Goal: Information Seeking & Learning: Learn about a topic

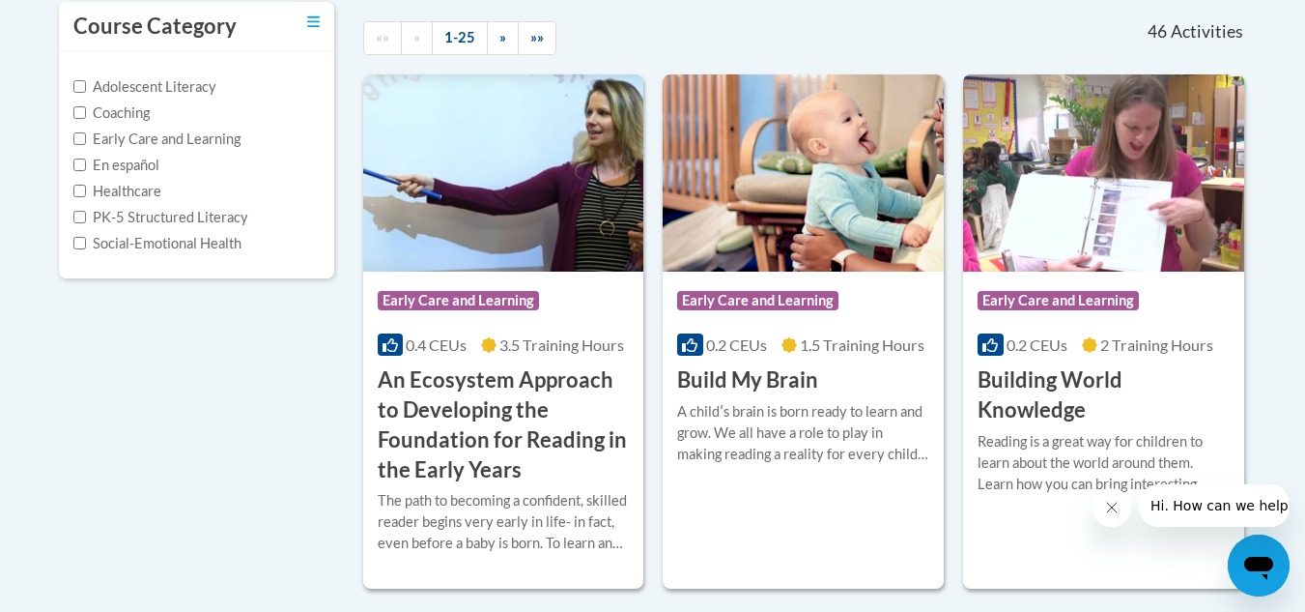
scroll to position [452, 0]
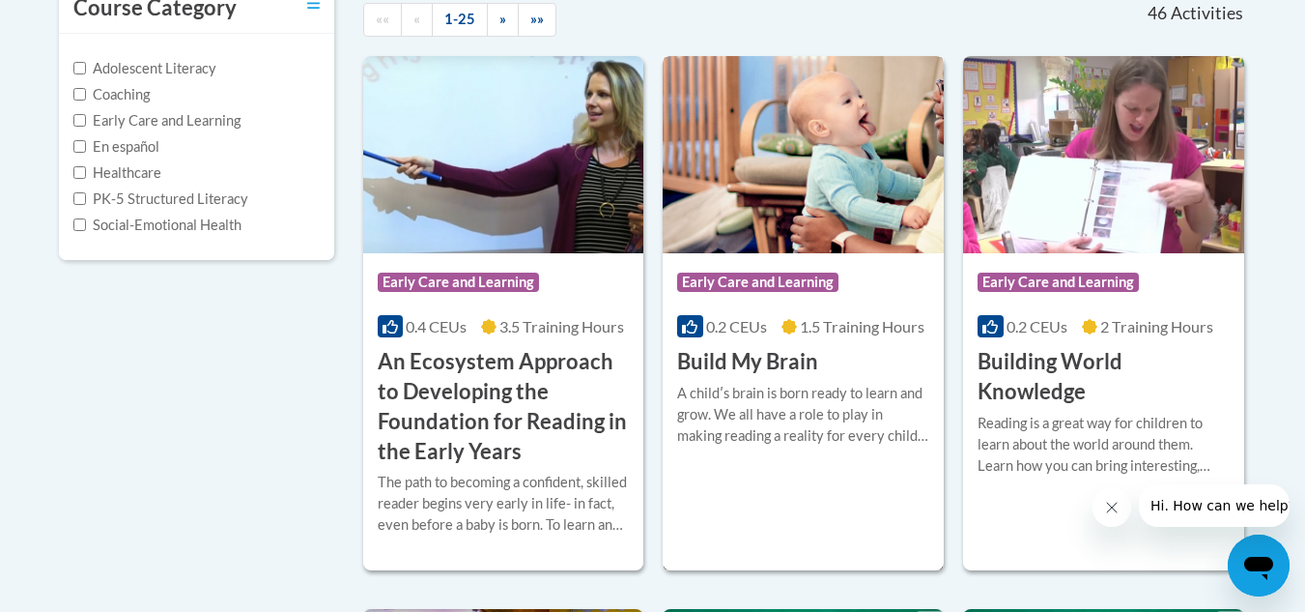
click at [774, 235] on img at bounding box center [803, 154] width 281 height 197
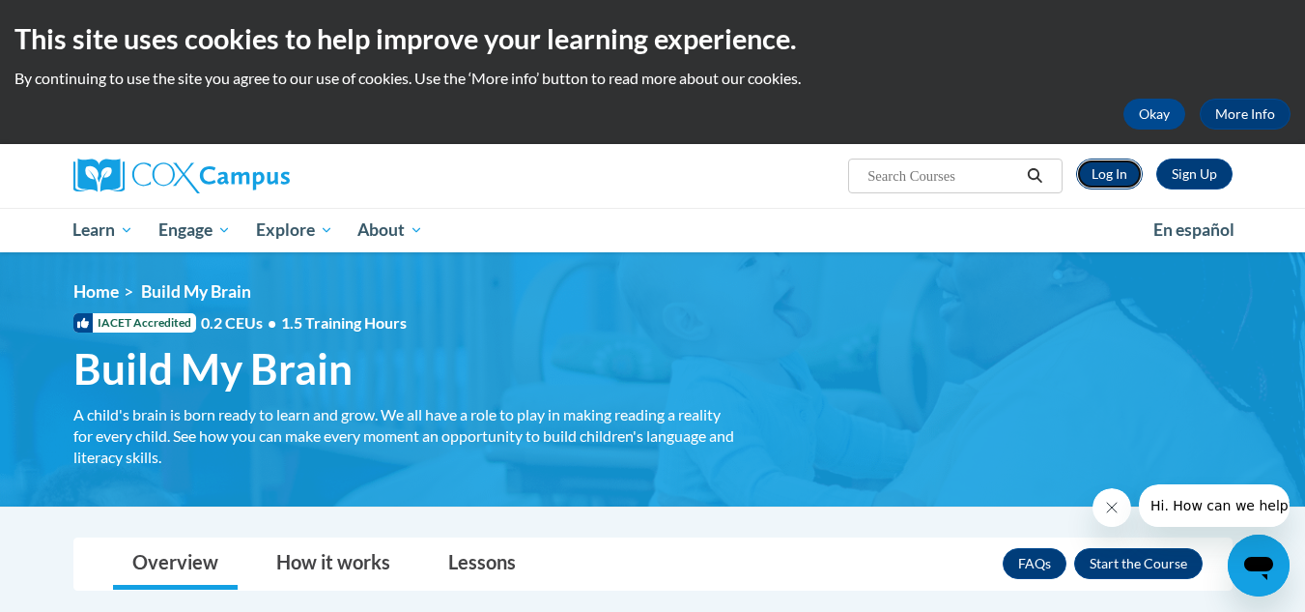
click at [1108, 170] on link "Log In" at bounding box center [1109, 173] width 67 height 31
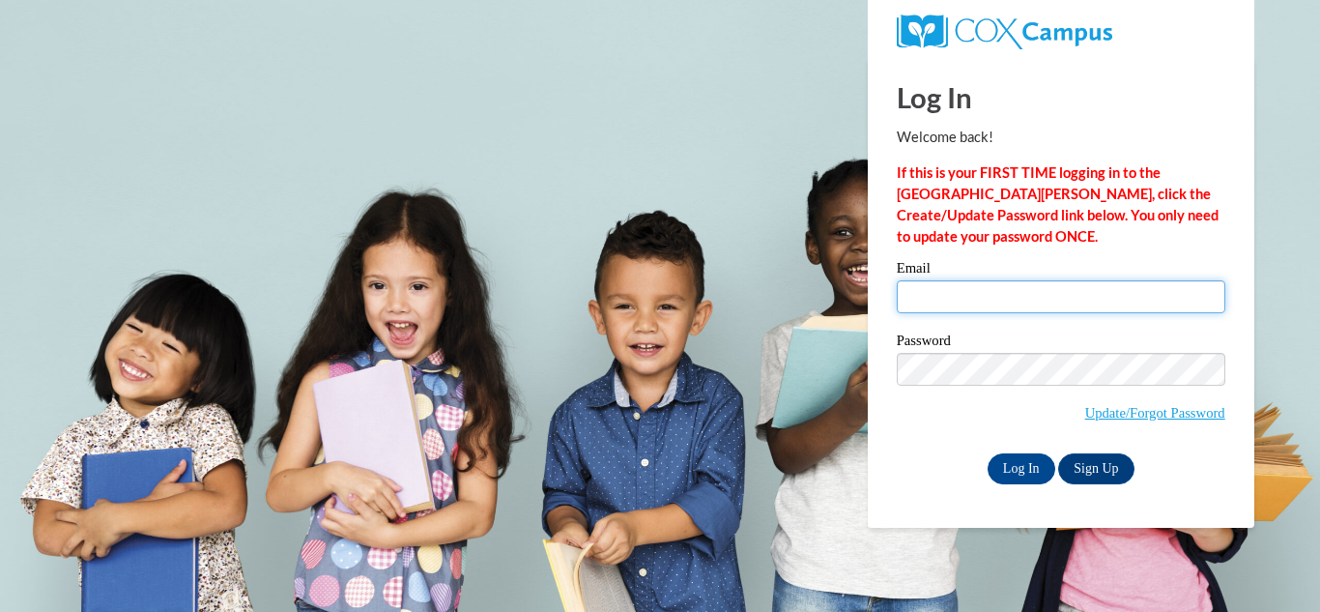
click at [920, 290] on input "Email" at bounding box center [1061, 296] width 328 height 33
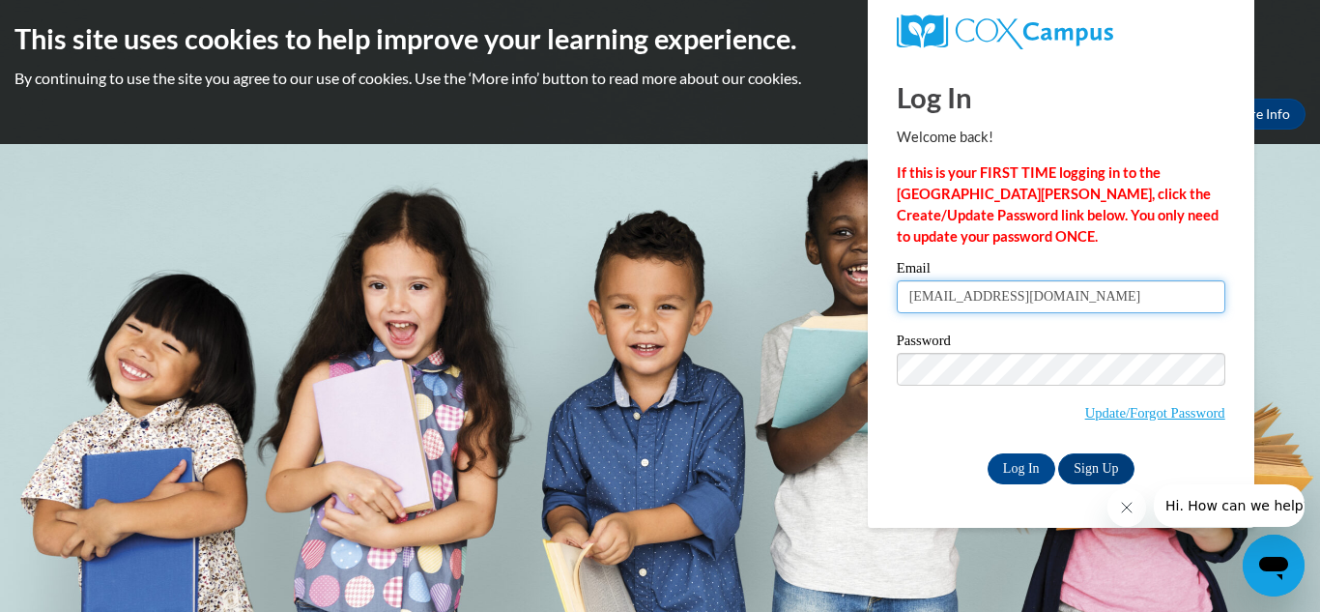
type input "[EMAIL_ADDRESS][DOMAIN_NAME]"
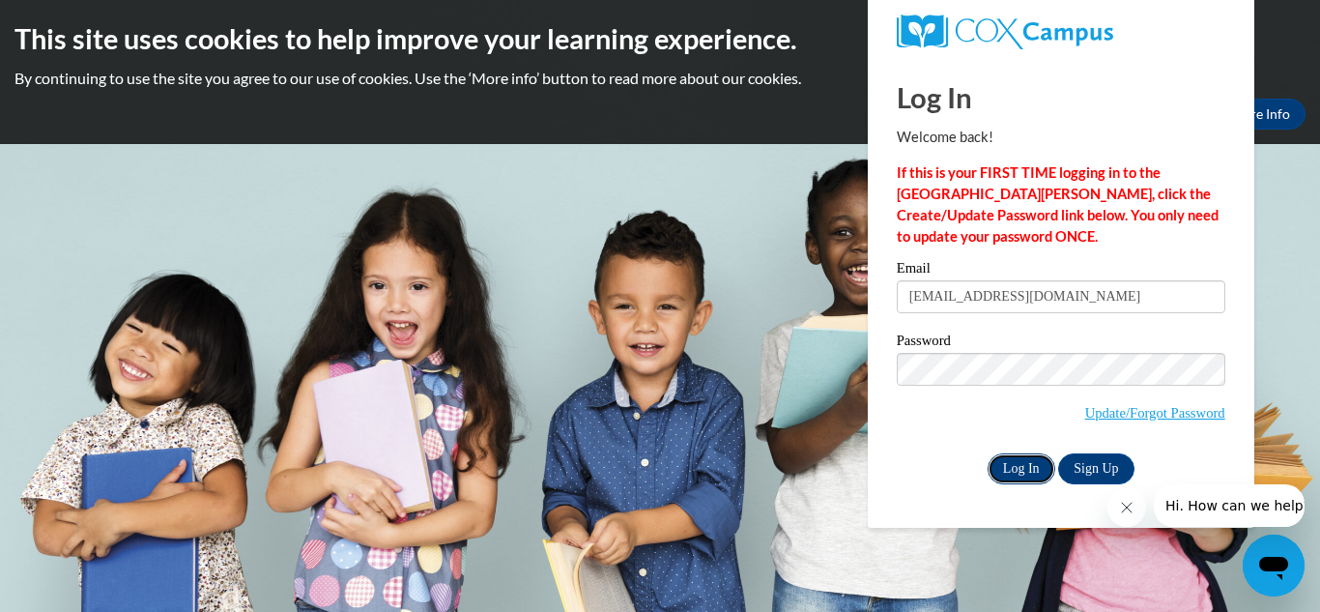
click at [1029, 463] on input "Log In" at bounding box center [1021, 468] width 68 height 31
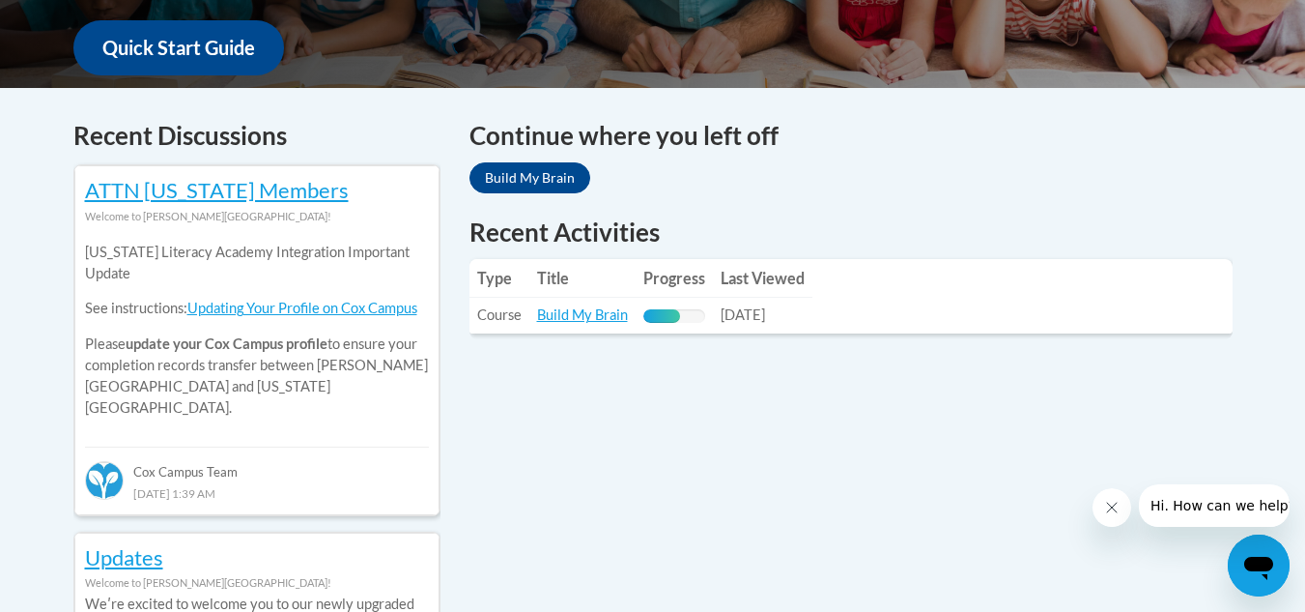
scroll to position [721, 0]
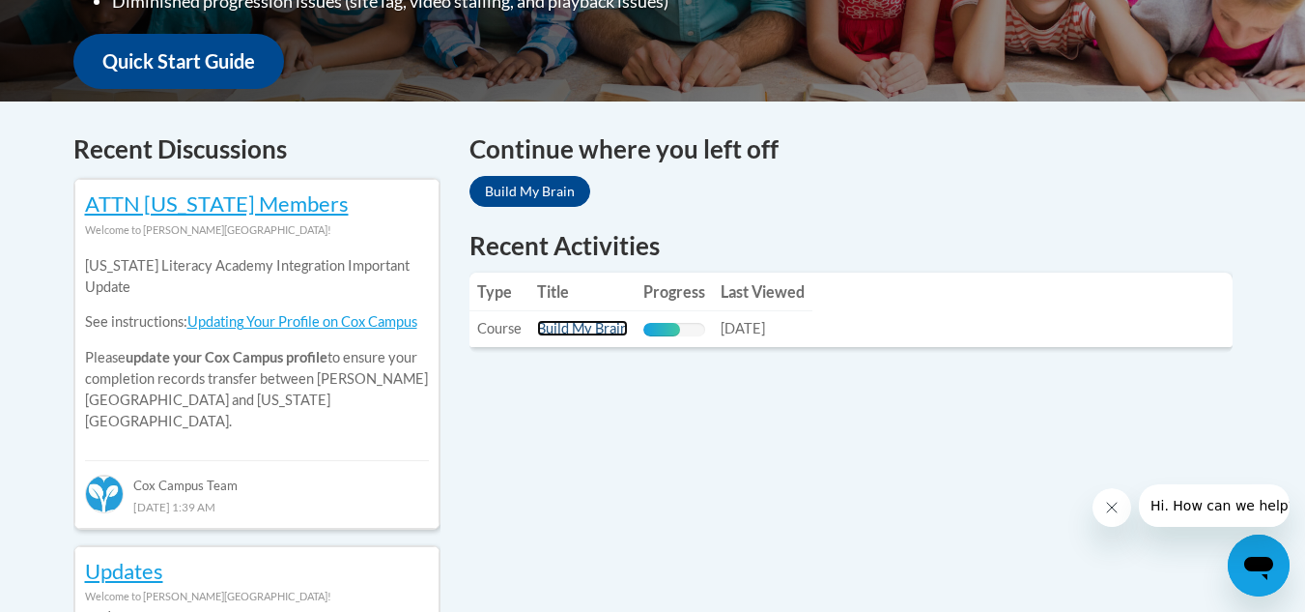
click at [583, 326] on link "Build My Brain" at bounding box center [582, 328] width 91 height 16
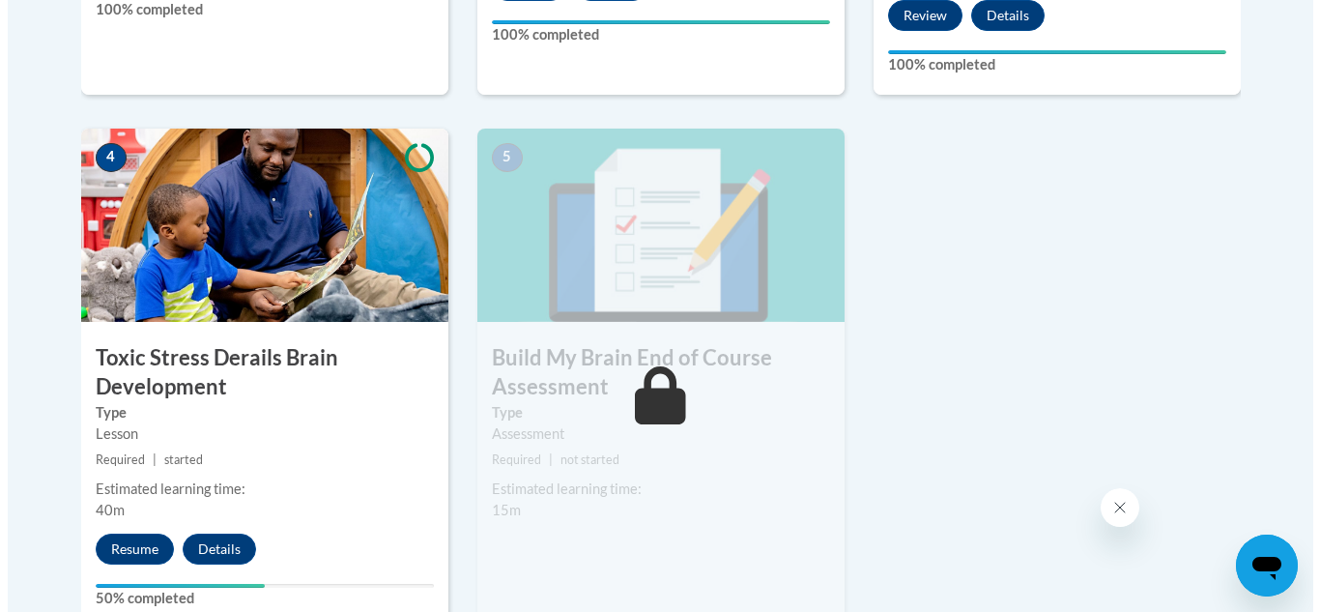
scroll to position [1050, 0]
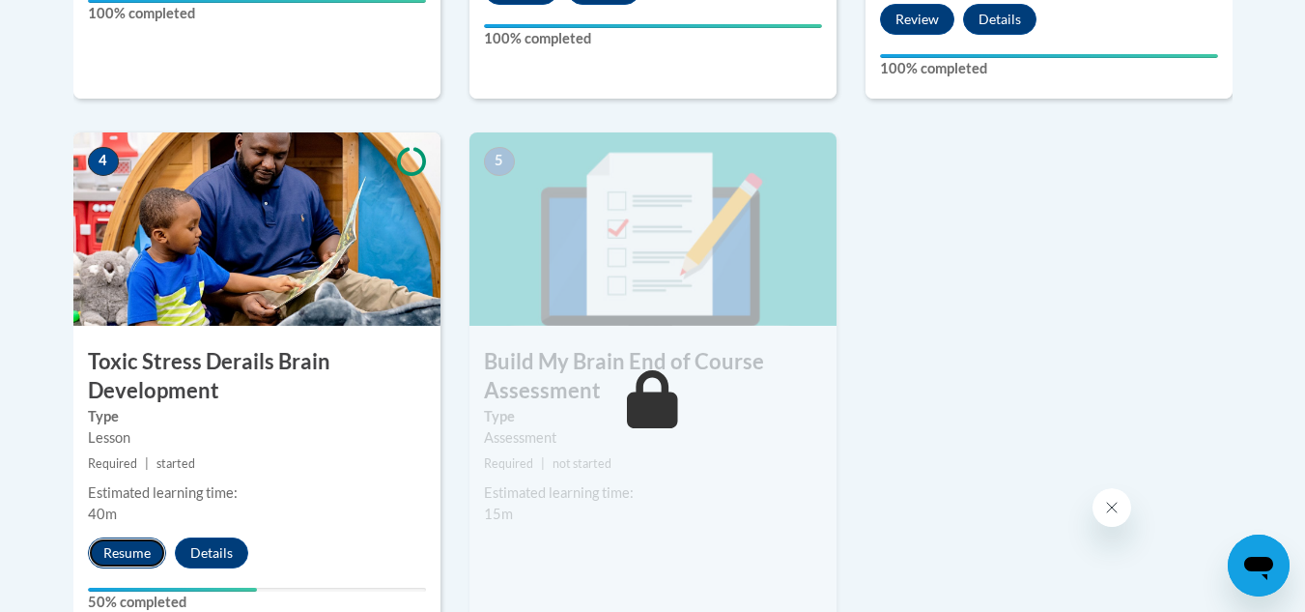
click at [145, 549] on button "Resume" at bounding box center [127, 552] width 78 height 31
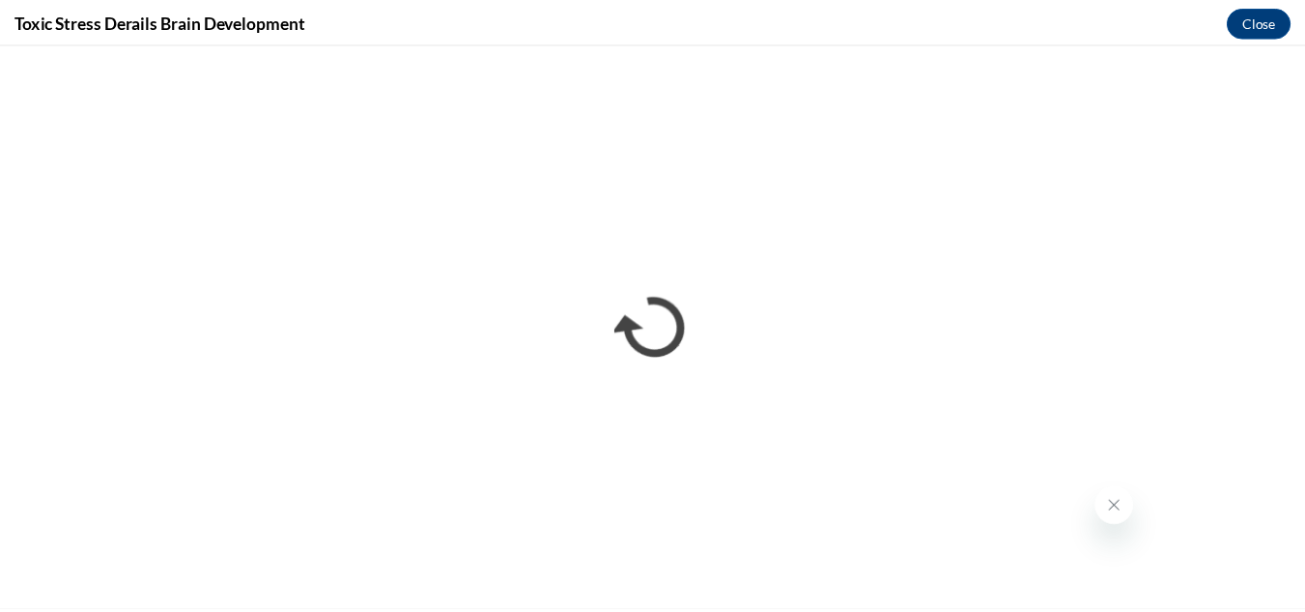
scroll to position [0, 0]
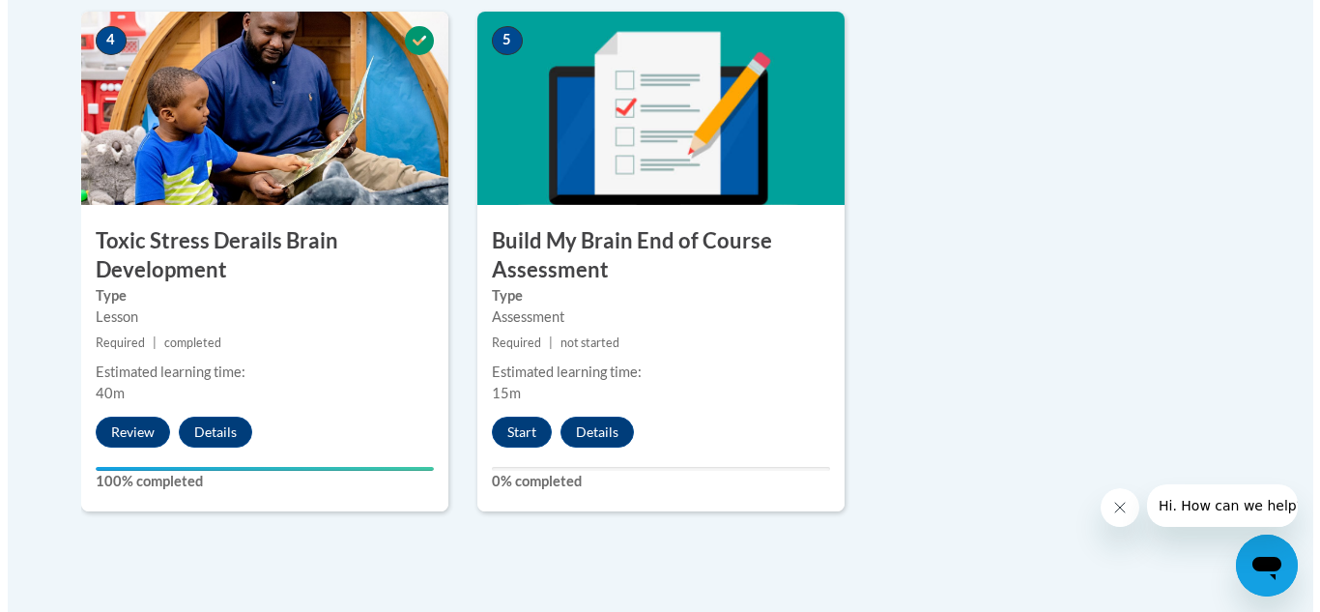
scroll to position [1197, 0]
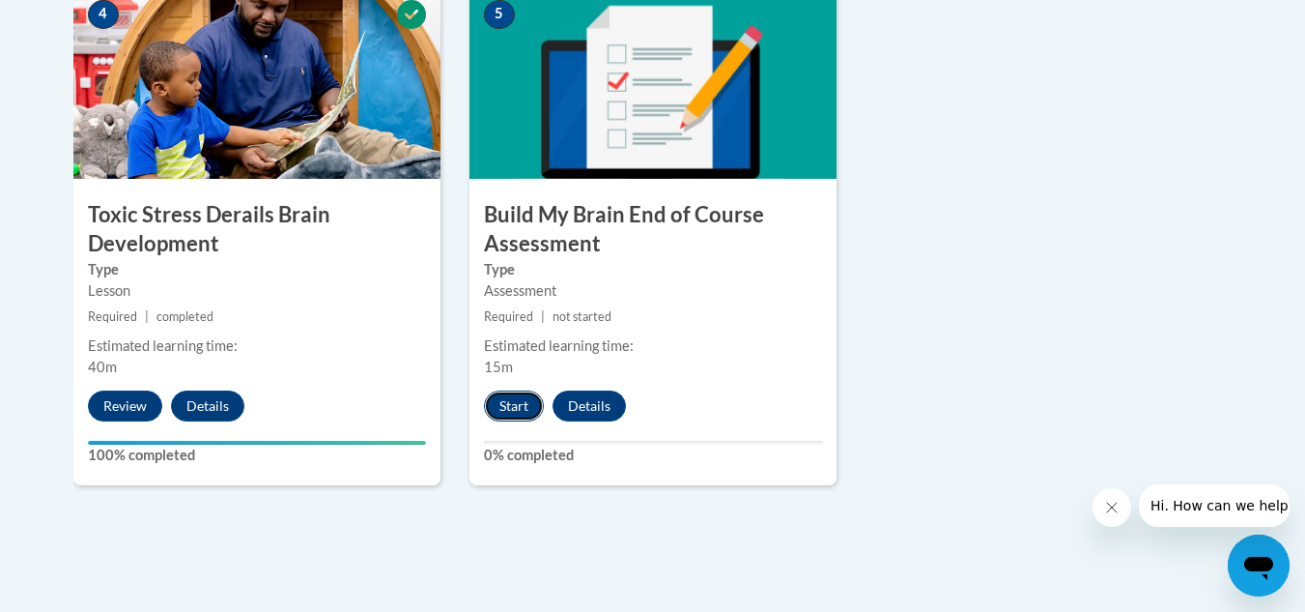
click at [507, 407] on button "Start" at bounding box center [514, 405] width 60 height 31
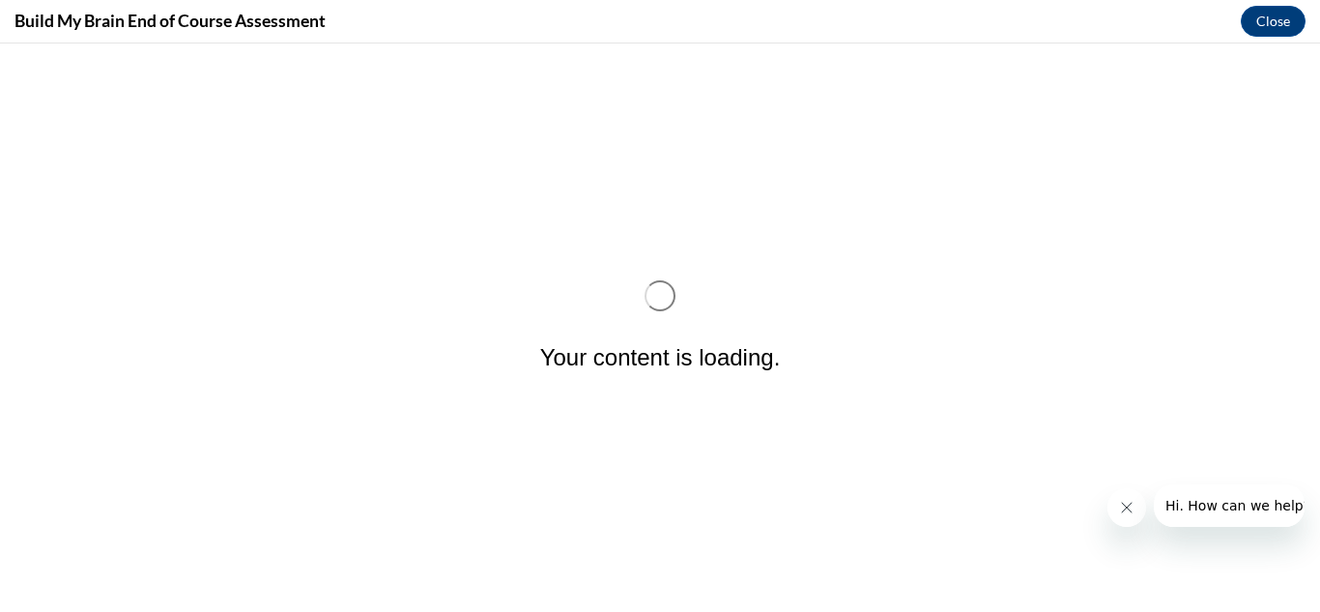
scroll to position [0, 0]
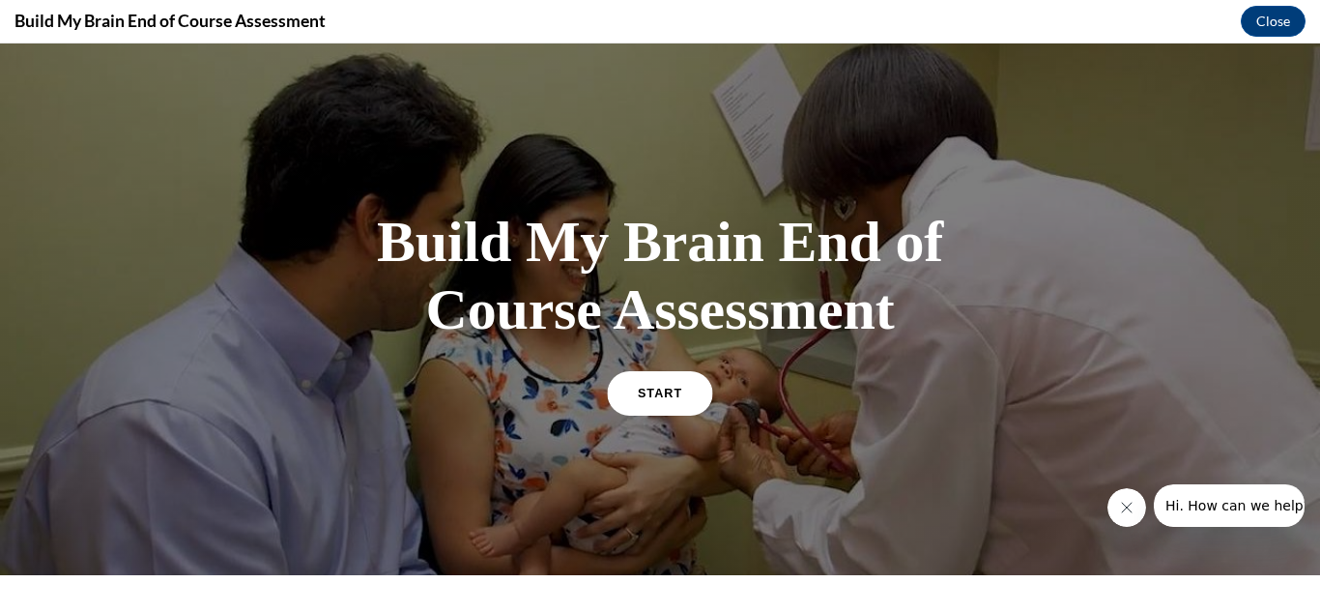
click at [665, 384] on link "START" at bounding box center [659, 392] width 105 height 44
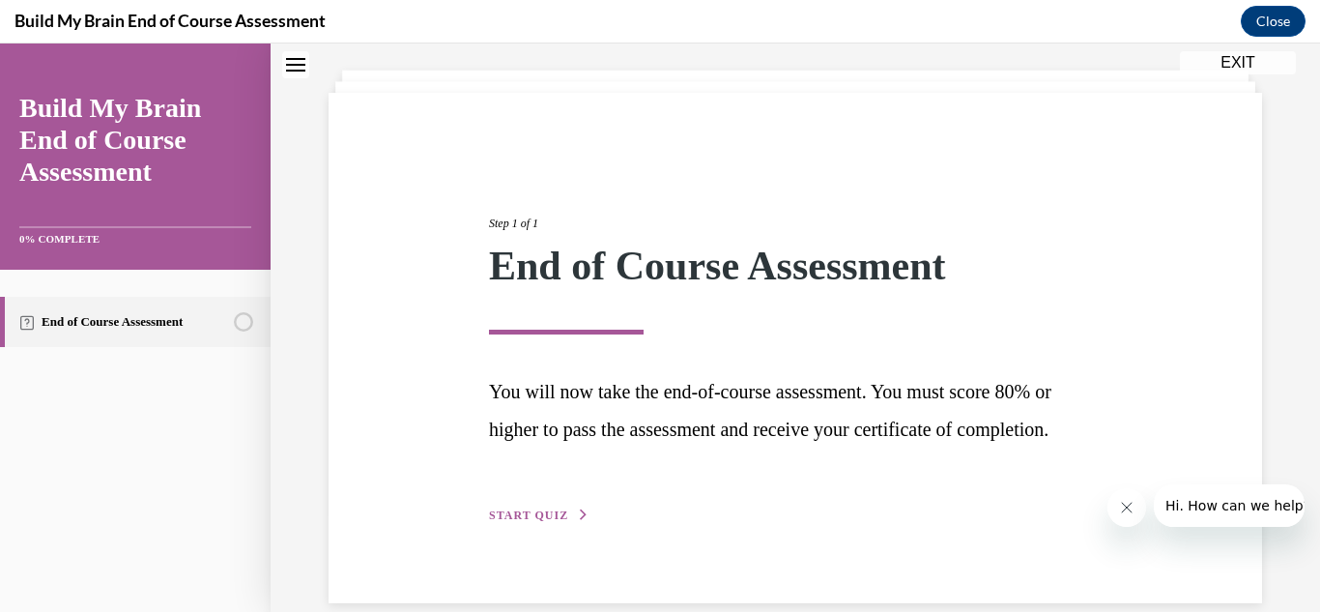
scroll to position [165, 0]
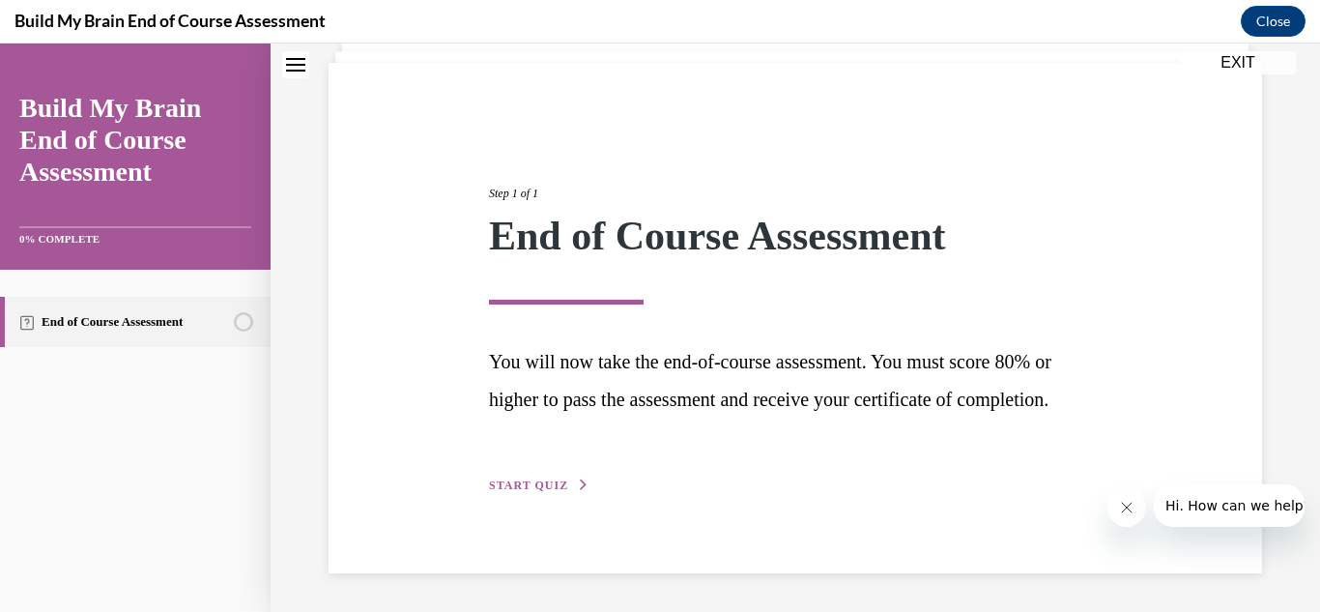
click at [507, 482] on span "START QUIZ" at bounding box center [528, 485] width 79 height 14
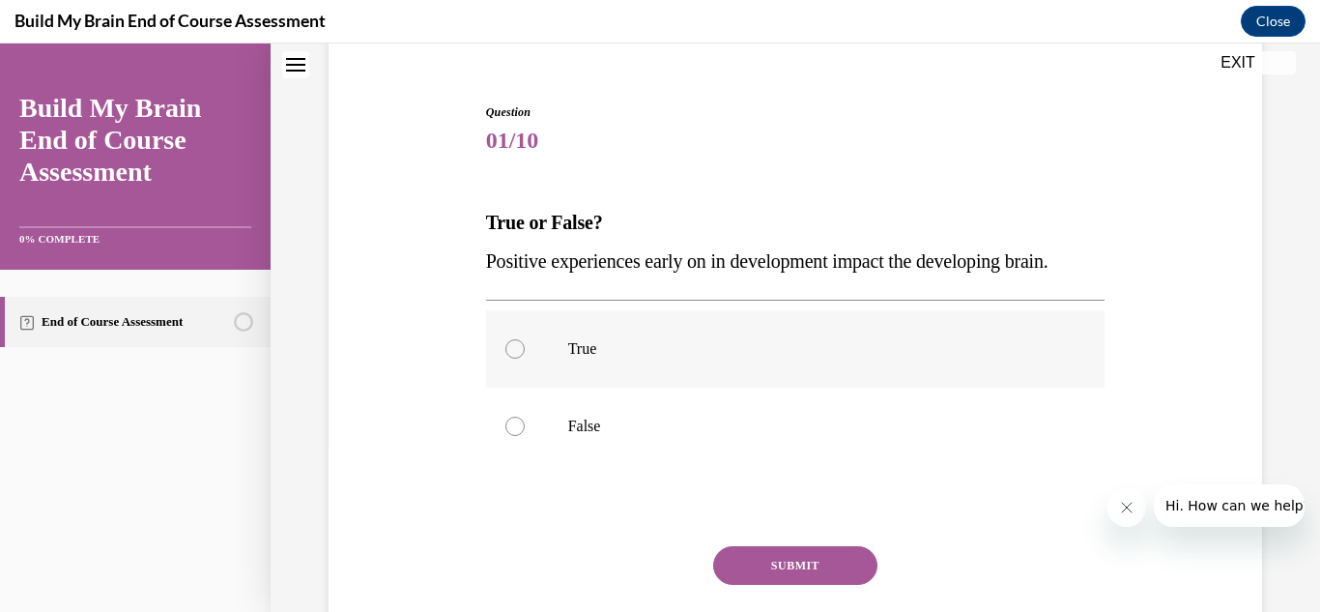
click at [511, 358] on div at bounding box center [514, 348] width 19 height 19
click at [511, 358] on input "True" at bounding box center [514, 348] width 19 height 19
radio input "true"
click at [754, 584] on button "SUBMIT" at bounding box center [795, 565] width 164 height 39
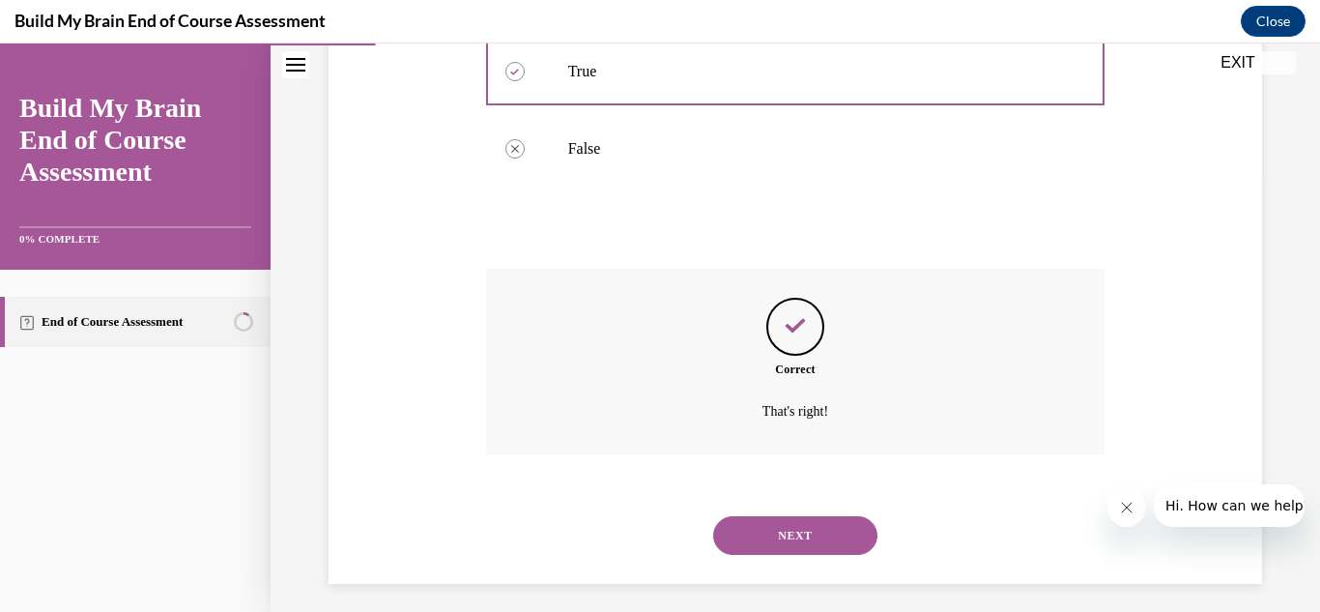
scroll to position [453, 0]
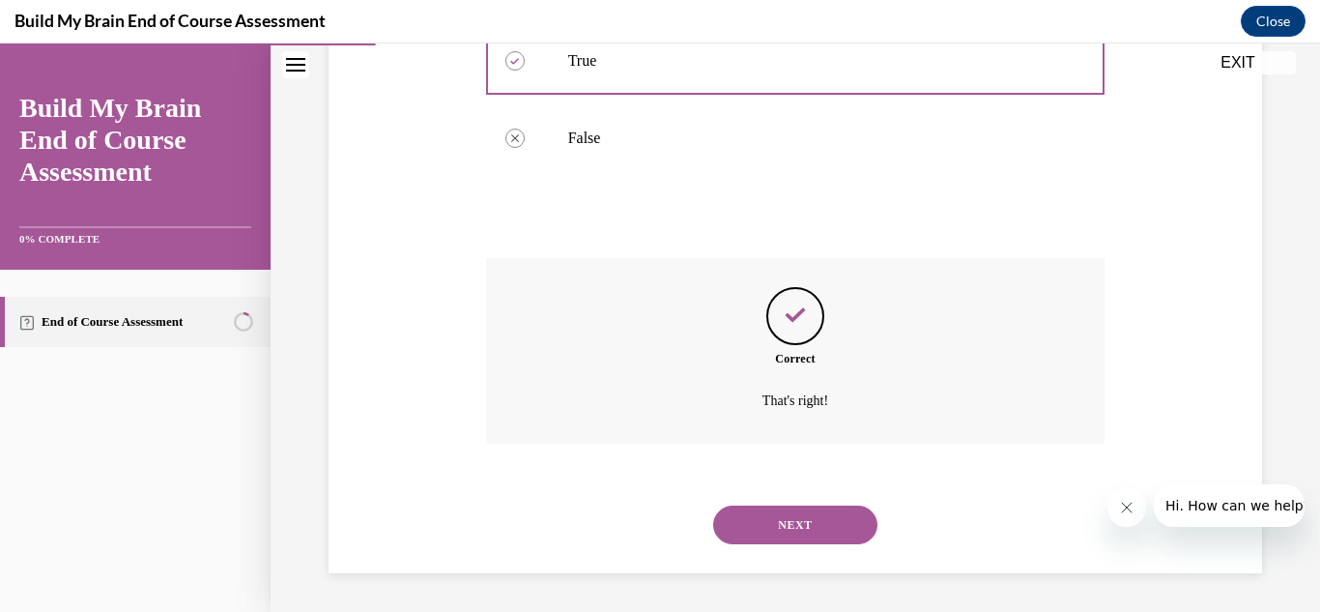
click at [794, 544] on button "NEXT" at bounding box center [795, 524] width 164 height 39
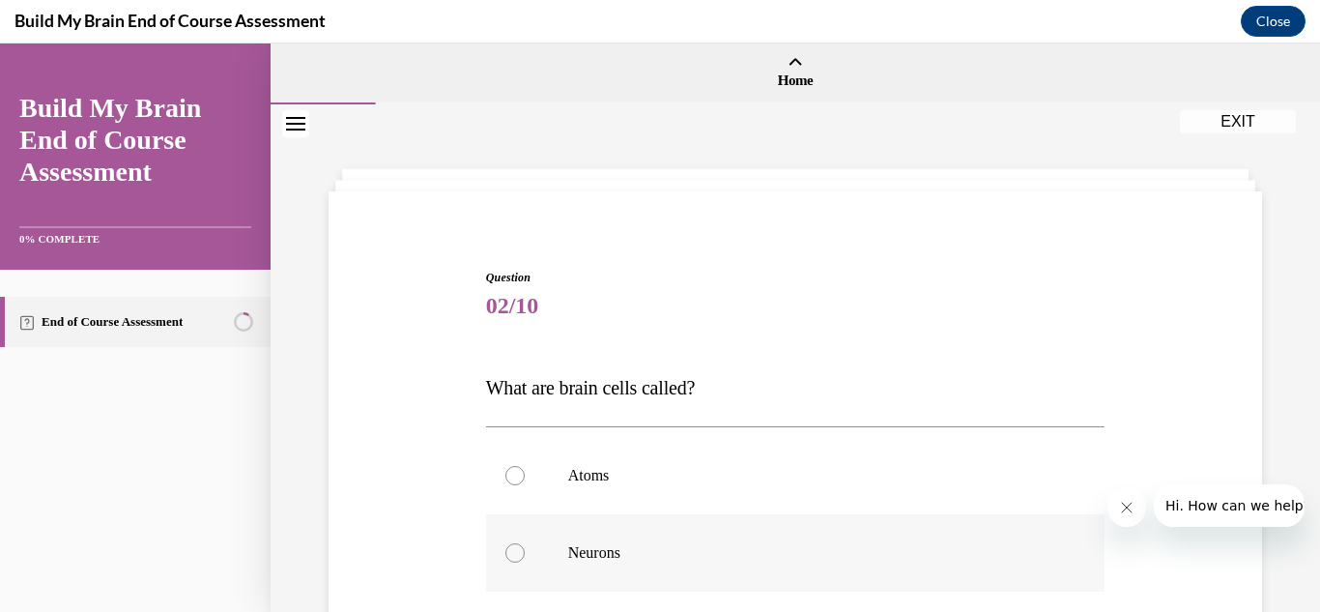
click at [512, 549] on div at bounding box center [514, 552] width 19 height 19
click at [512, 549] on input "Neurons" at bounding box center [514, 552] width 19 height 19
radio input "true"
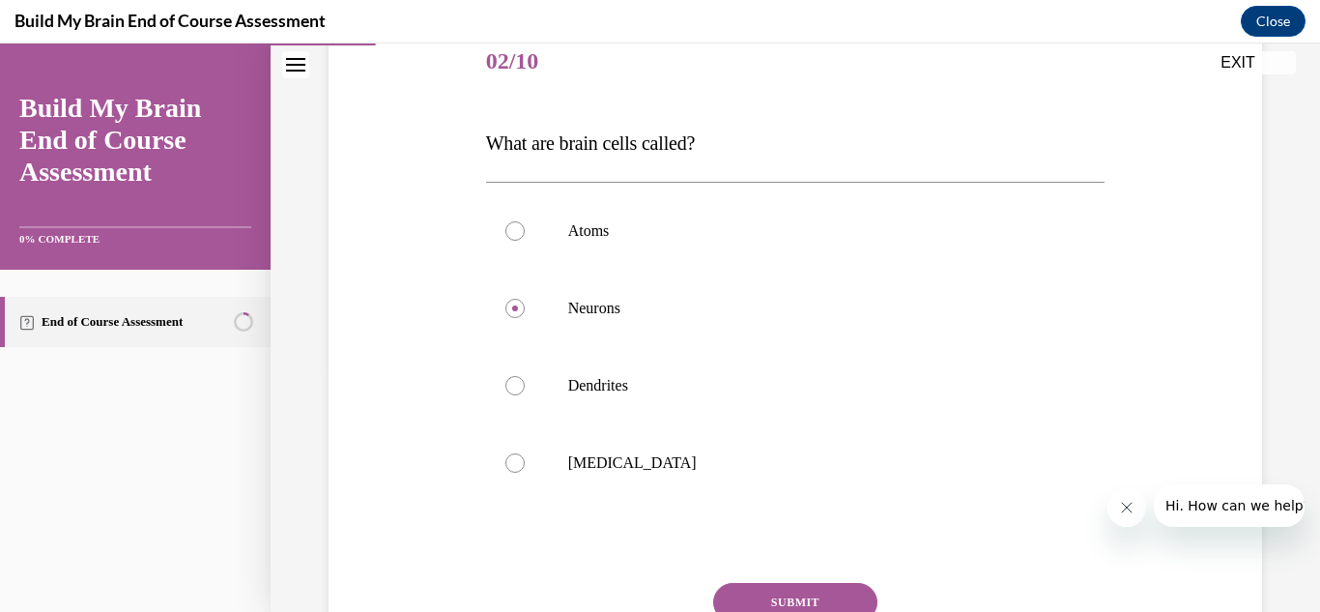
scroll to position [271, 0]
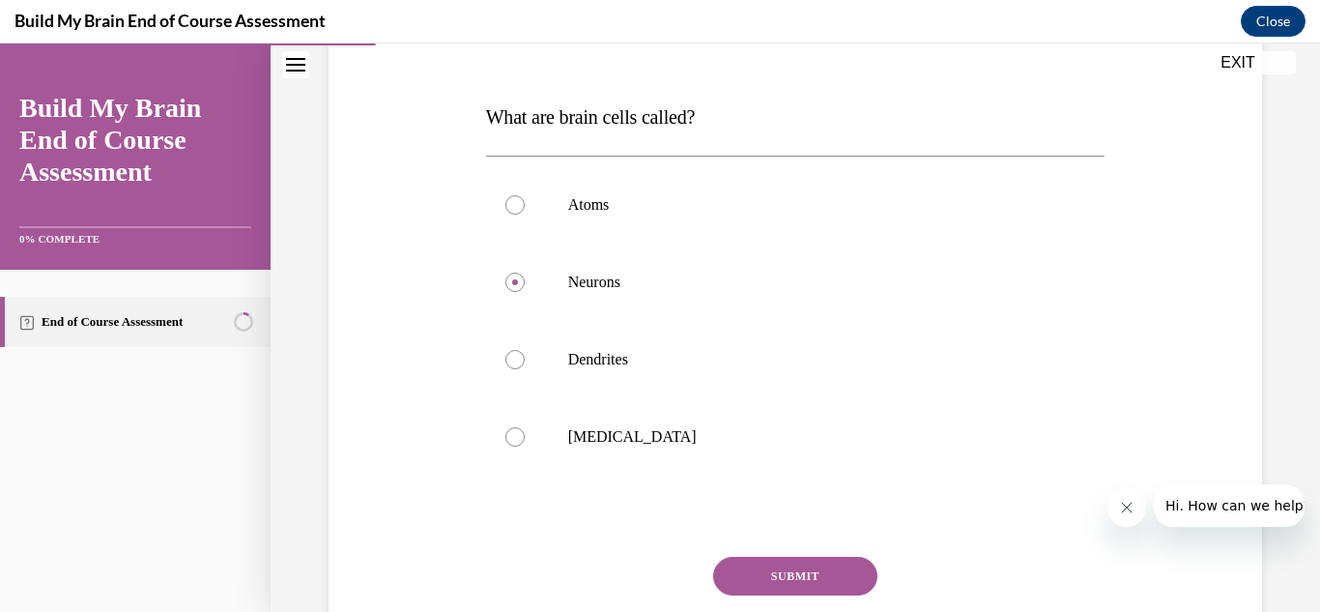
click at [816, 575] on button "SUBMIT" at bounding box center [795, 575] width 164 height 39
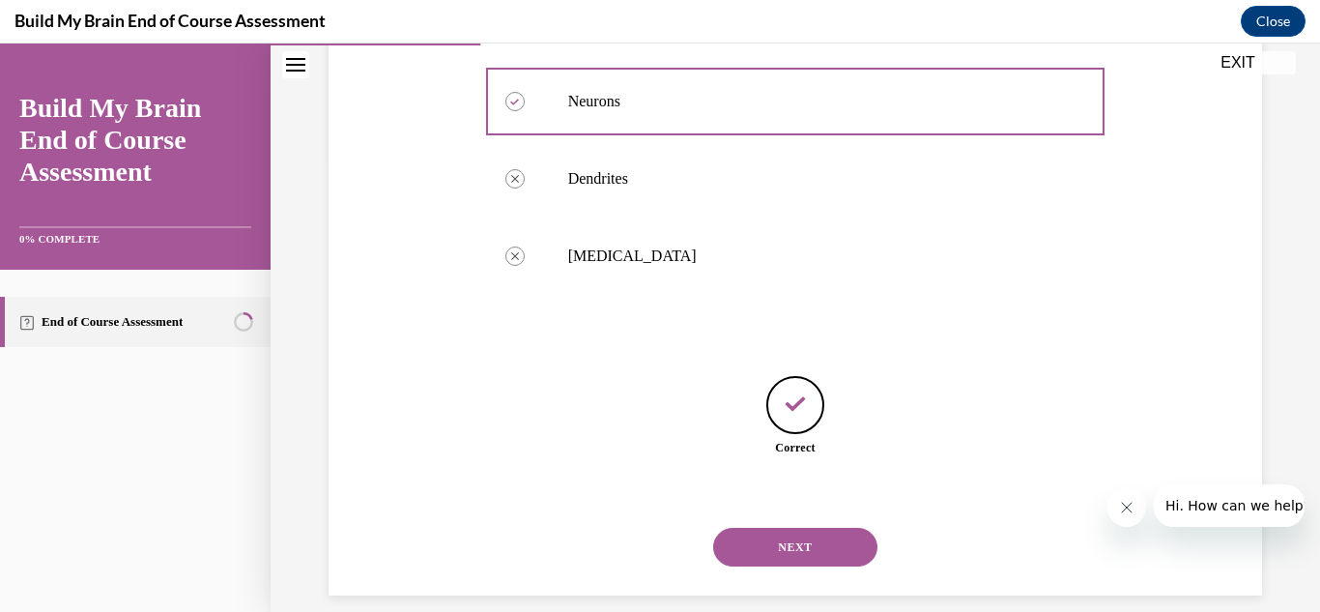
scroll to position [473, 0]
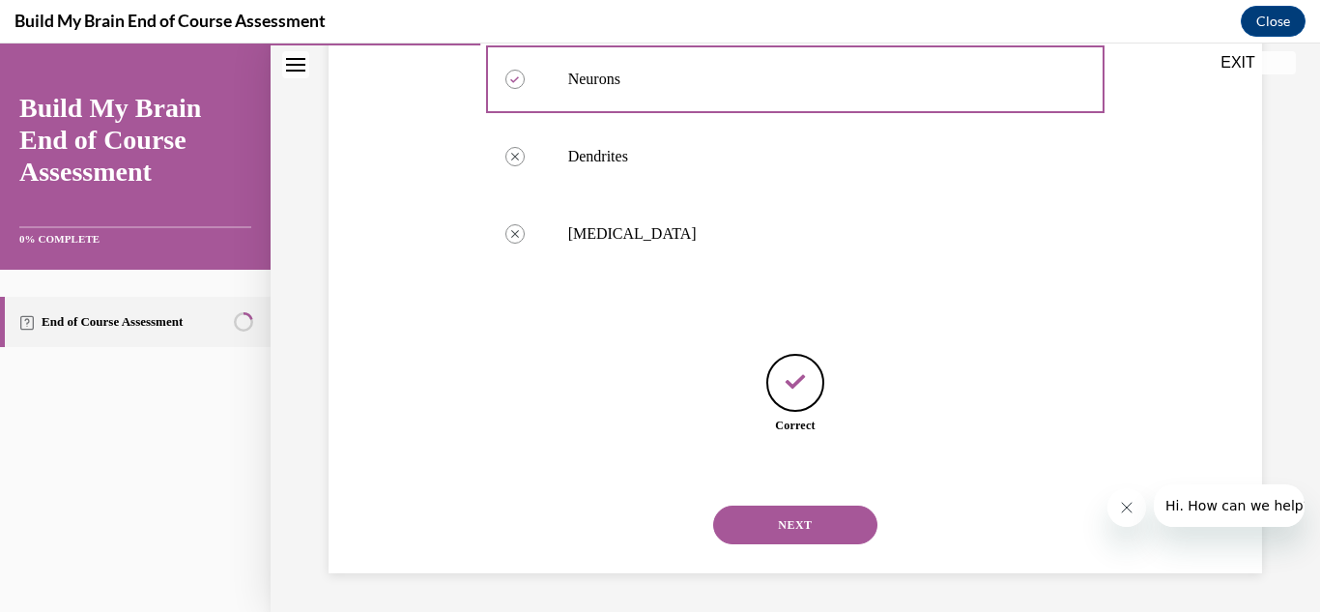
click at [809, 514] on button "NEXT" at bounding box center [795, 524] width 164 height 39
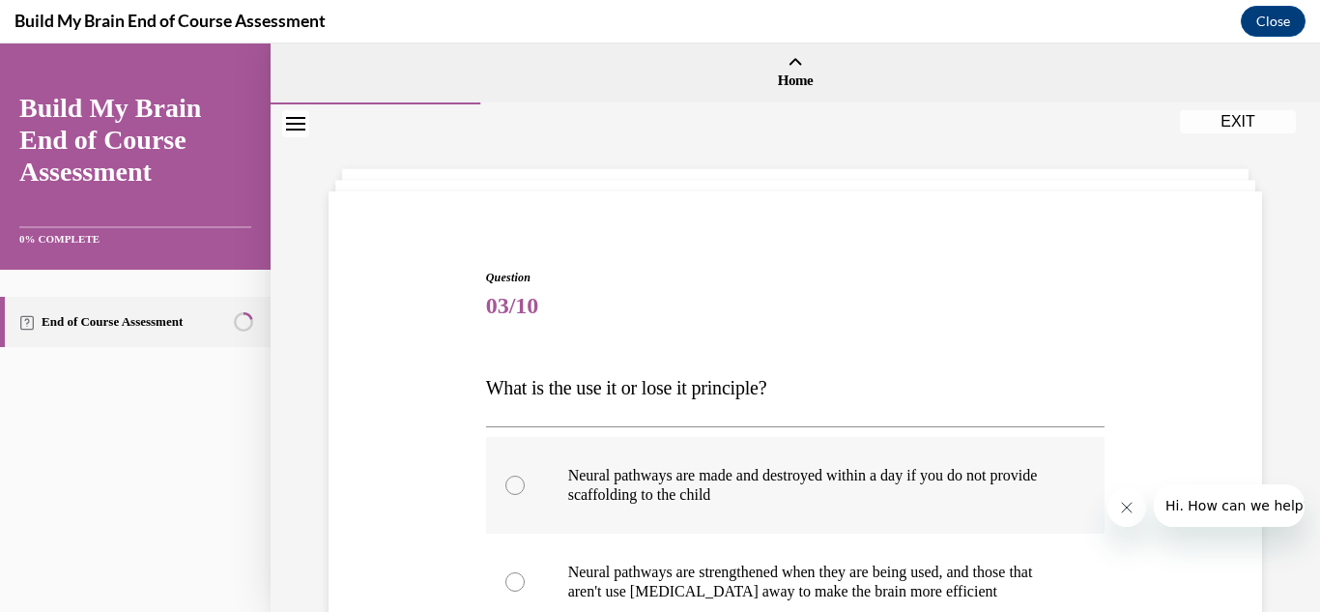
click at [509, 486] on div at bounding box center [514, 484] width 19 height 19
click at [509, 486] on input "Neural pathways are made and destroyed within a day if you do not provide scaff…" at bounding box center [514, 484] width 19 height 19
radio input "true"
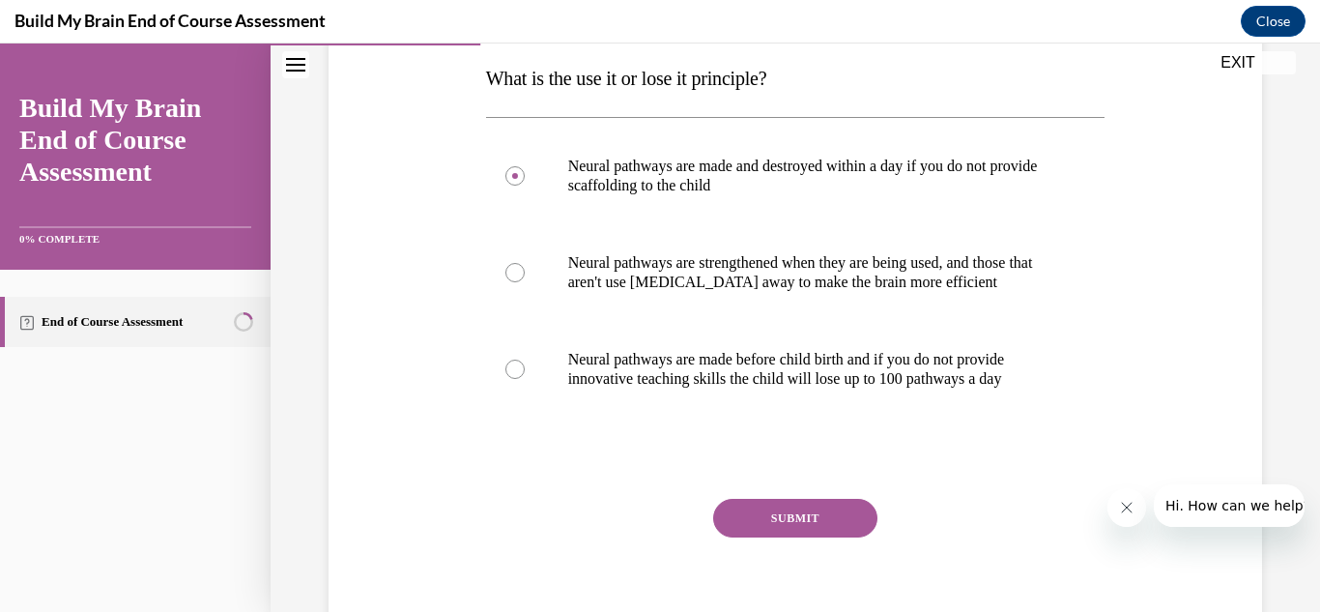
scroll to position [393, 0]
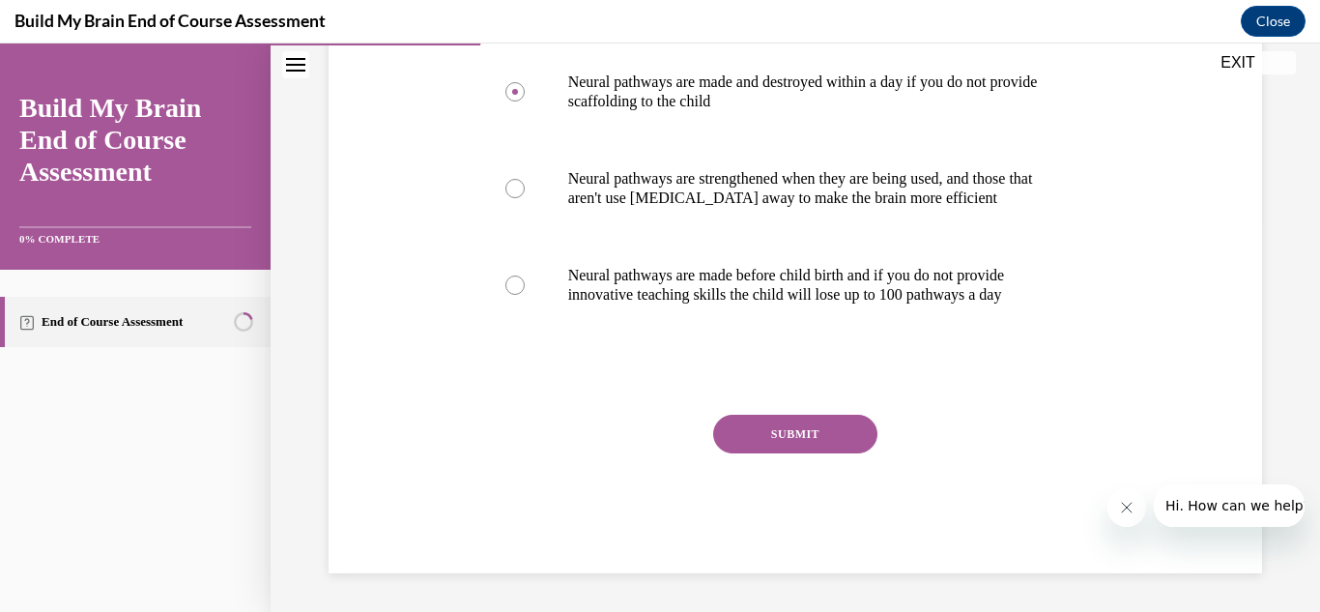
click at [810, 428] on button "SUBMIT" at bounding box center [795, 433] width 164 height 39
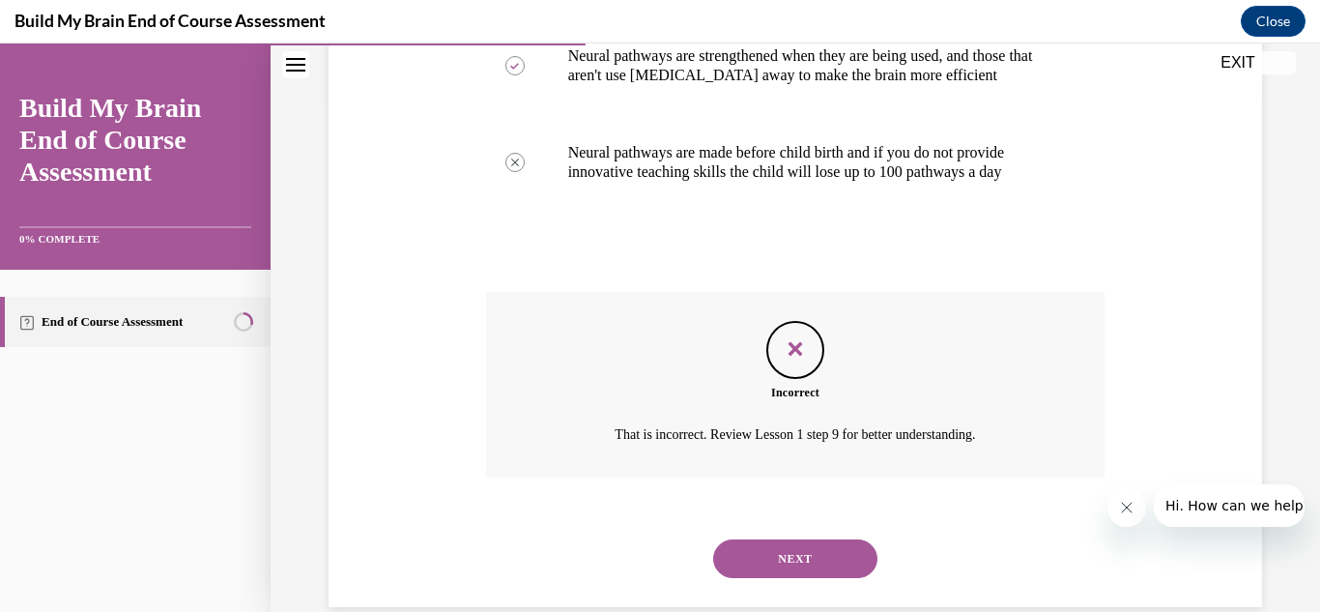
scroll to position [550, 0]
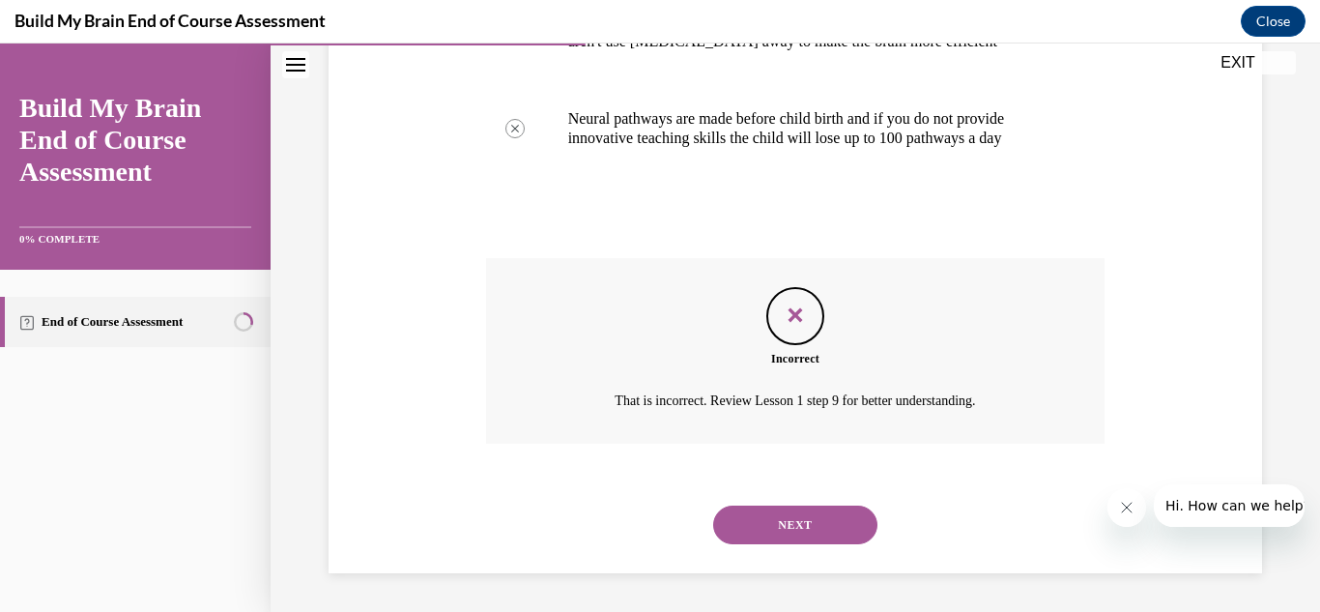
click at [837, 528] on button "NEXT" at bounding box center [795, 524] width 164 height 39
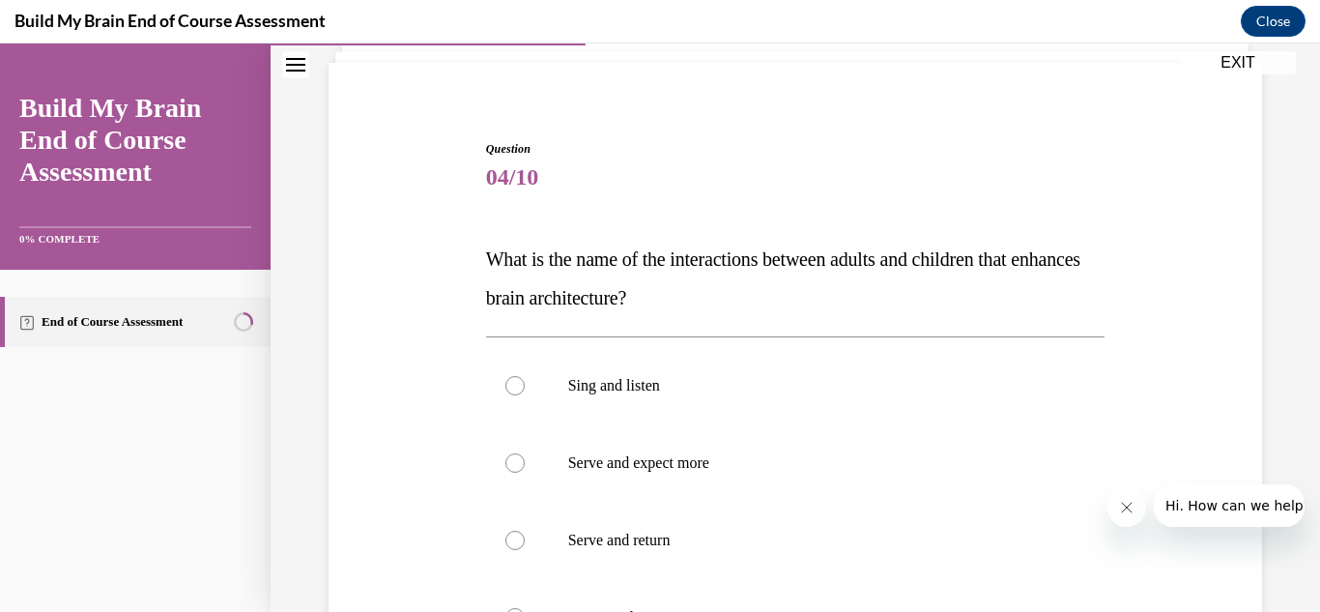
scroll to position [206, 0]
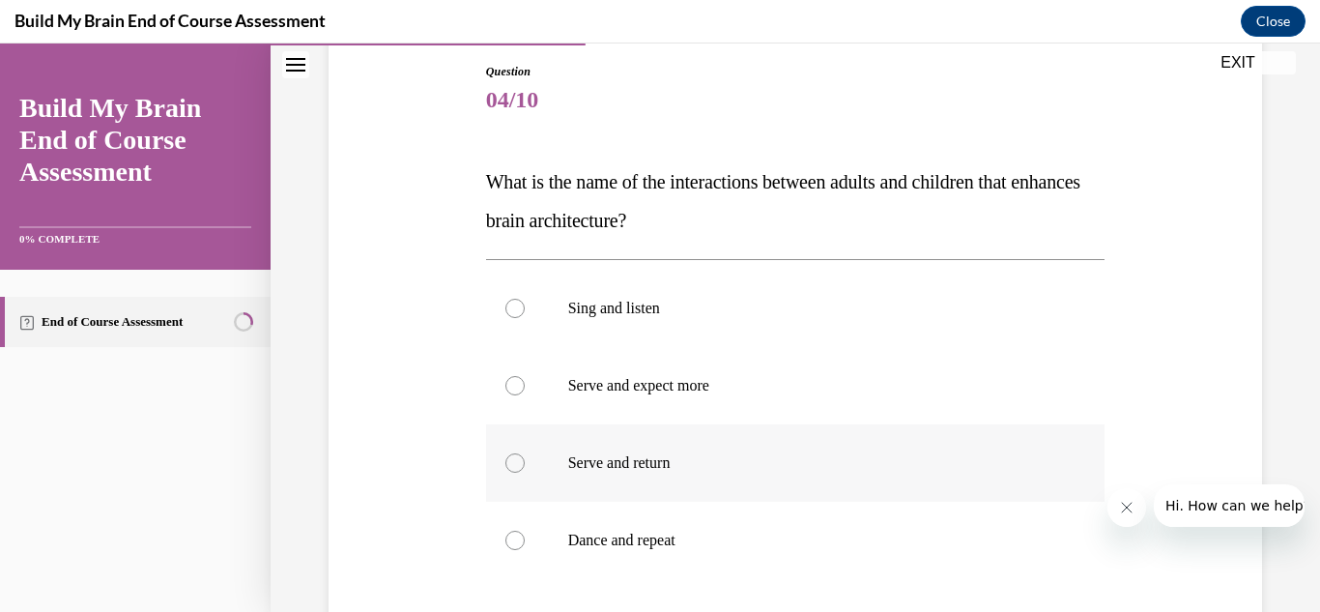
click at [505, 461] on div at bounding box center [514, 462] width 19 height 19
click at [505, 461] on input "Serve and return" at bounding box center [514, 462] width 19 height 19
radio input "true"
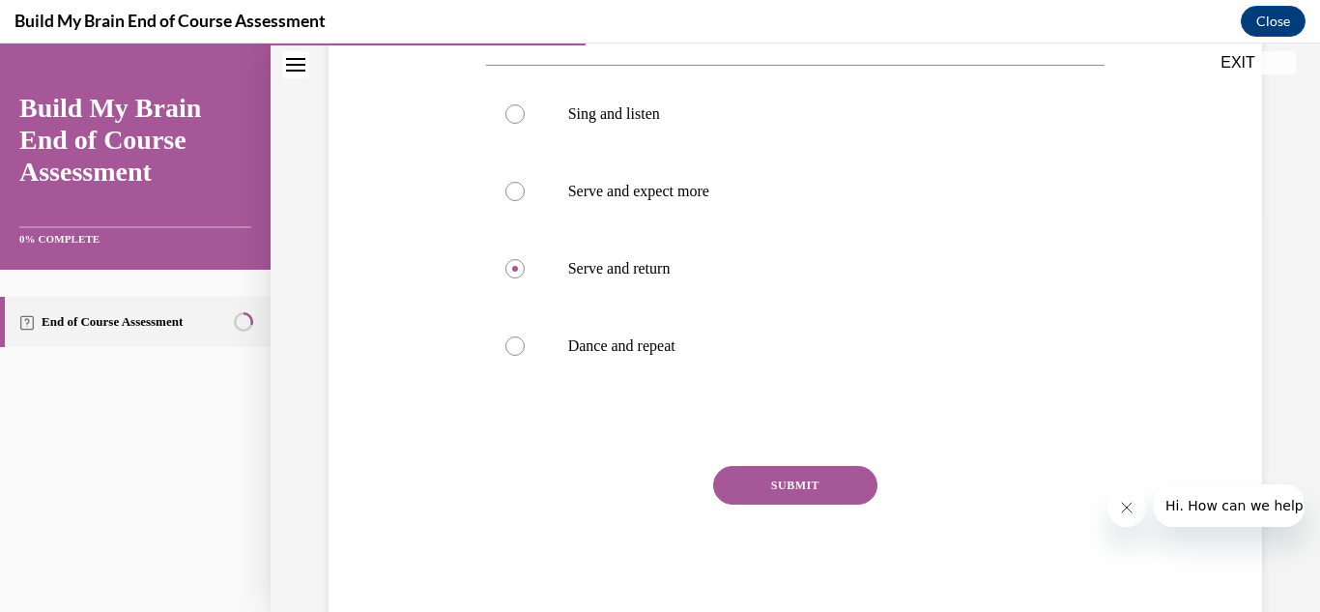
scroll to position [429, 0]
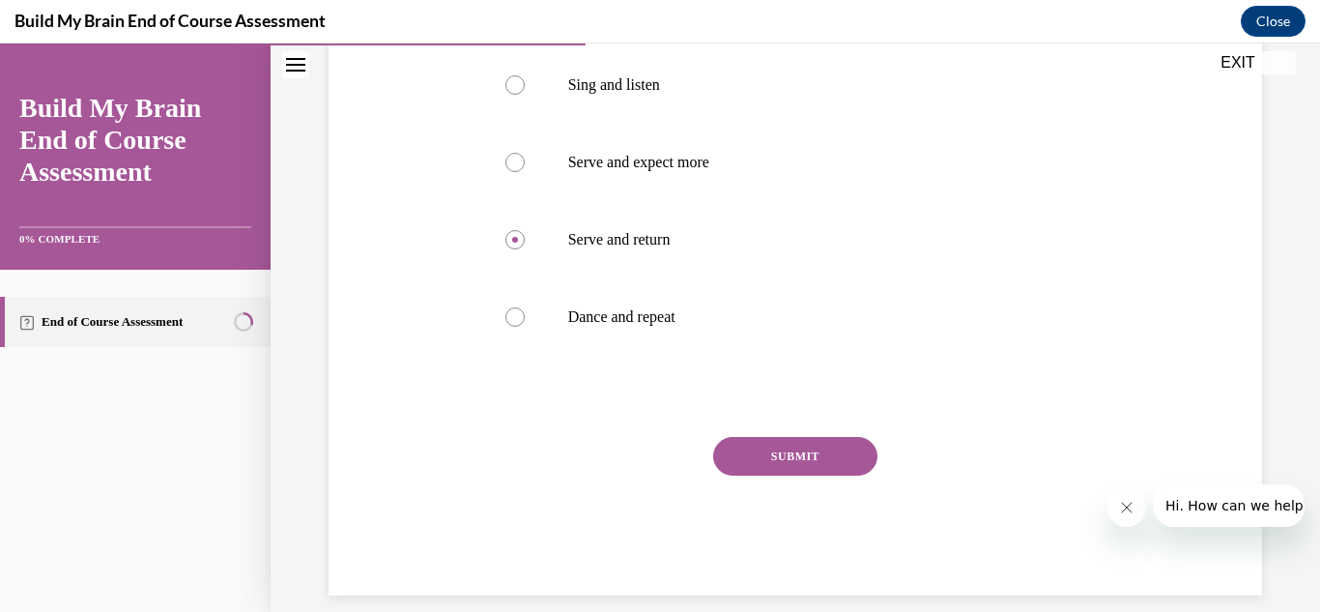
click at [816, 453] on button "SUBMIT" at bounding box center [795, 456] width 164 height 39
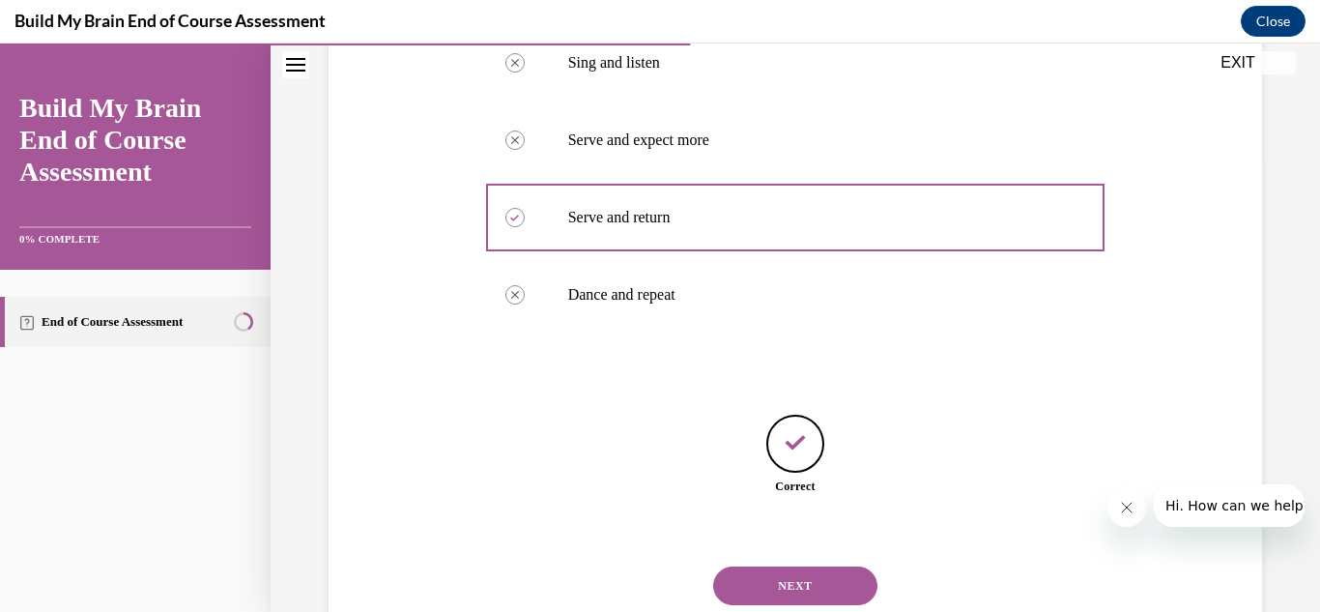
scroll to position [512, 0]
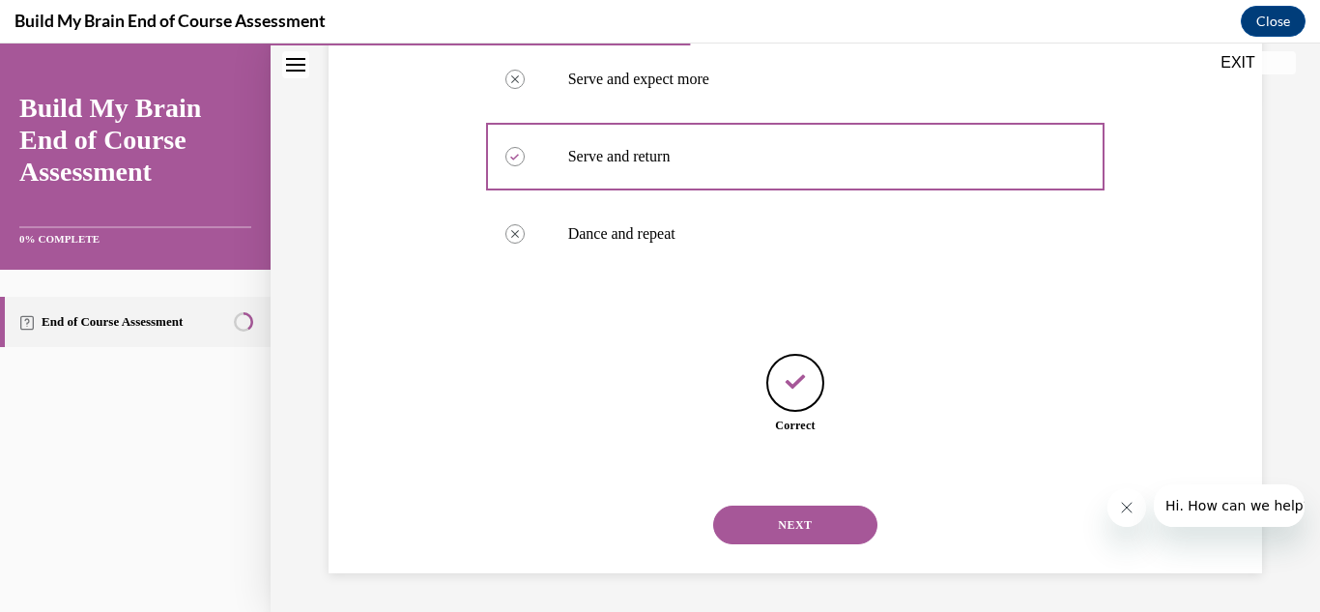
click at [795, 517] on button "NEXT" at bounding box center [795, 524] width 164 height 39
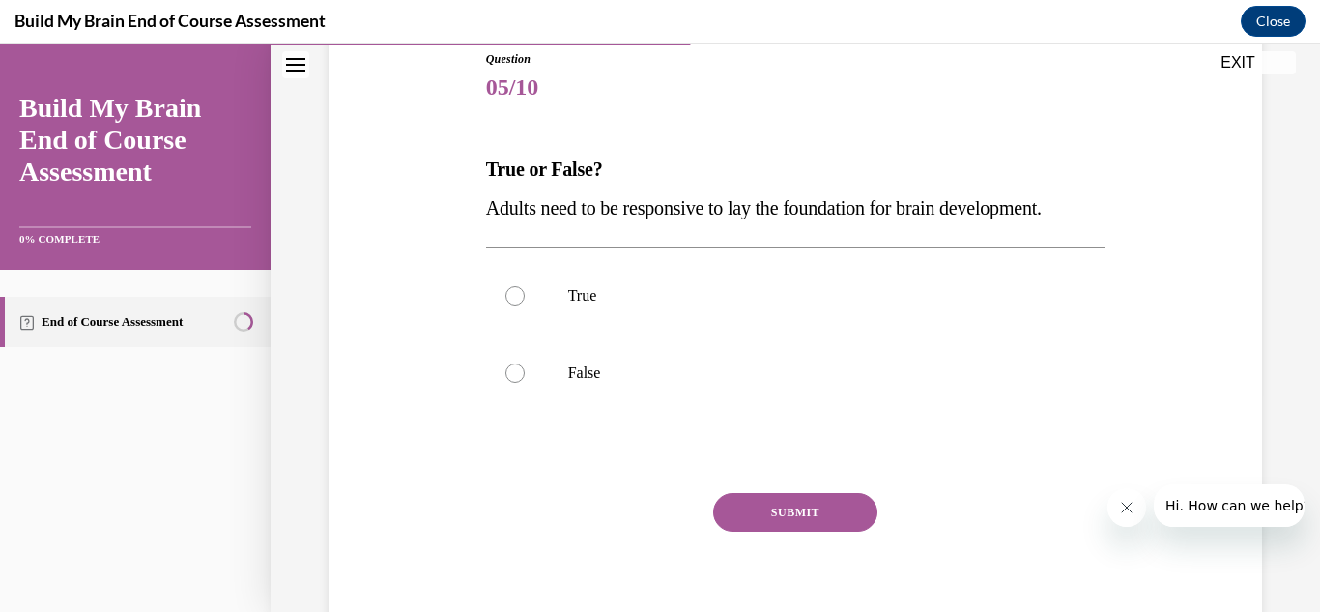
scroll to position [257, 0]
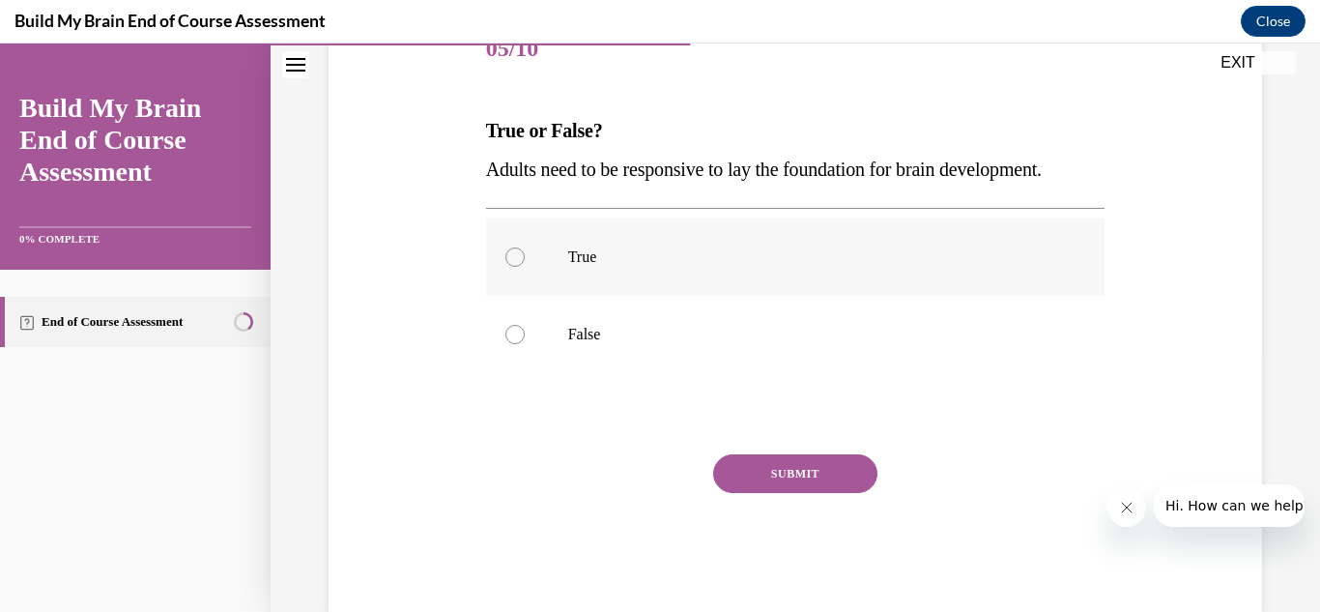
click at [515, 267] on div at bounding box center [514, 256] width 19 height 19
click at [515, 267] on input "True" at bounding box center [514, 256] width 19 height 19
radio input "true"
click at [771, 493] on button "SUBMIT" at bounding box center [795, 473] width 164 height 39
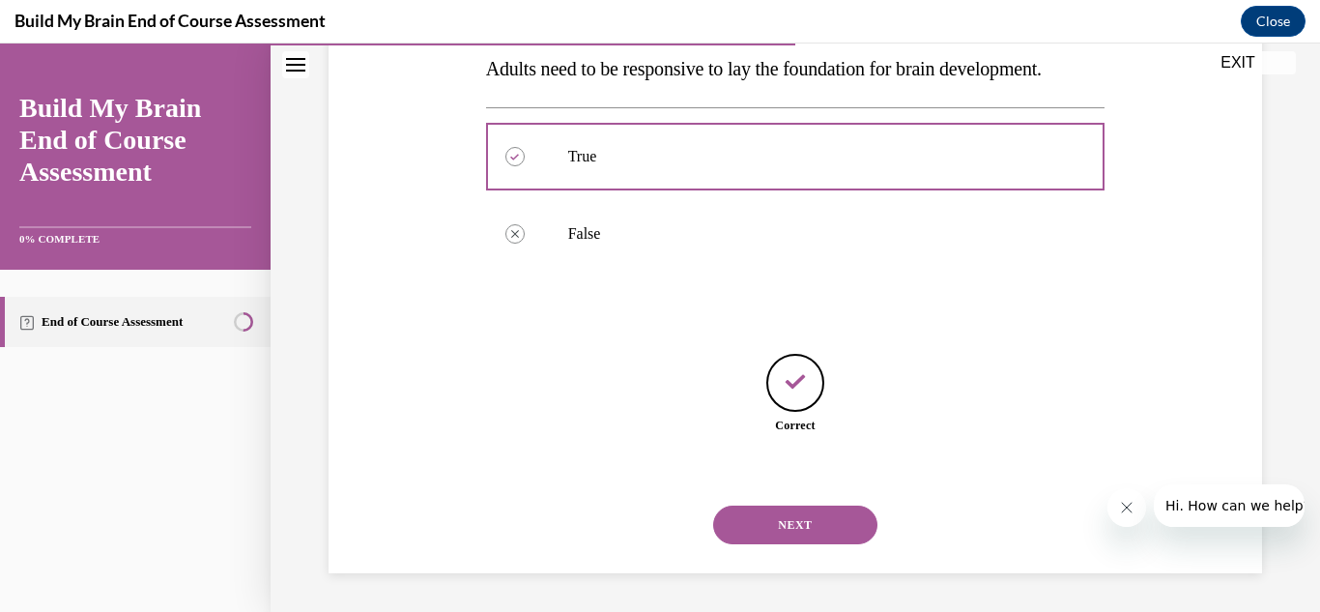
scroll to position [396, 0]
click at [821, 517] on button "NEXT" at bounding box center [795, 524] width 164 height 39
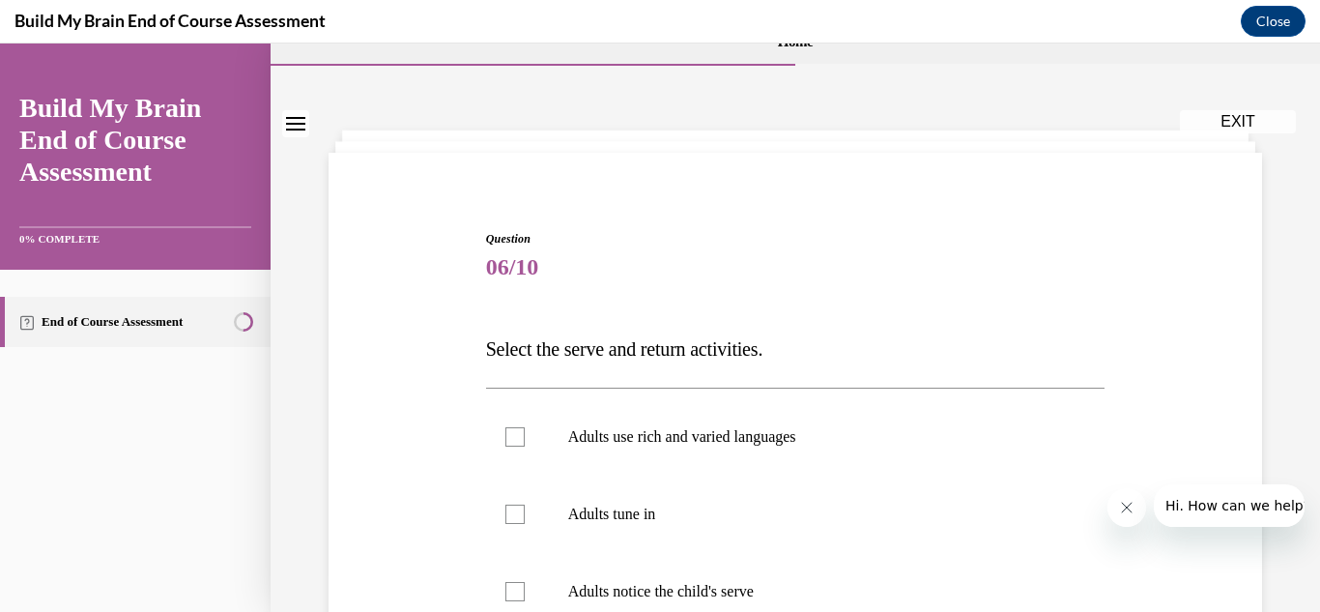
scroll to position [219, 0]
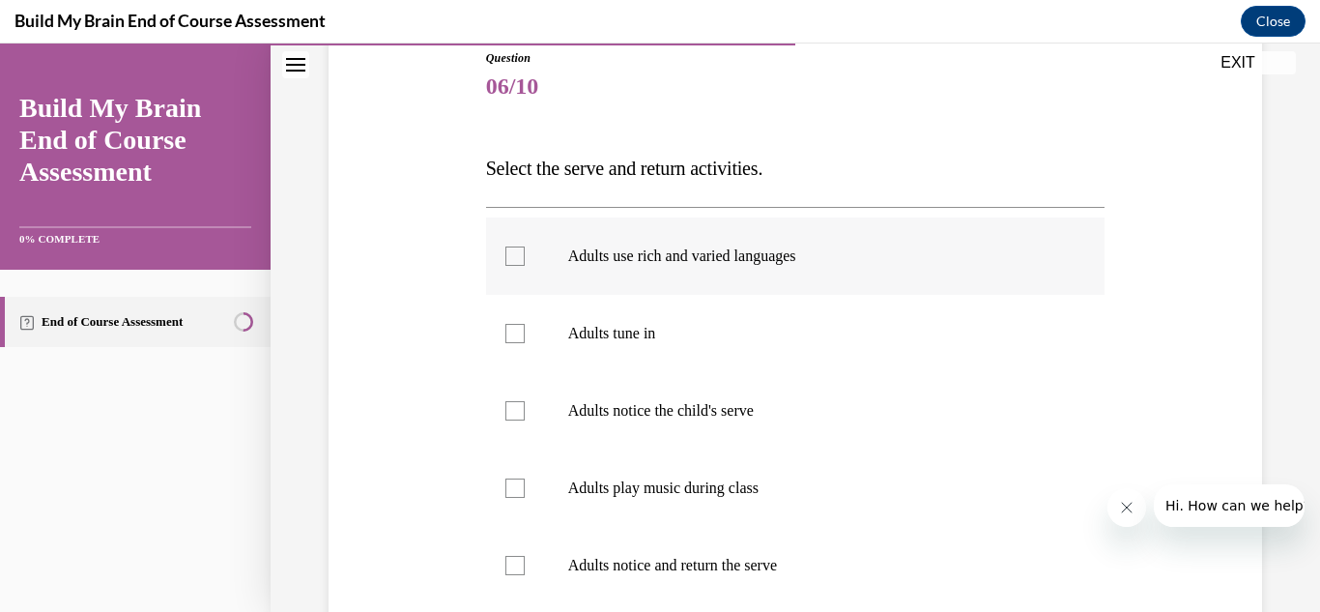
click at [511, 260] on div at bounding box center [514, 255] width 19 height 19
click at [511, 260] on input "Adults use rich and varied languages" at bounding box center [514, 255] width 19 height 19
checkbox input "true"
click at [511, 328] on div at bounding box center [514, 333] width 19 height 19
click at [511, 328] on input "Adults tune in" at bounding box center [514, 333] width 19 height 19
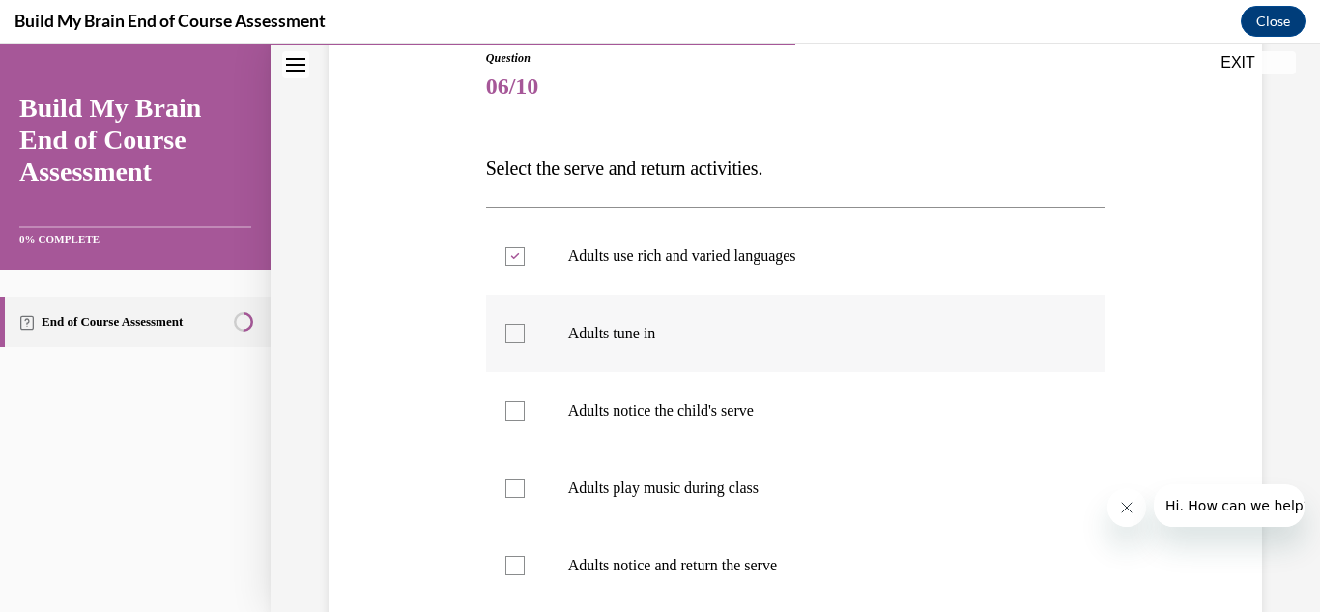
checkbox input "true"
click at [505, 413] on div at bounding box center [514, 410] width 19 height 19
click at [505, 413] on input "Adults notice the child's serve" at bounding box center [514, 410] width 19 height 19
checkbox input "true"
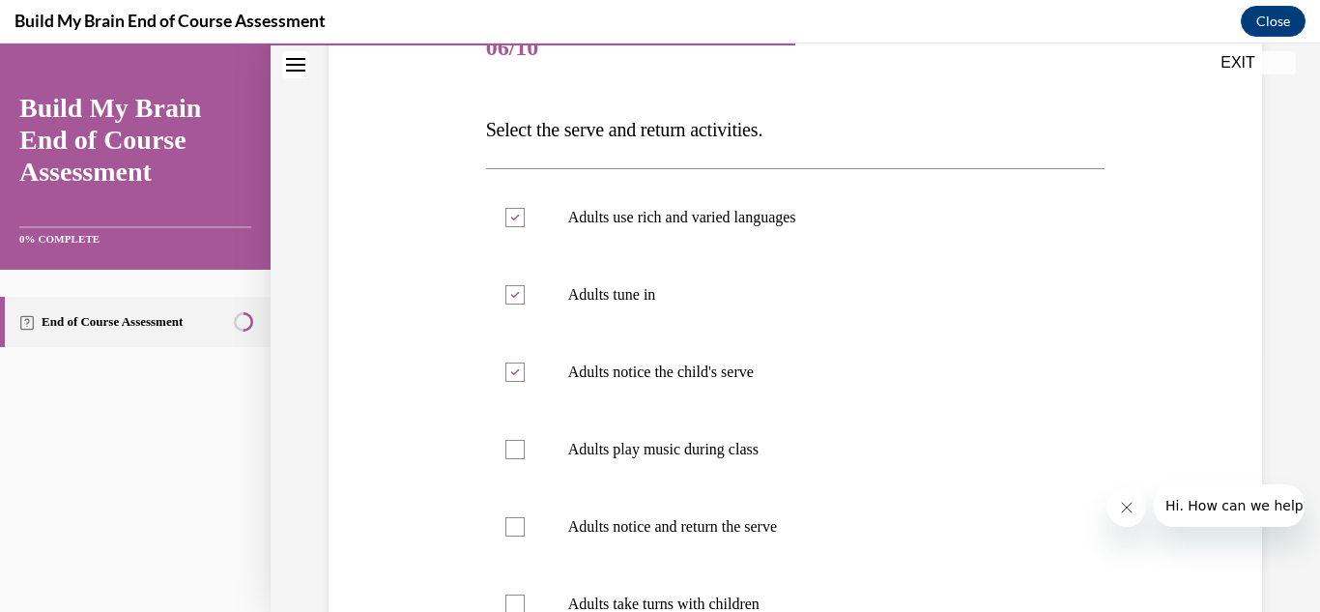
scroll to position [412, 0]
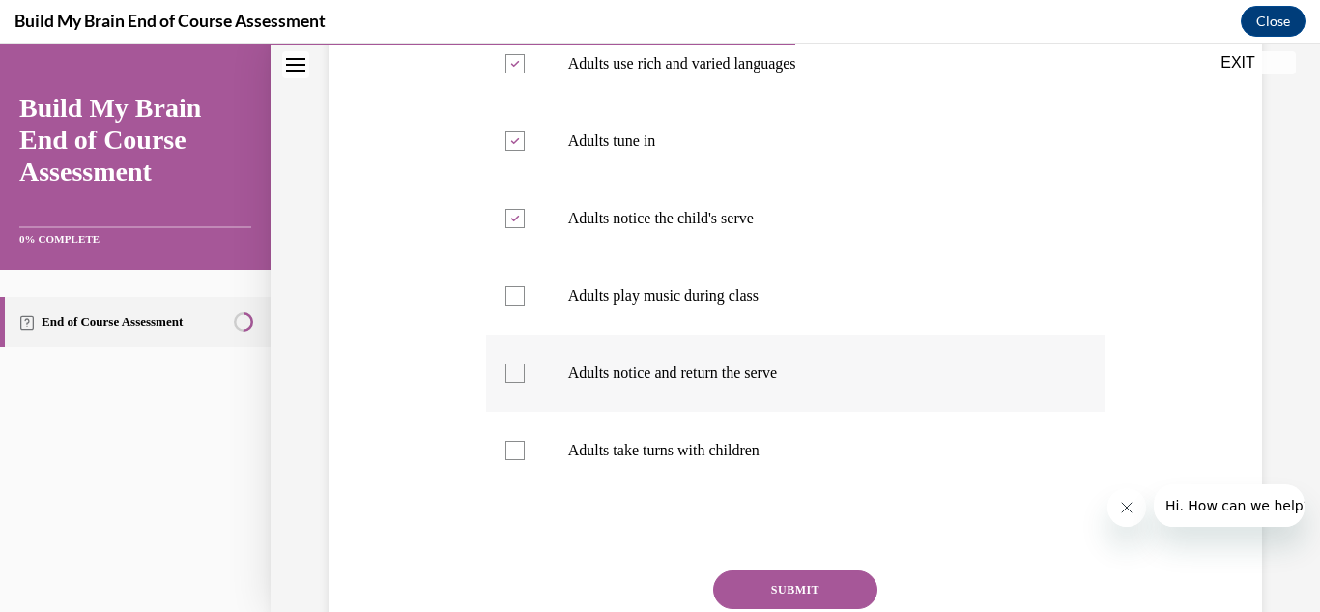
click at [515, 375] on div at bounding box center [514, 372] width 19 height 19
click at [515, 375] on input "Adults notice and return the serve" at bounding box center [514, 372] width 19 height 19
checkbox input "true"
click at [509, 450] on div at bounding box center [514, 450] width 19 height 19
click at [509, 450] on input "Adults take turns with children" at bounding box center [514, 450] width 19 height 19
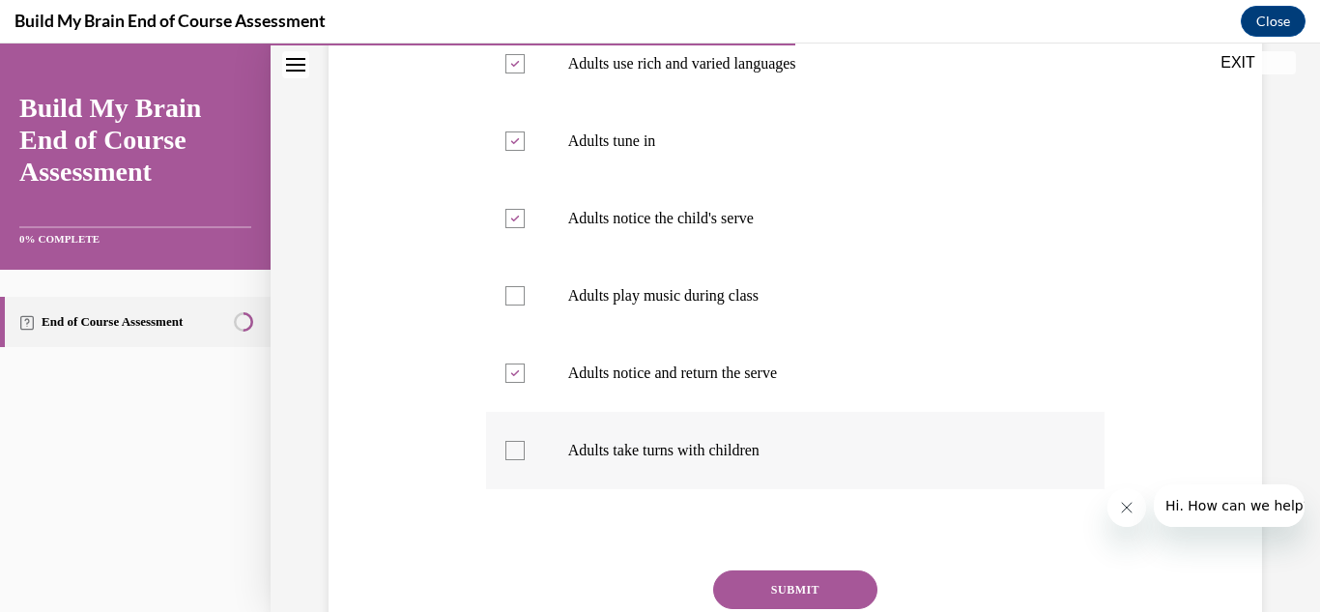
checkbox input "true"
click at [797, 582] on button "SUBMIT" at bounding box center [795, 589] width 164 height 39
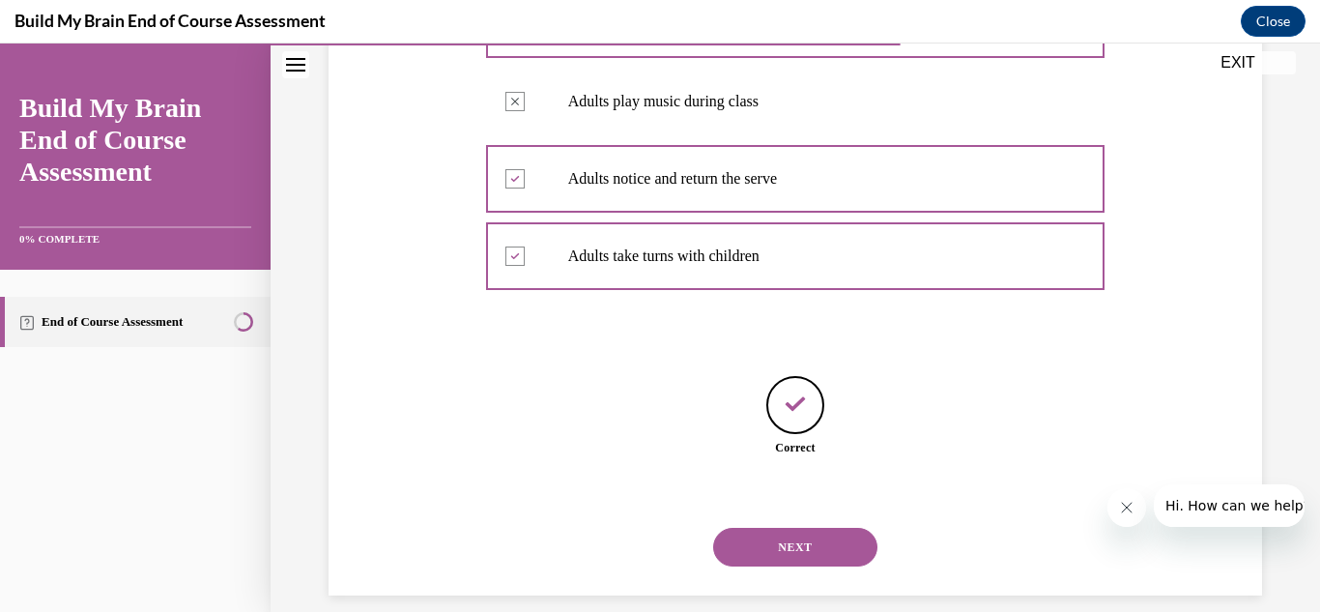
scroll to position [628, 0]
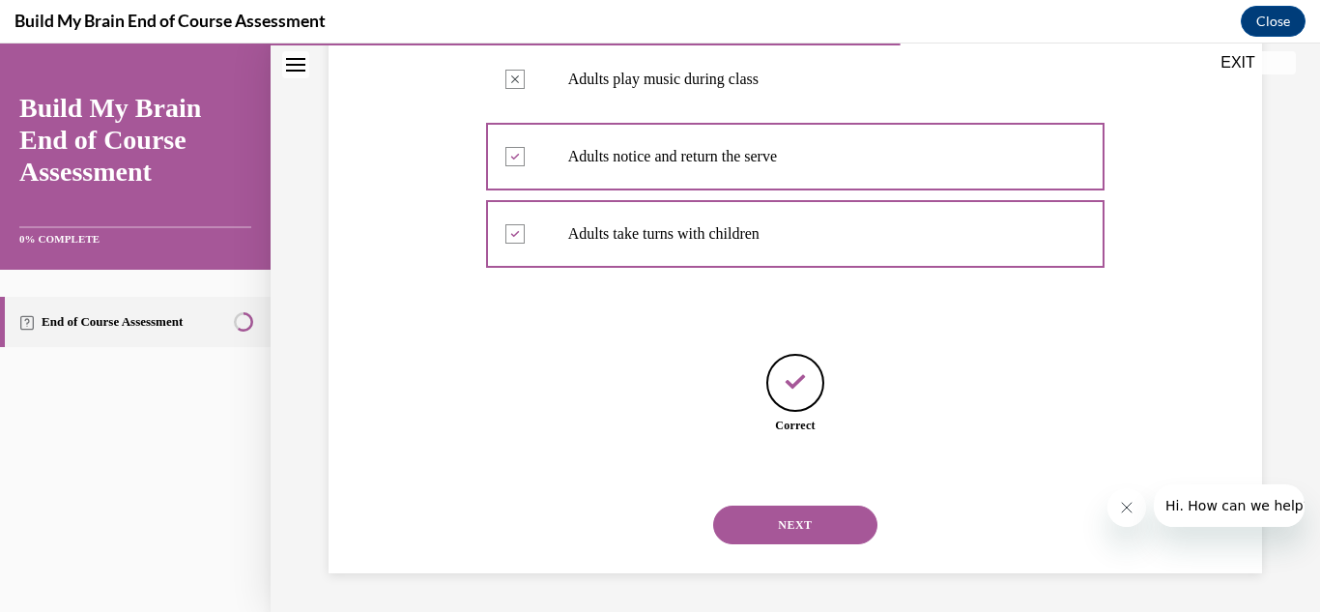
click at [796, 526] on button "NEXT" at bounding box center [795, 524] width 164 height 39
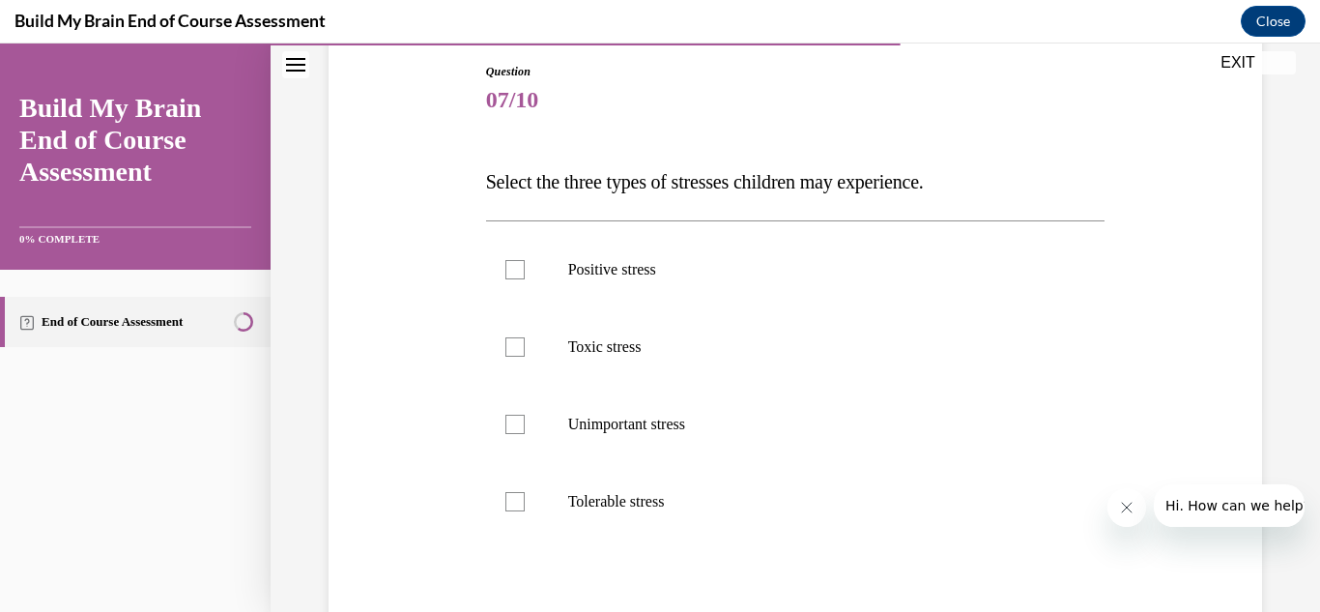
scroll to position [219, 0]
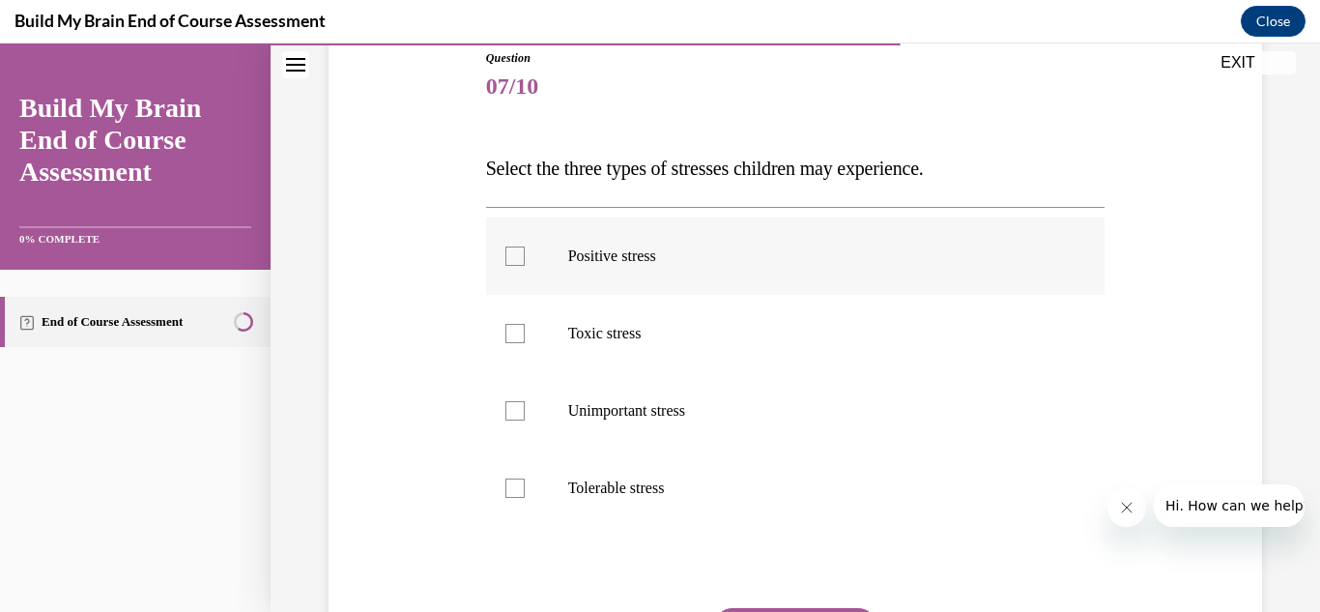
click at [513, 245] on label "Positive stress" at bounding box center [795, 255] width 619 height 77
click at [513, 246] on input "Positive stress" at bounding box center [514, 255] width 19 height 19
checkbox input "true"
click at [505, 335] on div at bounding box center [514, 333] width 19 height 19
click at [505, 335] on input "Toxic stress" at bounding box center [514, 333] width 19 height 19
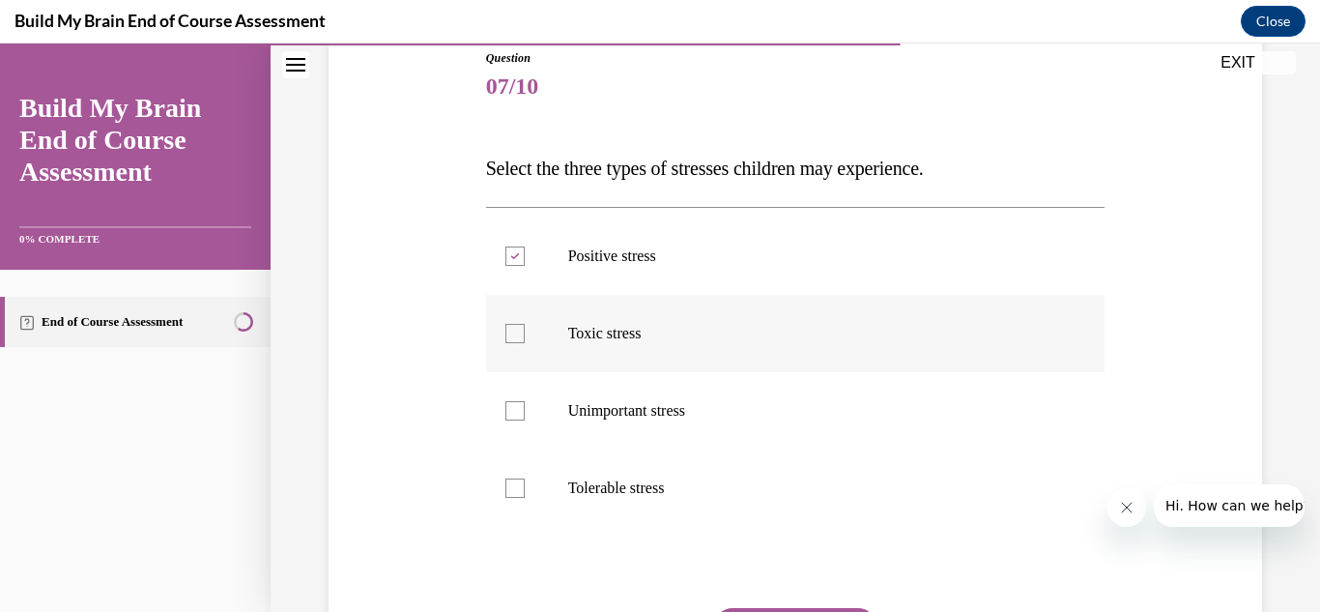
checkbox input "true"
click at [508, 484] on div at bounding box center [514, 487] width 19 height 19
click at [508, 484] on input "Tolerable stress" at bounding box center [514, 487] width 19 height 19
checkbox input "true"
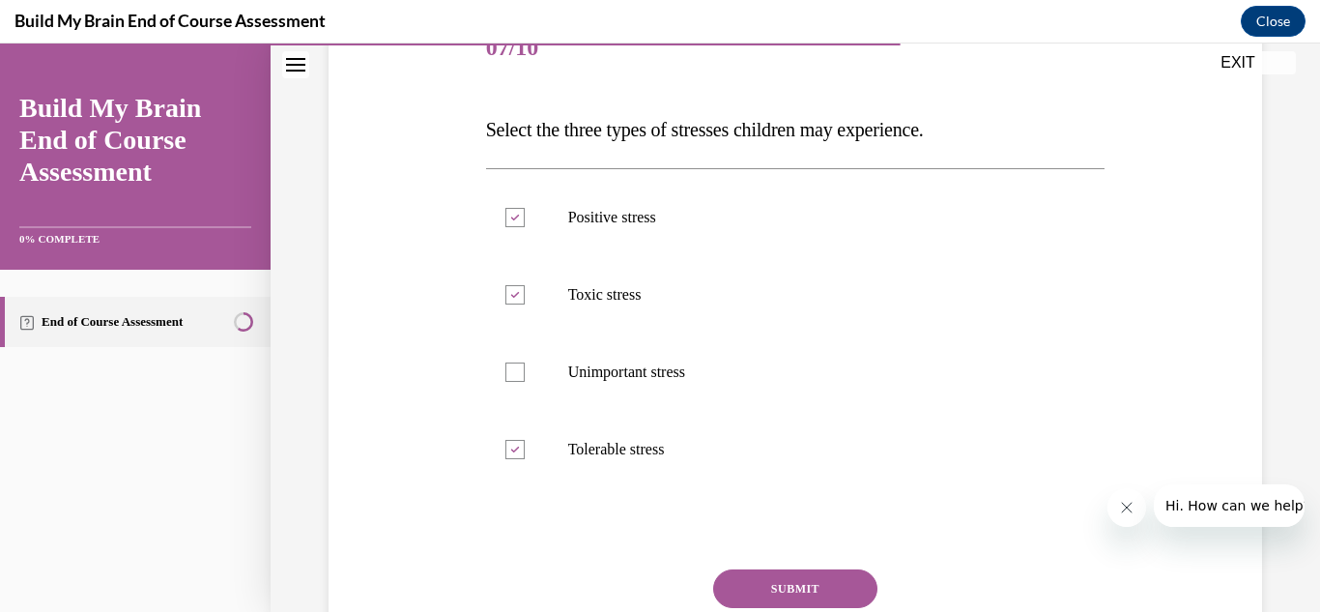
scroll to position [413, 0]
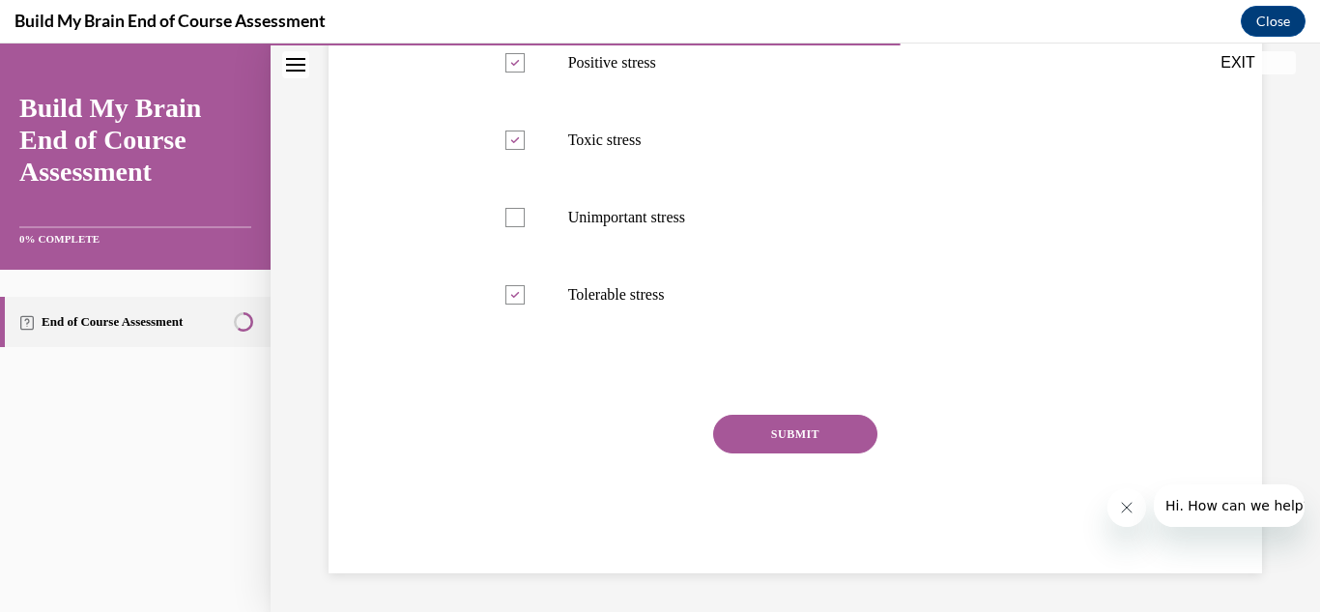
click at [805, 423] on button "SUBMIT" at bounding box center [795, 433] width 164 height 39
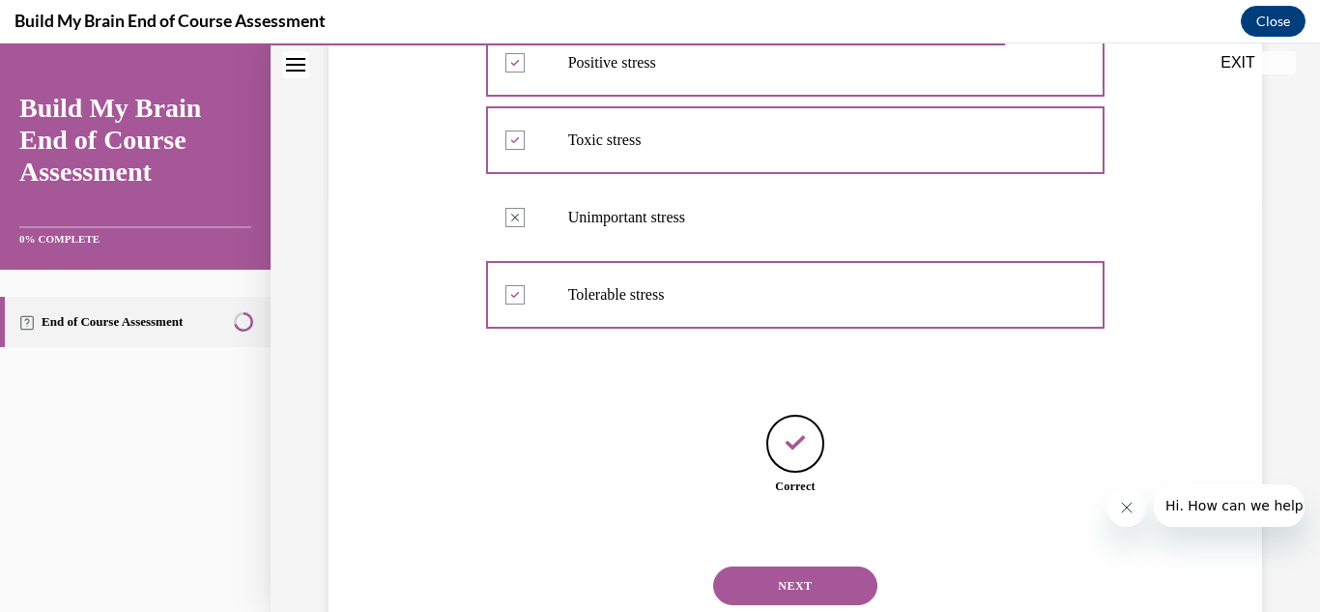
scroll to position [473, 0]
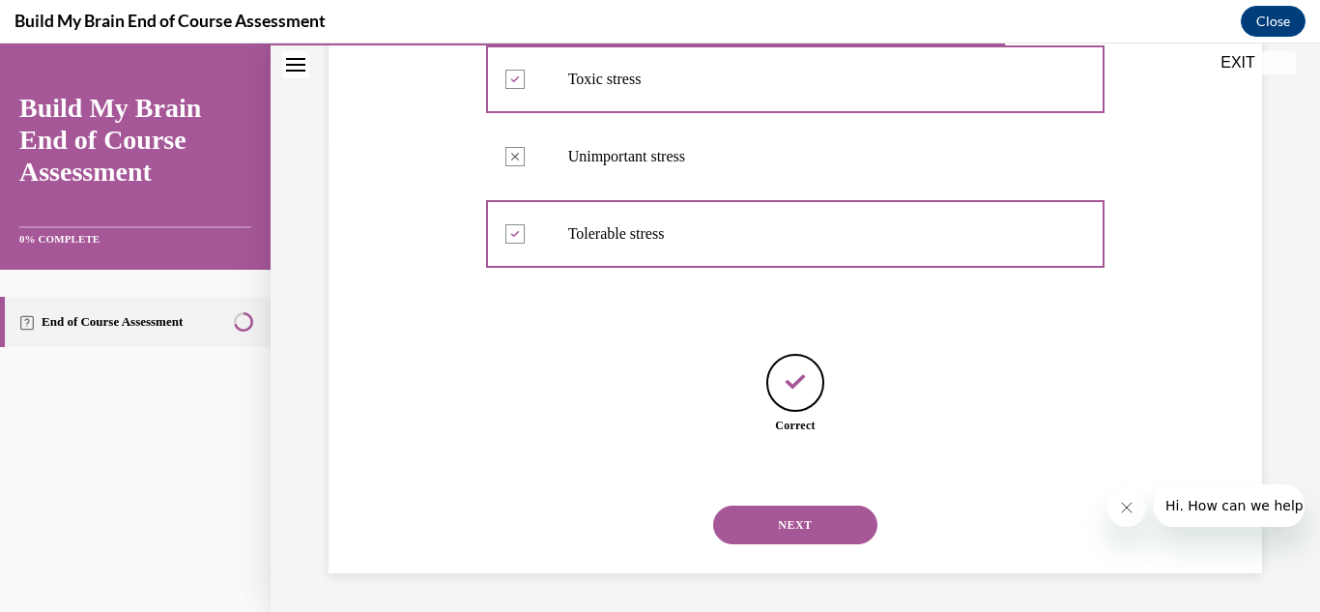
click at [798, 510] on button "NEXT" at bounding box center [795, 524] width 164 height 39
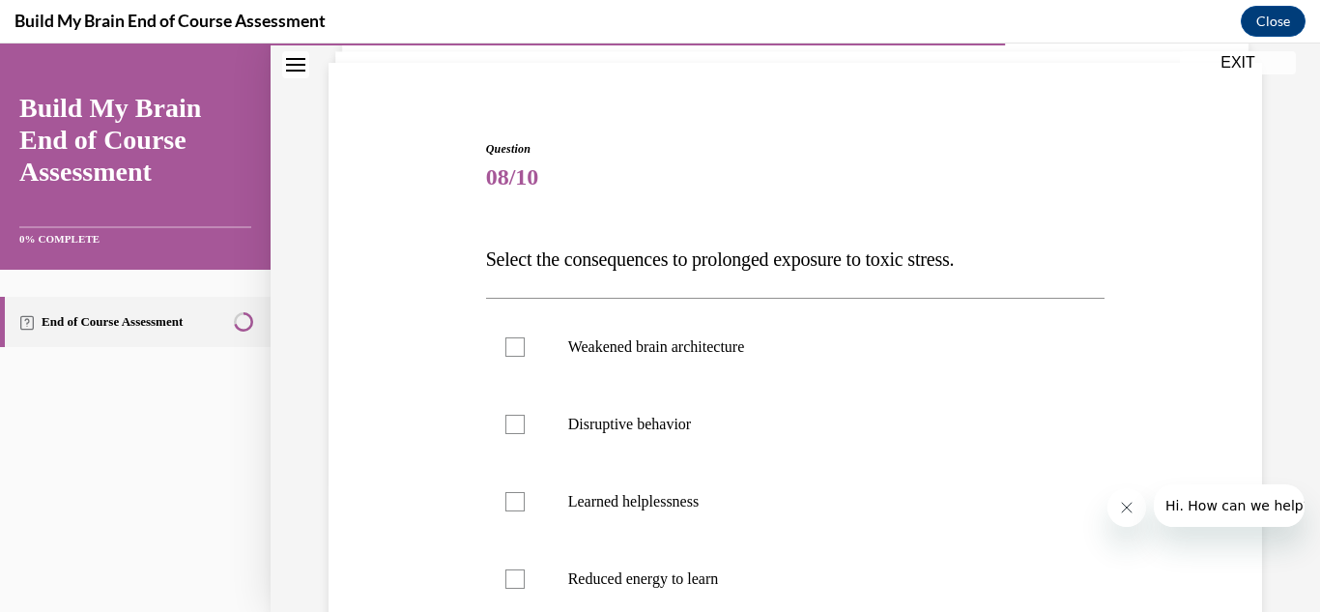
scroll to position [193, 0]
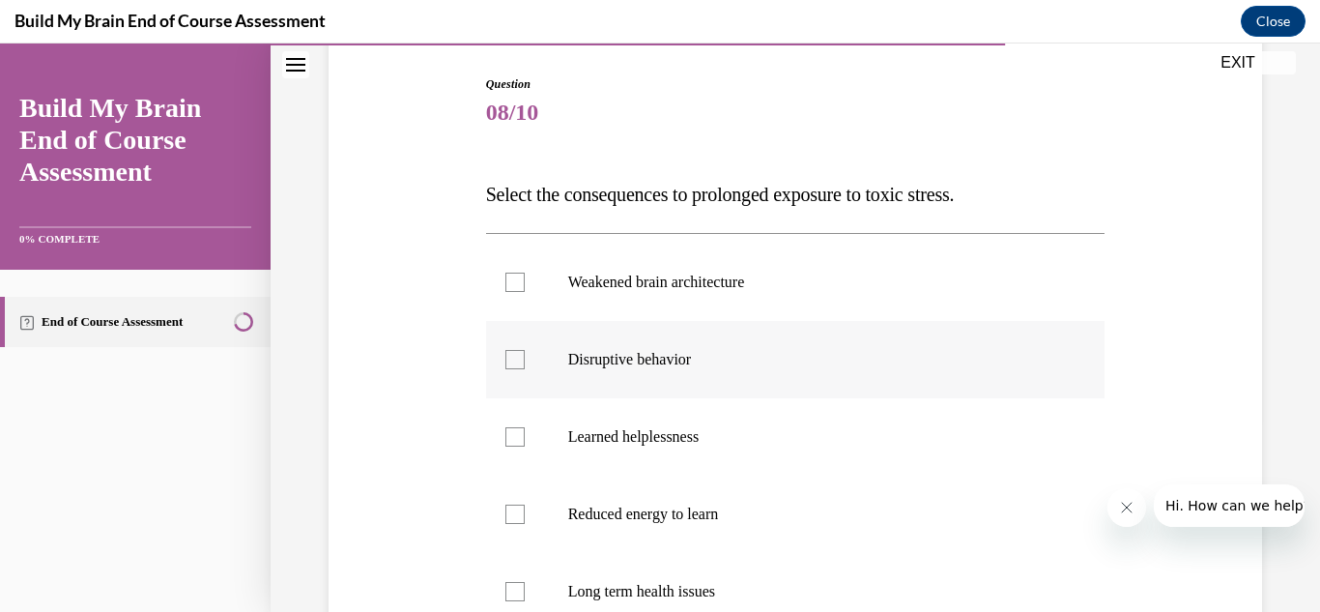
click at [510, 363] on div at bounding box center [514, 359] width 19 height 19
click at [510, 363] on input "Disruptive behavior" at bounding box center [514, 359] width 19 height 19
checkbox input "true"
click at [517, 591] on div at bounding box center [514, 591] width 19 height 19
click at [517, 591] on input "Long term health issues" at bounding box center [514, 591] width 19 height 19
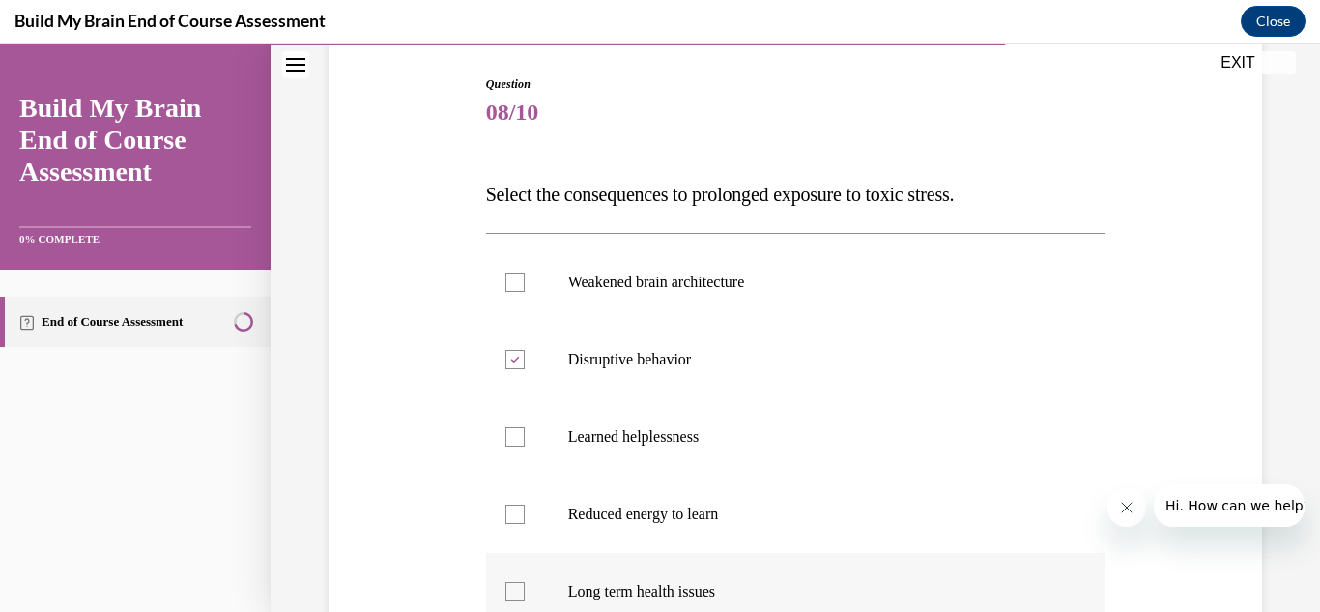
checkbox input "true"
click at [516, 510] on div at bounding box center [514, 513] width 19 height 19
click at [516, 510] on input "Reduced energy to learn" at bounding box center [514, 513] width 19 height 19
checkbox input "true"
click at [506, 277] on div at bounding box center [514, 281] width 19 height 19
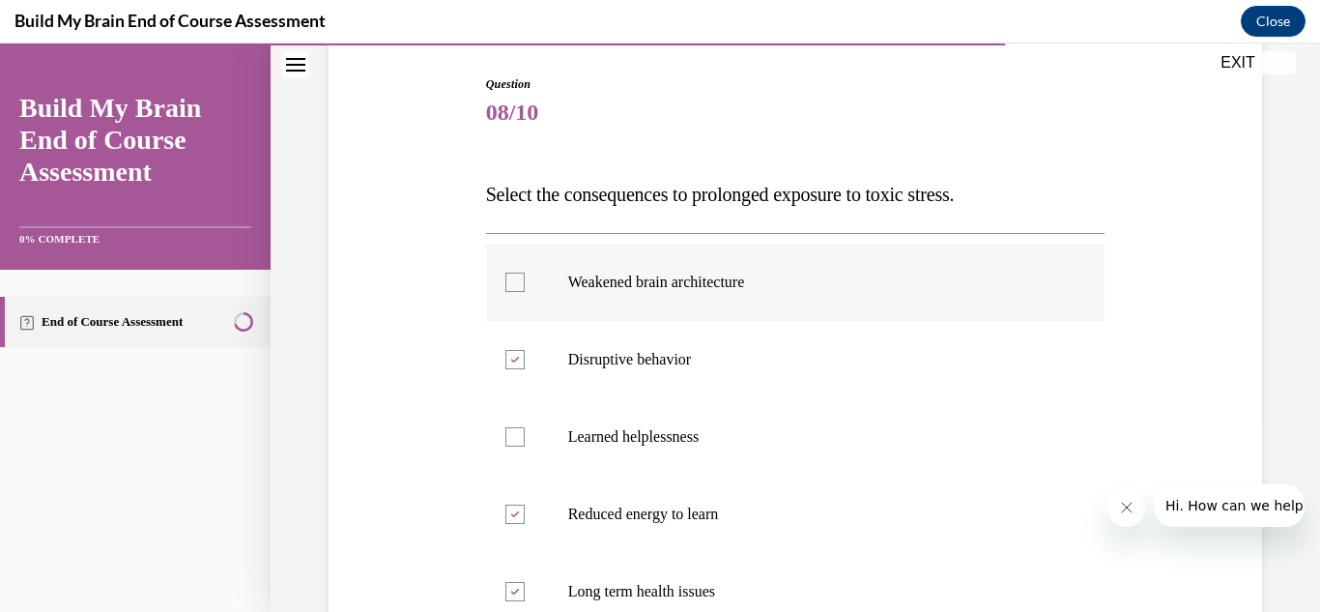
click at [506, 277] on input "Weakened brain architecture" at bounding box center [514, 281] width 19 height 19
checkbox input "true"
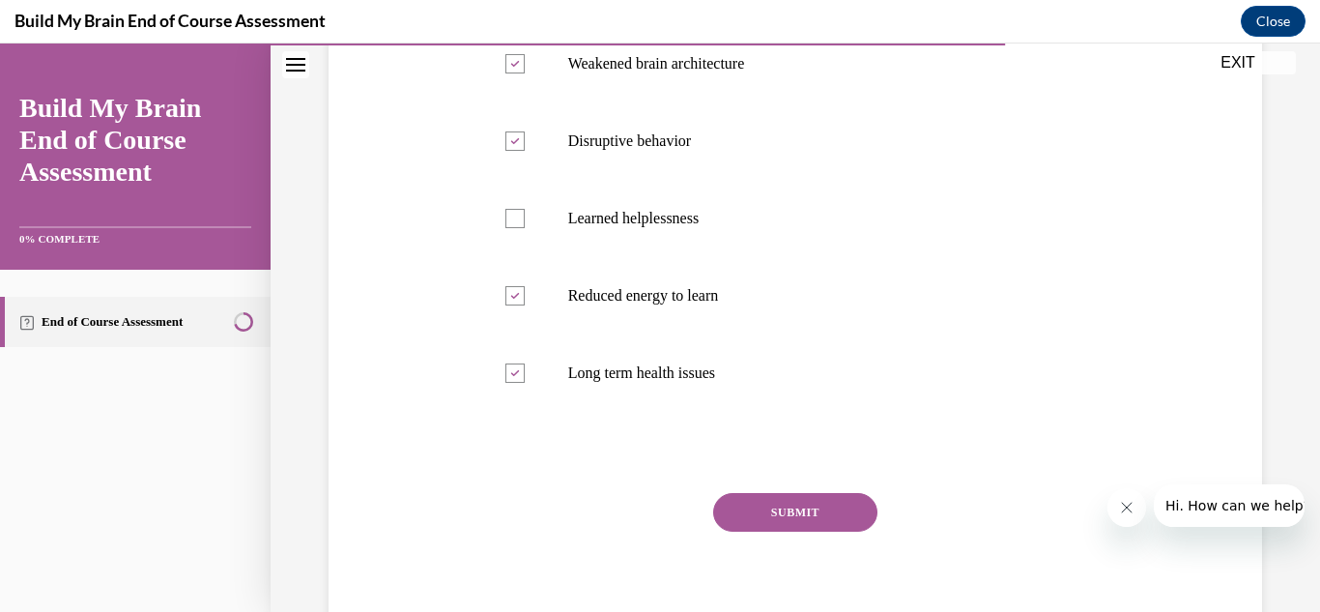
scroll to position [490, 0]
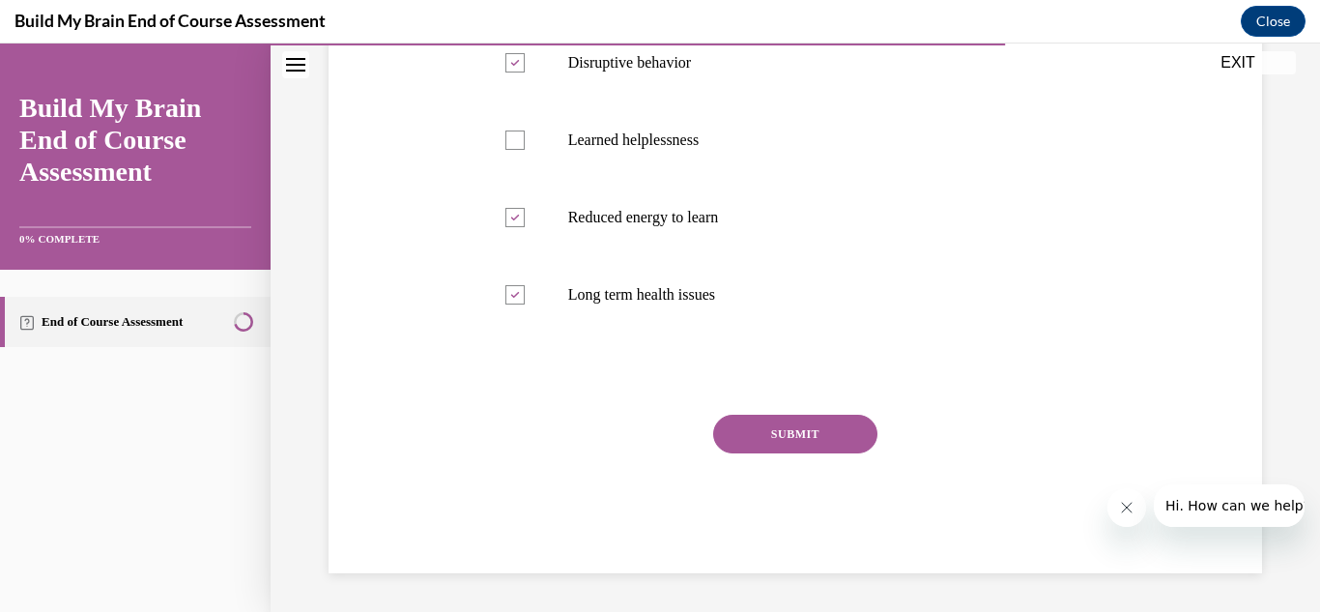
click at [815, 429] on button "SUBMIT" at bounding box center [795, 433] width 164 height 39
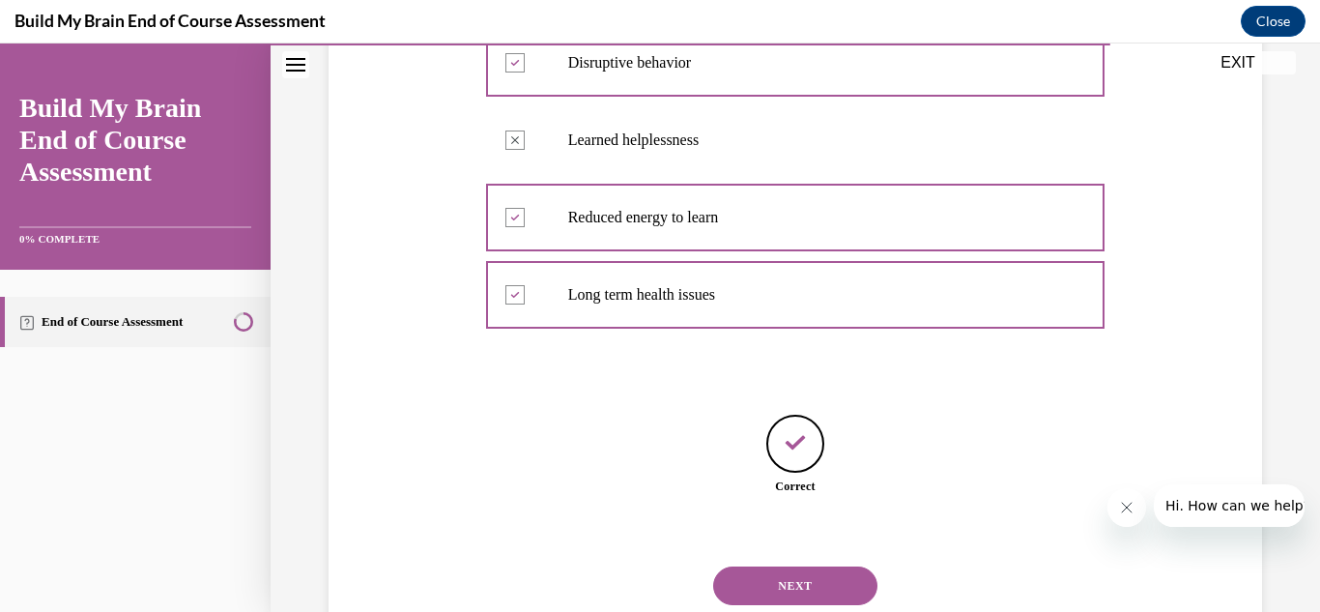
scroll to position [551, 0]
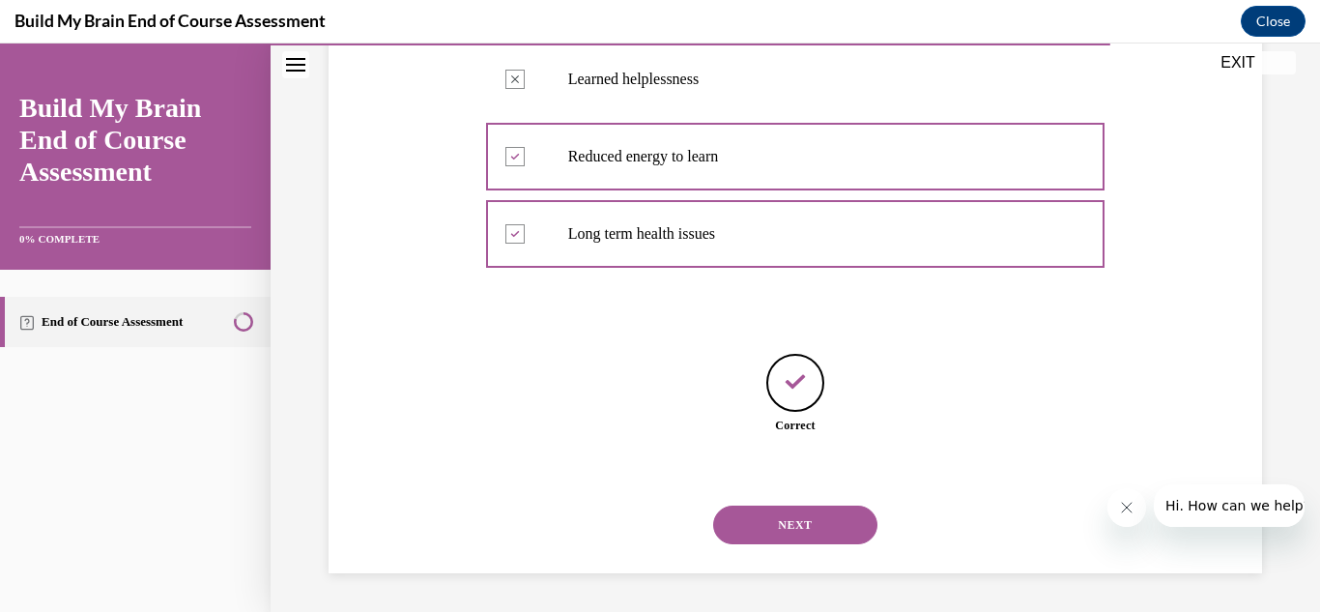
click at [793, 521] on button "NEXT" at bounding box center [795, 524] width 164 height 39
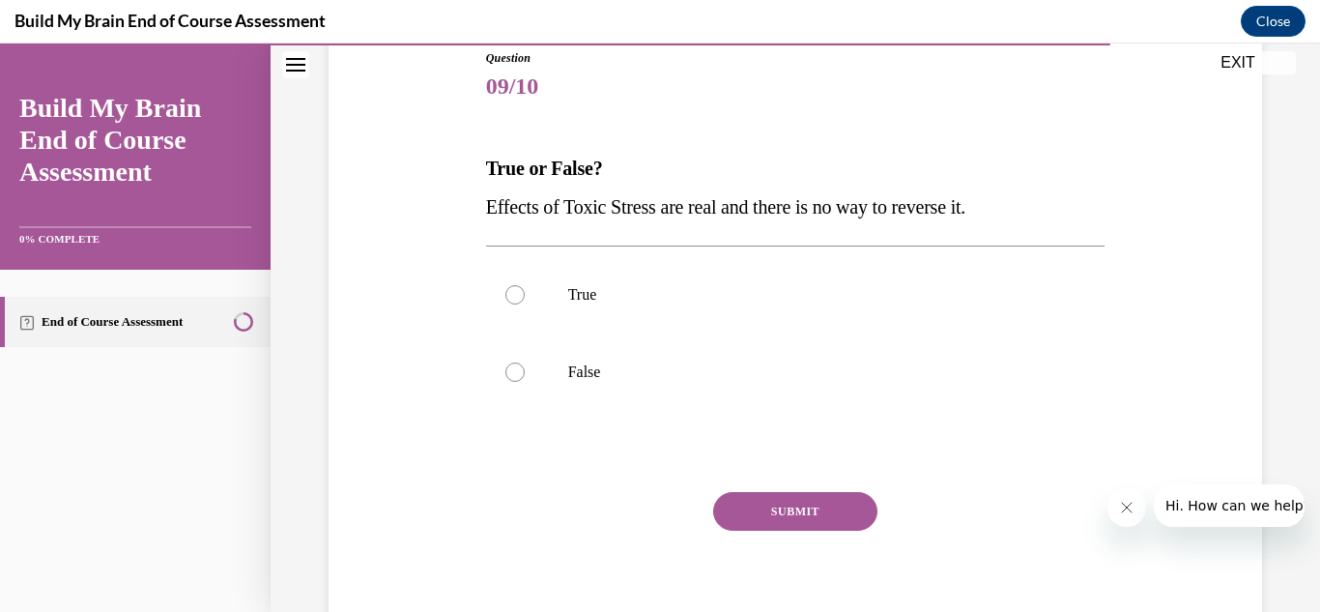
scroll to position [232, 0]
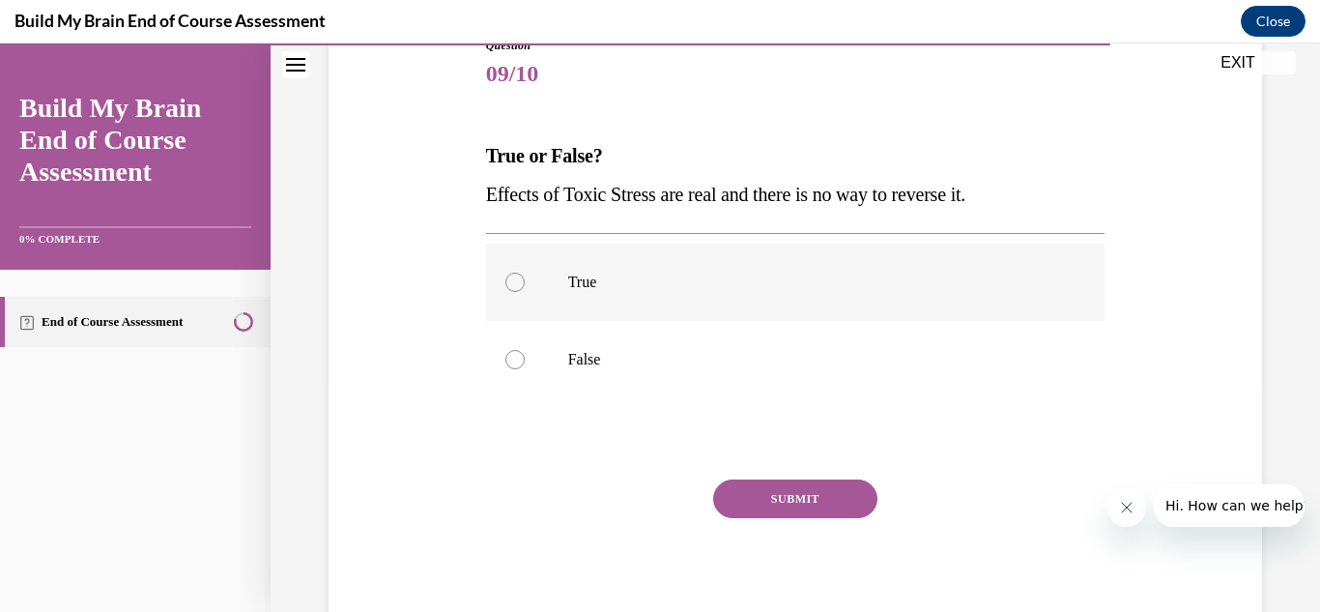
click at [505, 278] on div at bounding box center [514, 281] width 19 height 19
click at [505, 278] on input "True" at bounding box center [514, 281] width 19 height 19
radio input "true"
click at [512, 356] on div at bounding box center [514, 359] width 19 height 19
click at [512, 356] on input "False" at bounding box center [514, 359] width 19 height 19
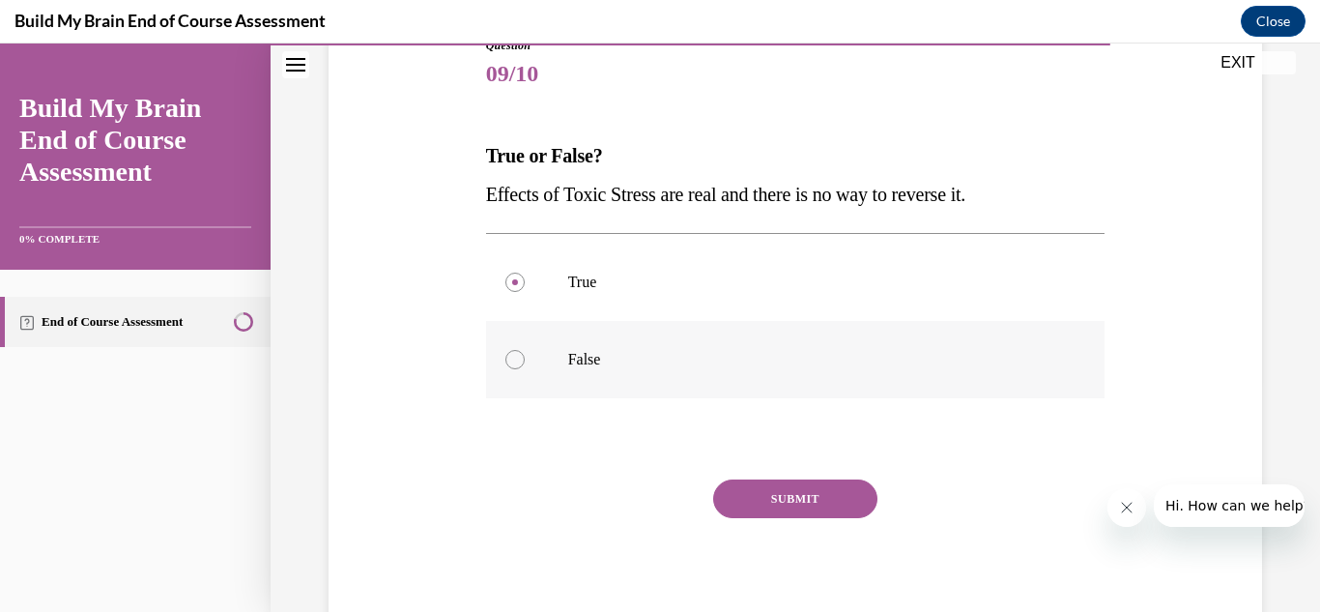
radio input "true"
click at [785, 495] on button "SUBMIT" at bounding box center [795, 498] width 164 height 39
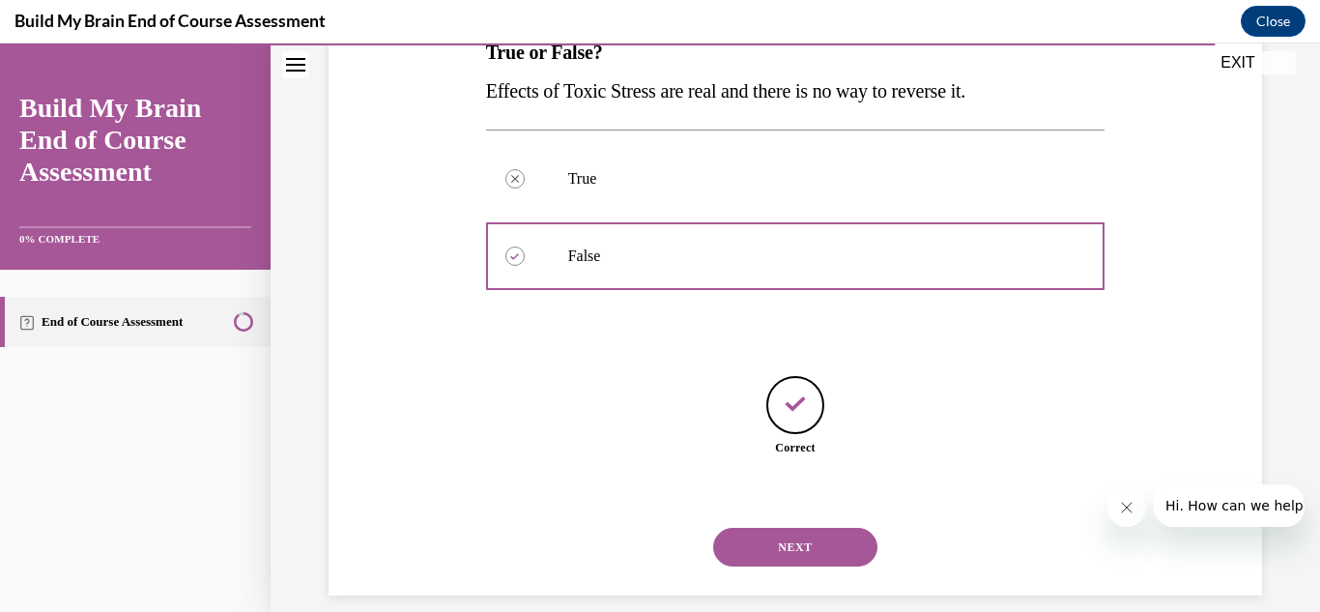
scroll to position [357, 0]
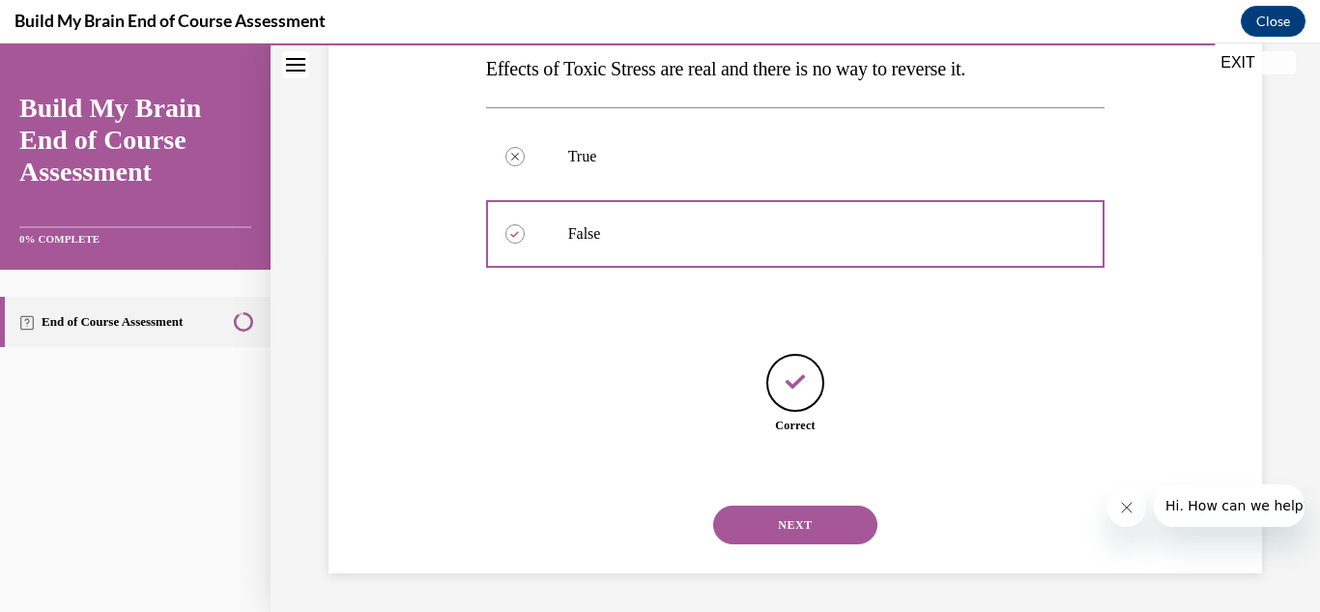
click at [792, 511] on button "NEXT" at bounding box center [795, 524] width 164 height 39
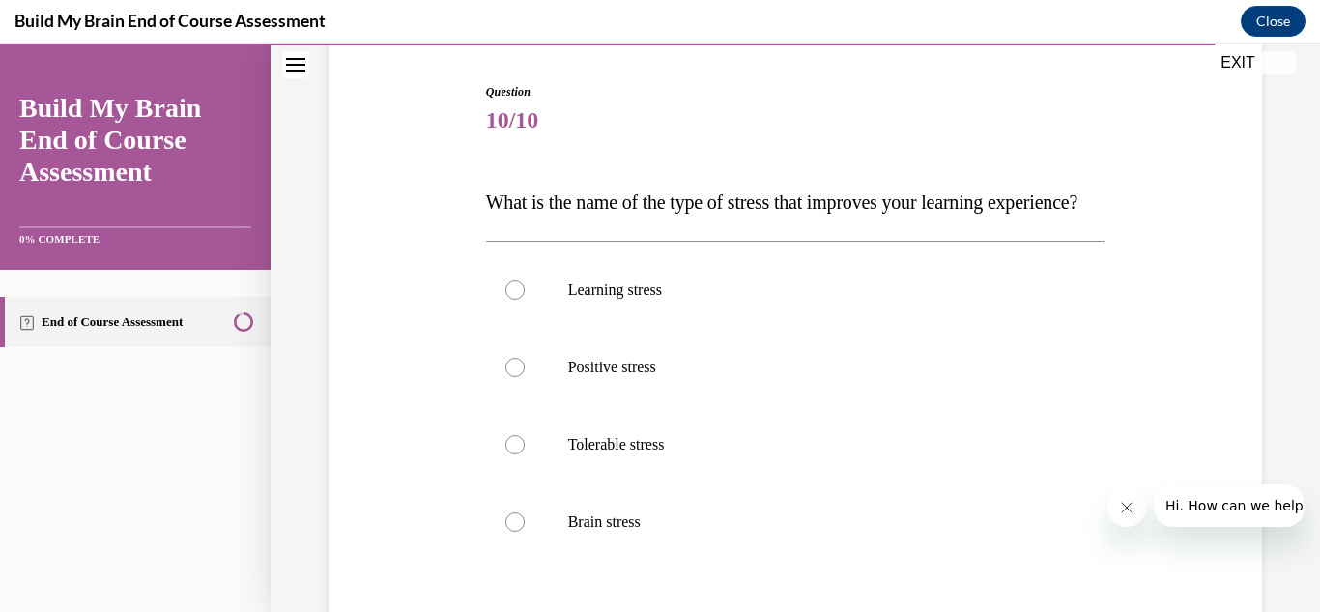
scroll to position [193, 0]
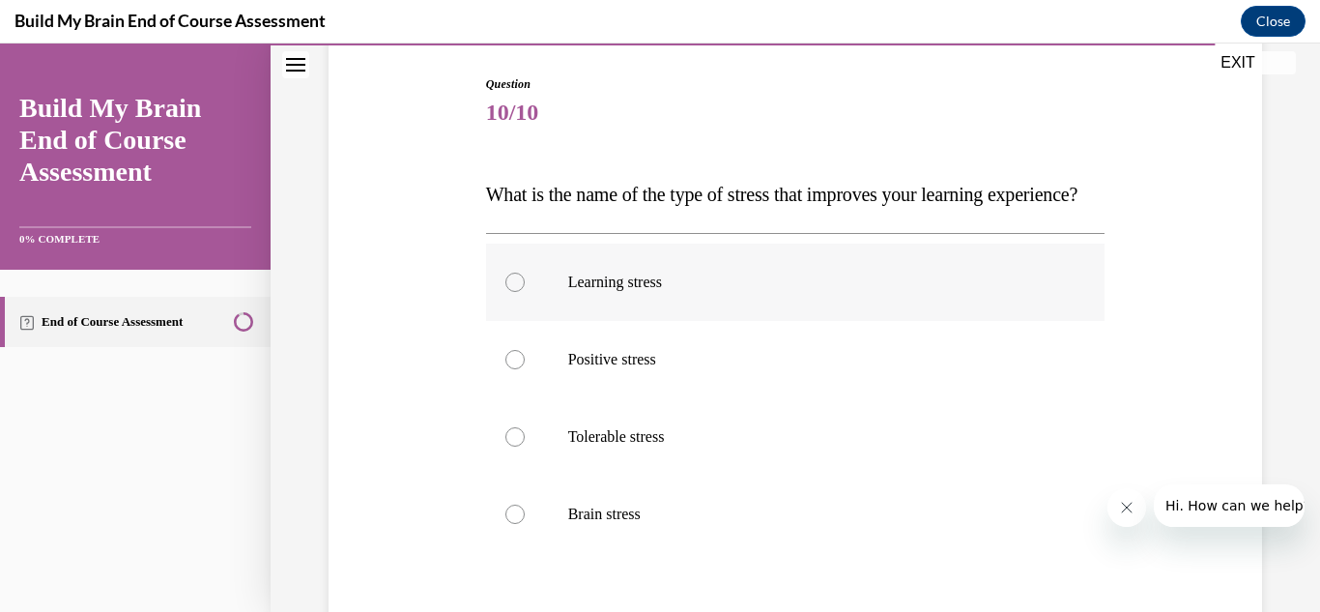
click at [512, 292] on div at bounding box center [514, 281] width 19 height 19
click at [512, 292] on input "Learning stress" at bounding box center [514, 281] width 19 height 19
radio input "true"
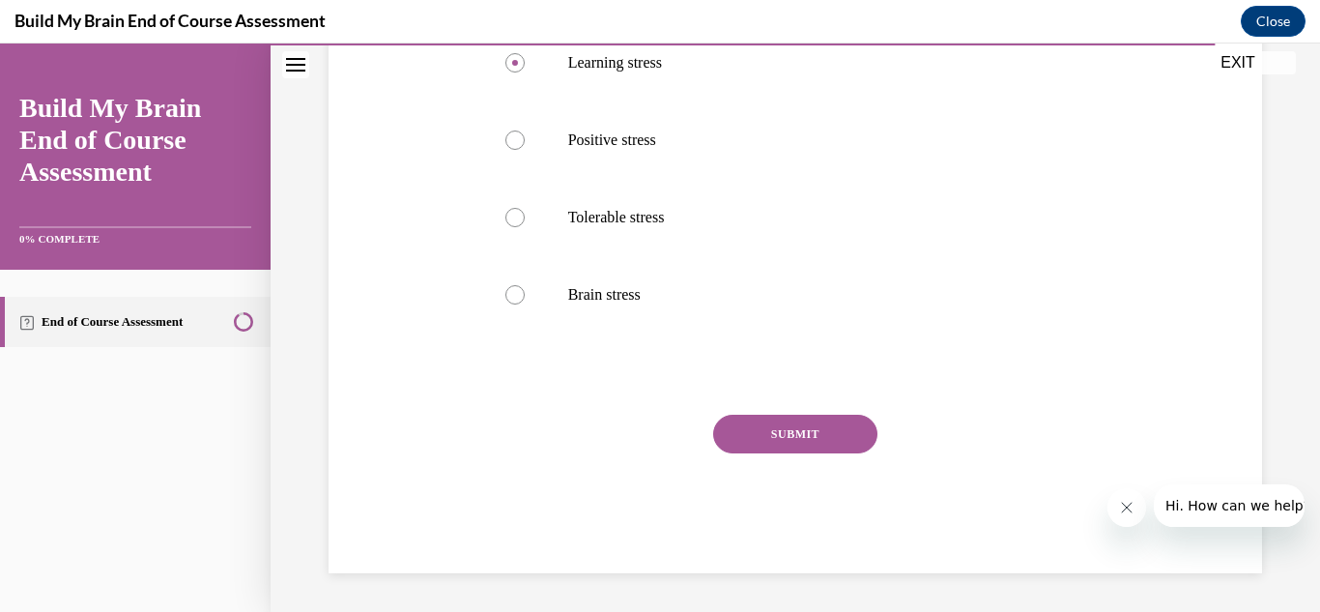
click at [822, 442] on button "SUBMIT" at bounding box center [795, 433] width 164 height 39
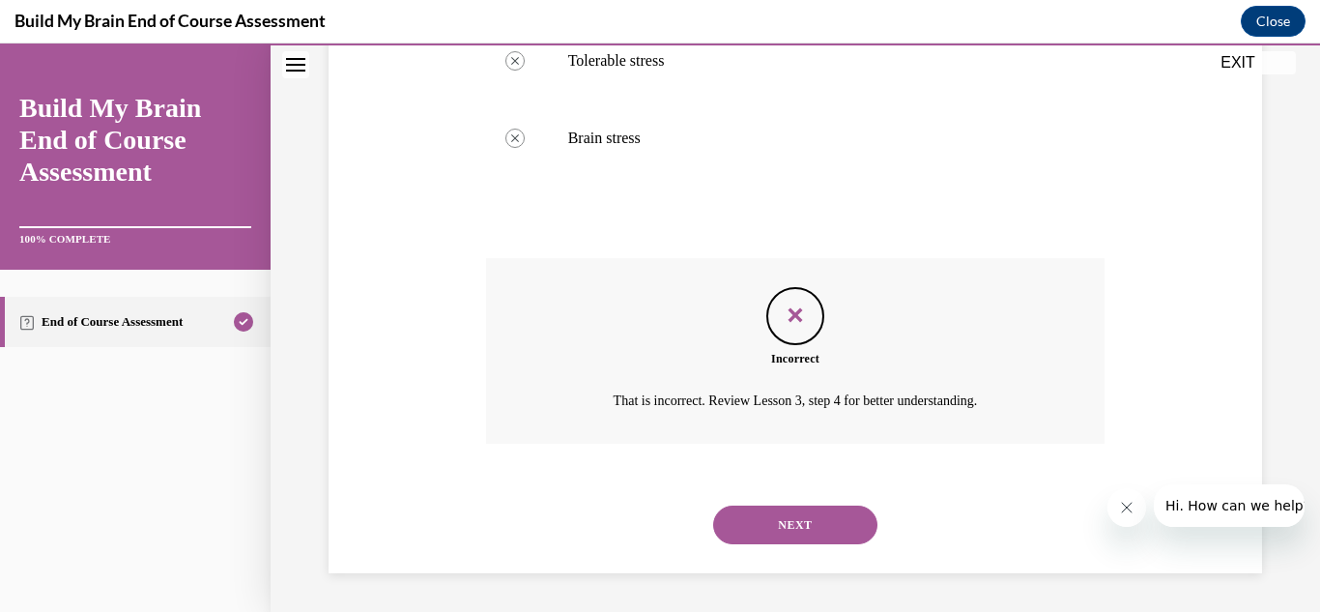
scroll to position [608, 0]
click at [826, 525] on button "NEXT" at bounding box center [795, 524] width 164 height 39
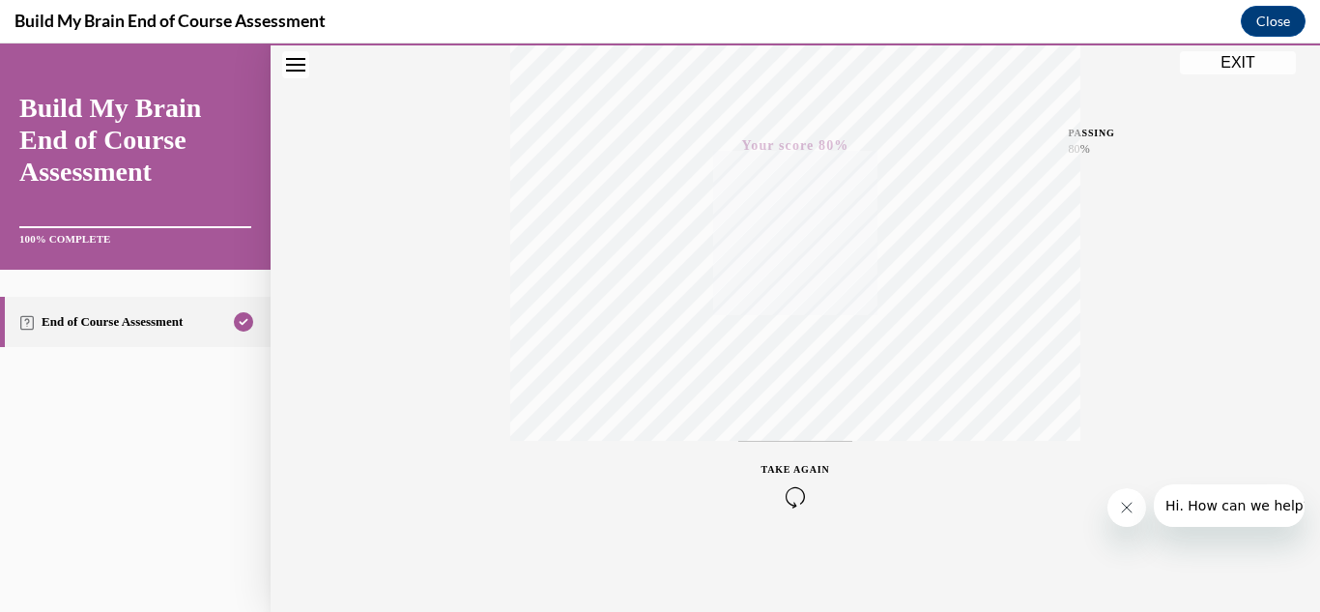
scroll to position [422, 0]
click at [1225, 62] on button "EXIT" at bounding box center [1238, 62] width 116 height 23
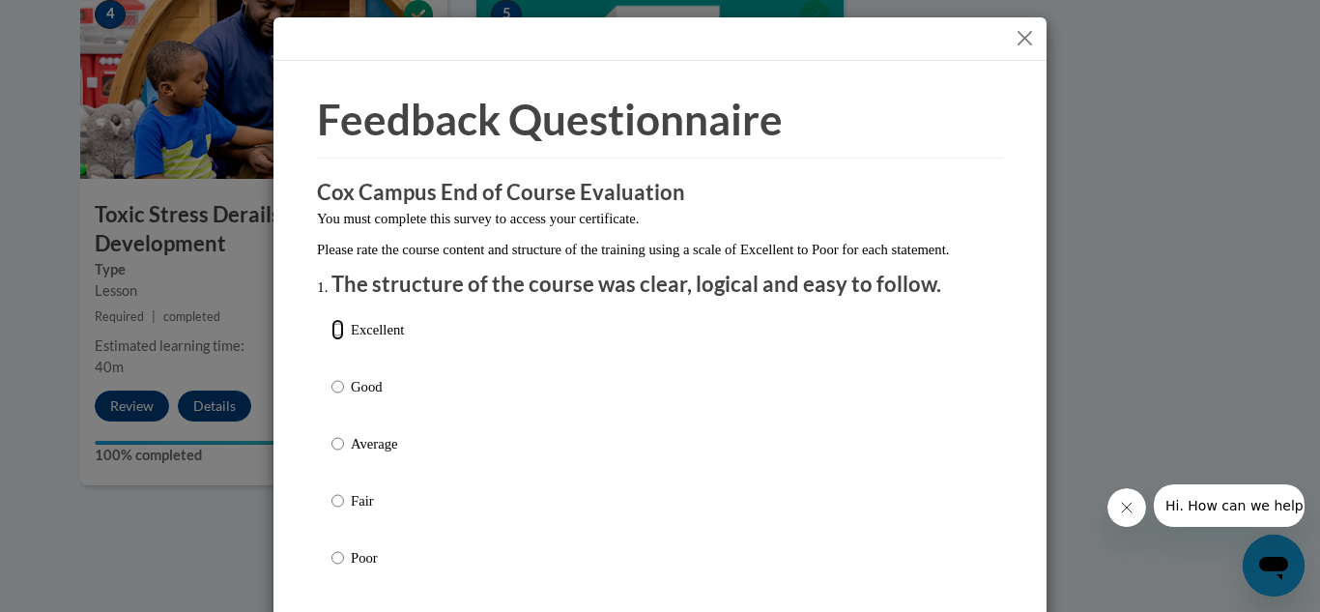
click at [331, 340] on input "Excellent" at bounding box center [337, 329] width 13 height 21
radio input "true"
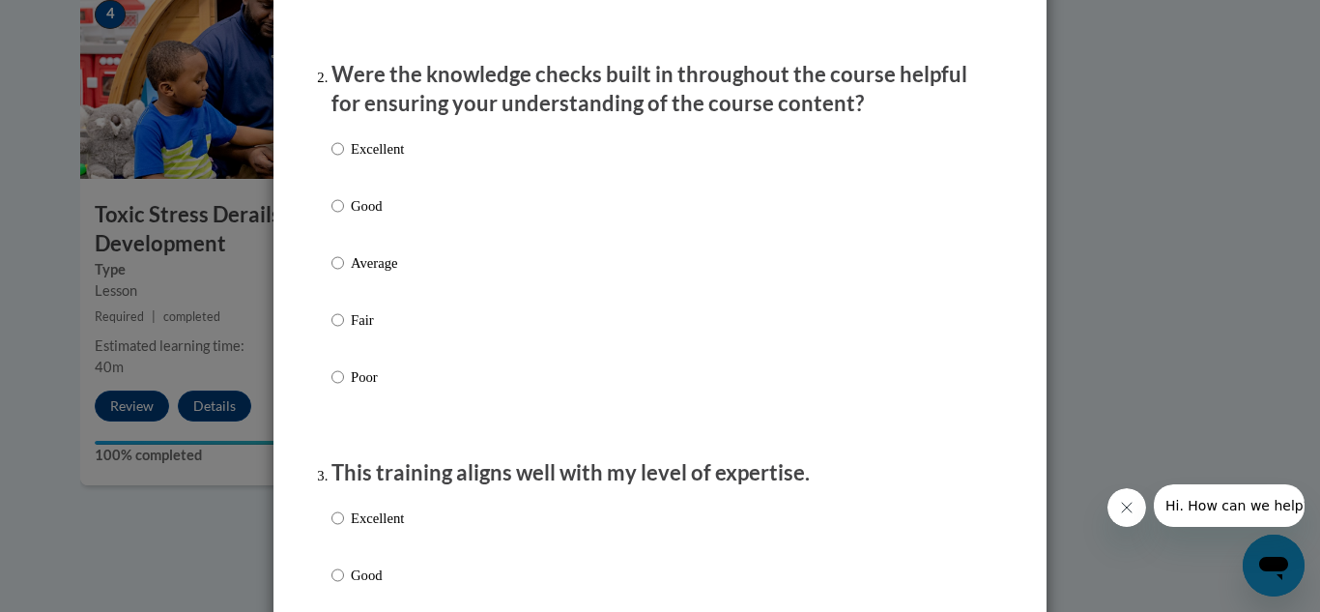
scroll to position [643, 0]
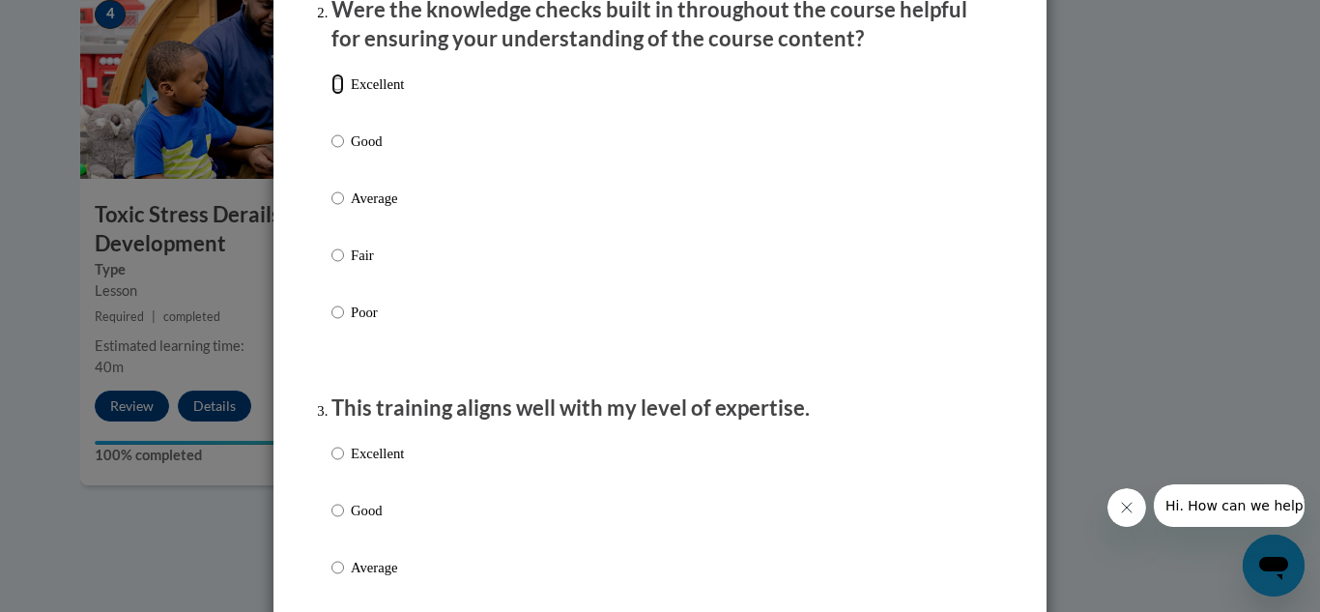
click at [331, 95] on input "Excellent" at bounding box center [337, 83] width 13 height 21
radio input "true"
click at [331, 464] on input "Excellent" at bounding box center [337, 452] width 13 height 21
radio input "true"
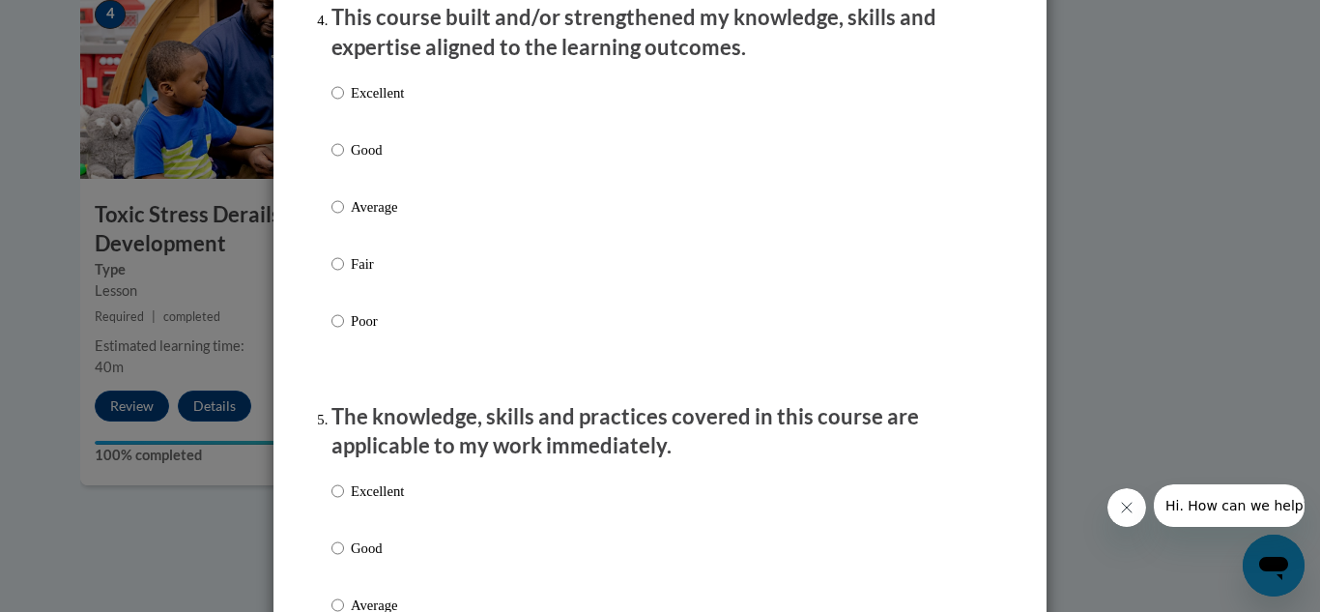
scroll to position [1429, 0]
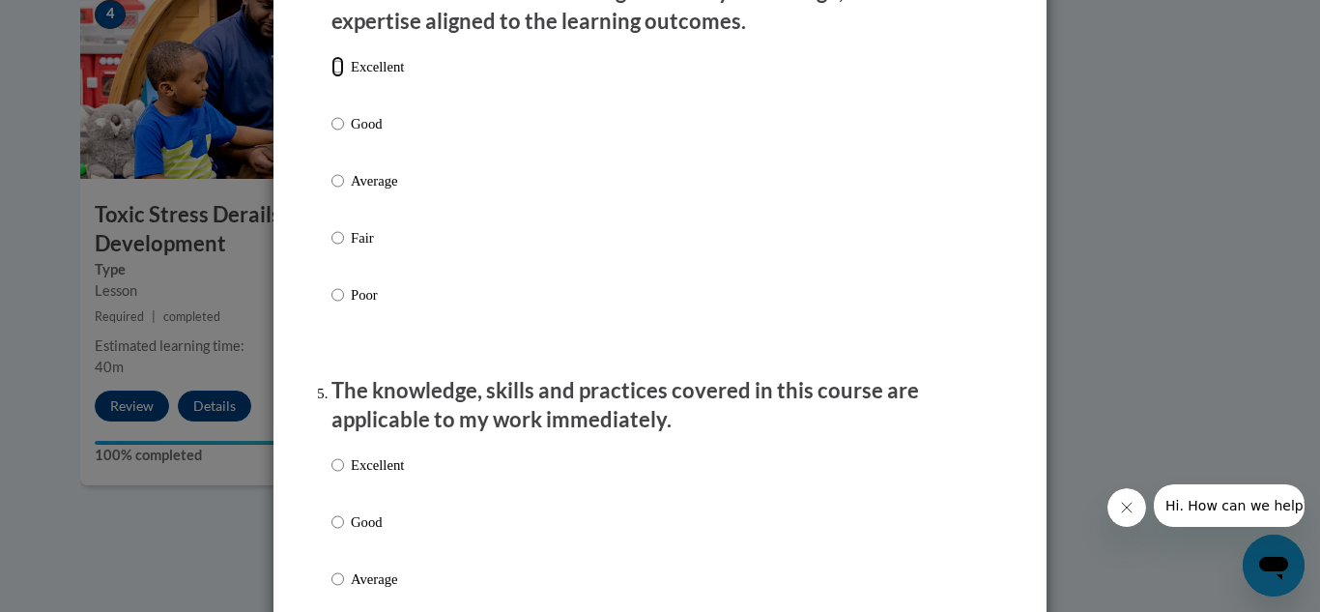
click at [331, 77] on input "Excellent" at bounding box center [337, 66] width 13 height 21
radio input "true"
click at [331, 475] on input "Excellent" at bounding box center [337, 464] width 13 height 21
radio input "true"
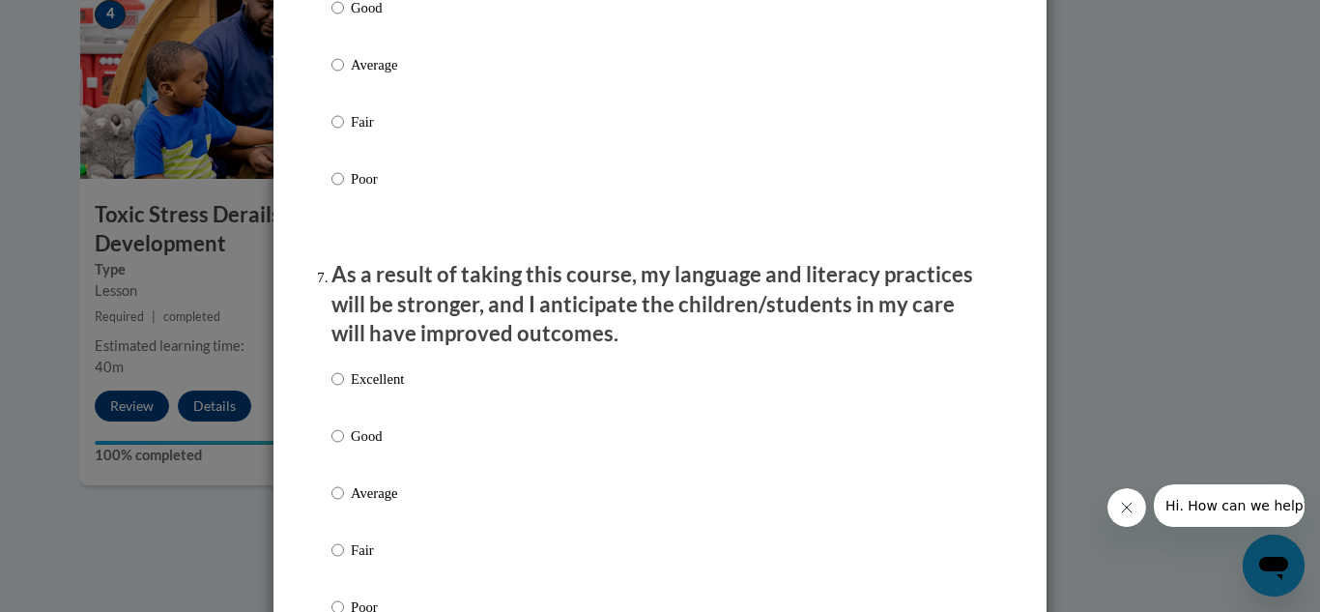
scroll to position [2394, 0]
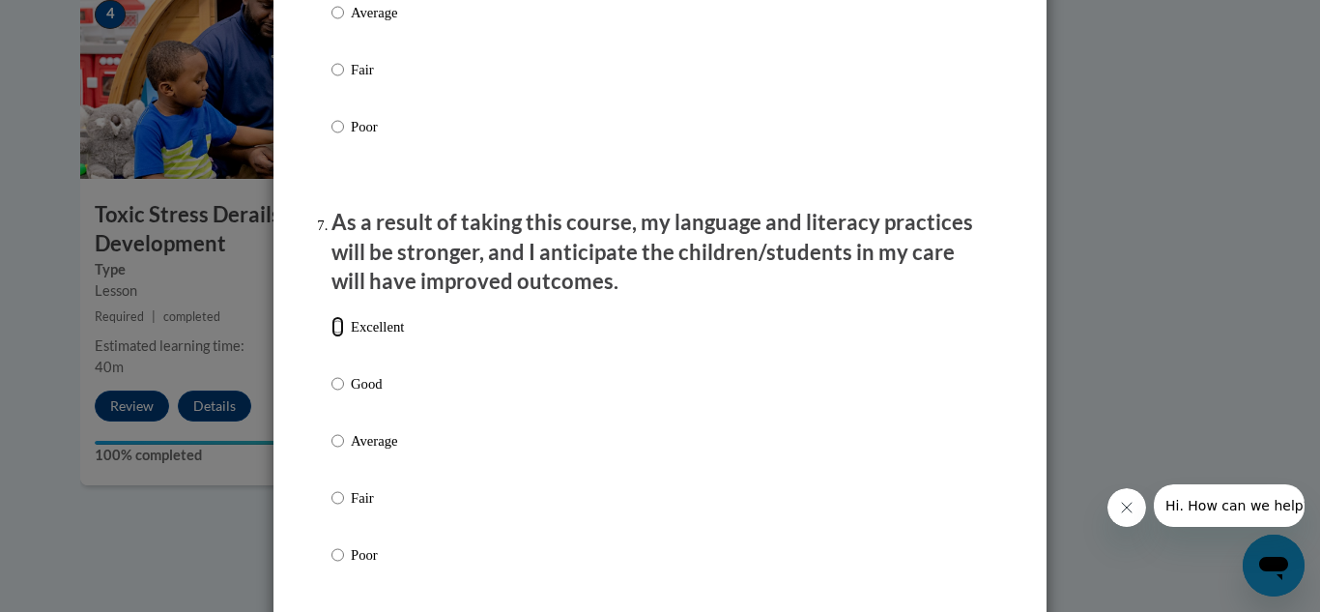
click at [331, 337] on input "Excellent" at bounding box center [337, 326] width 13 height 21
radio input "true"
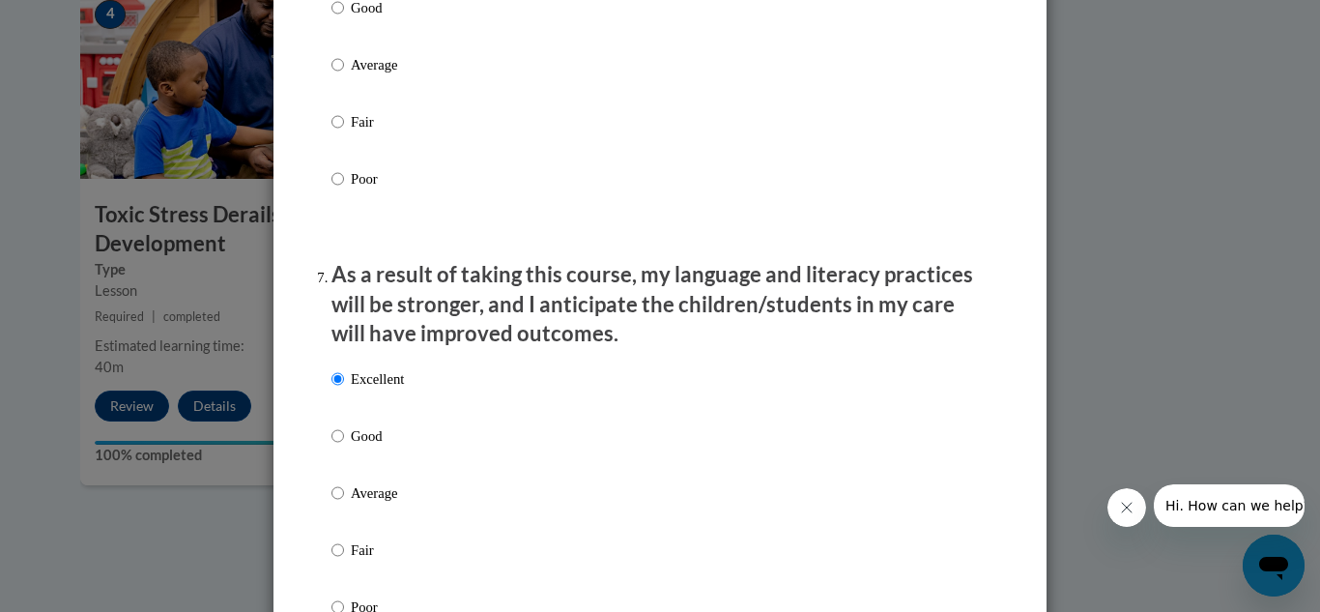
scroll to position [2317, 0]
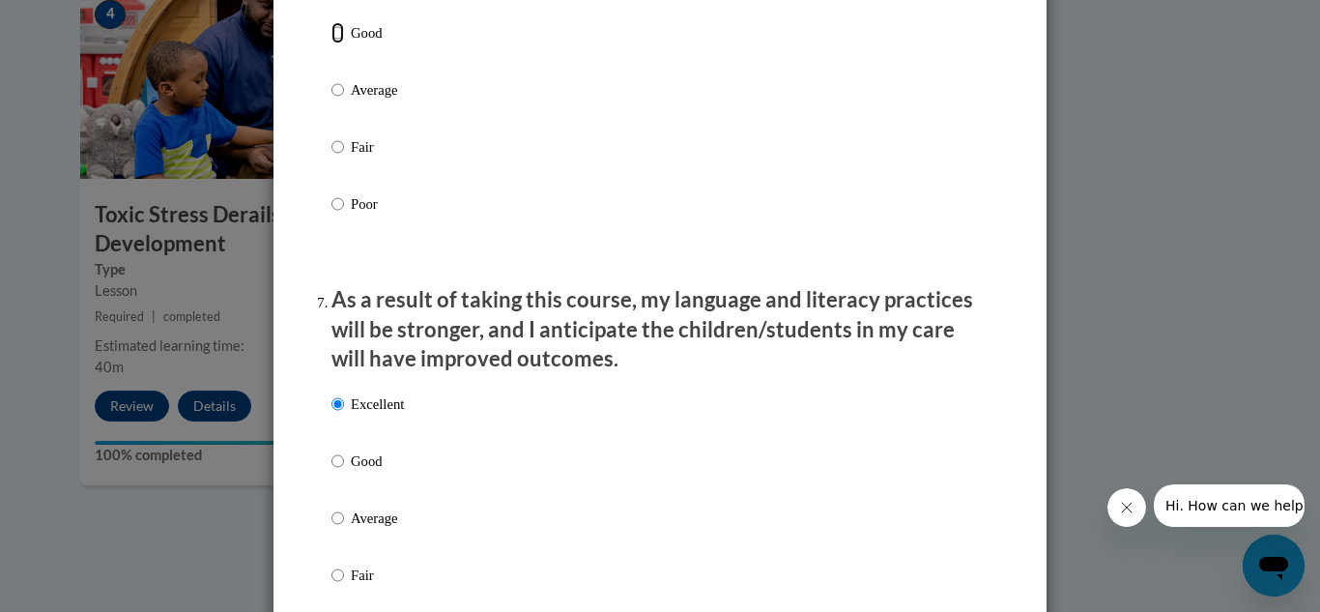
click at [331, 43] on input "Good" at bounding box center [337, 32] width 13 height 21
radio input "true"
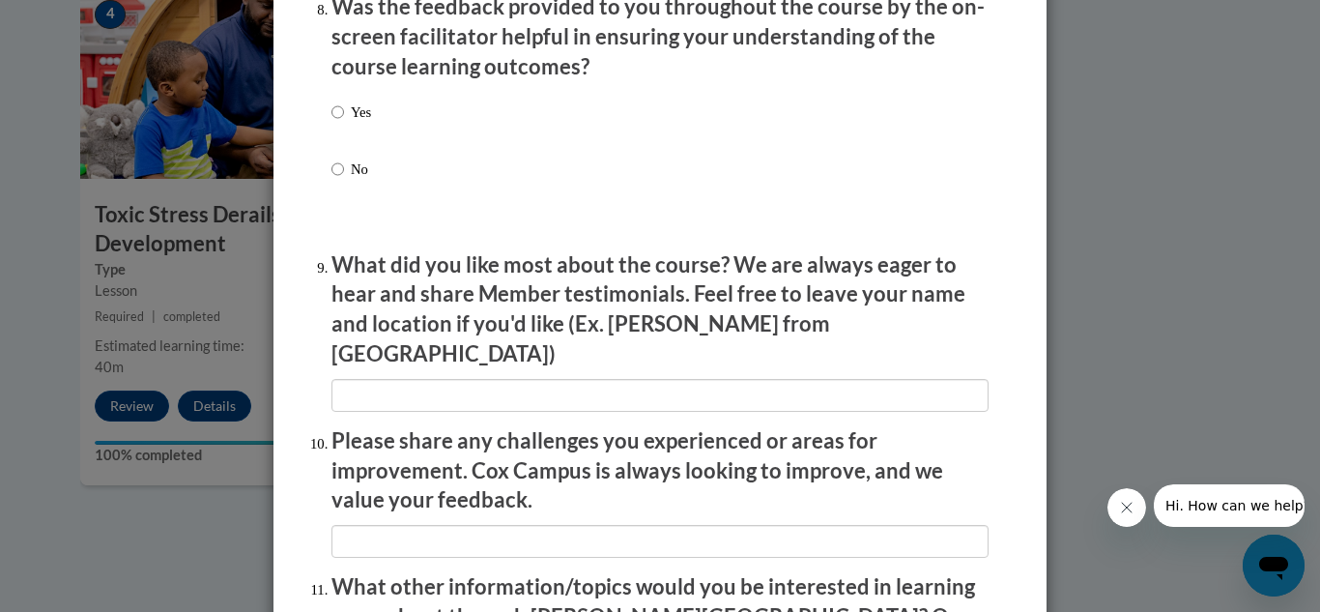
scroll to position [3089, 0]
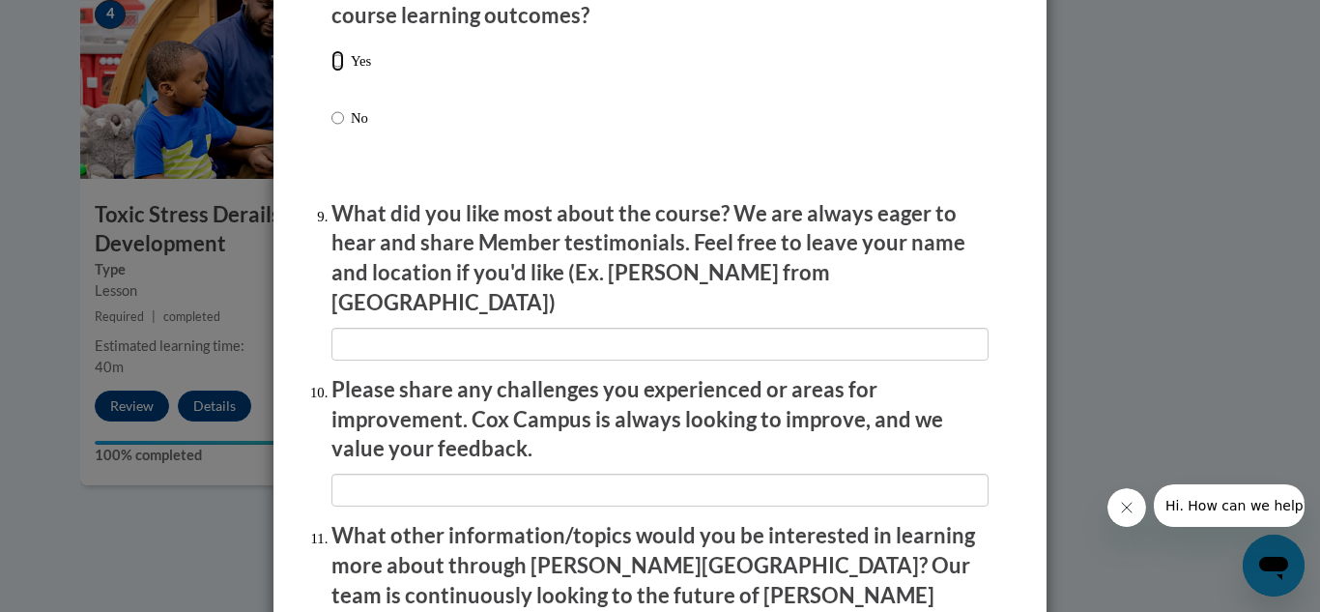
click at [331, 71] on input "Yes" at bounding box center [337, 60] width 13 height 21
radio input "true"
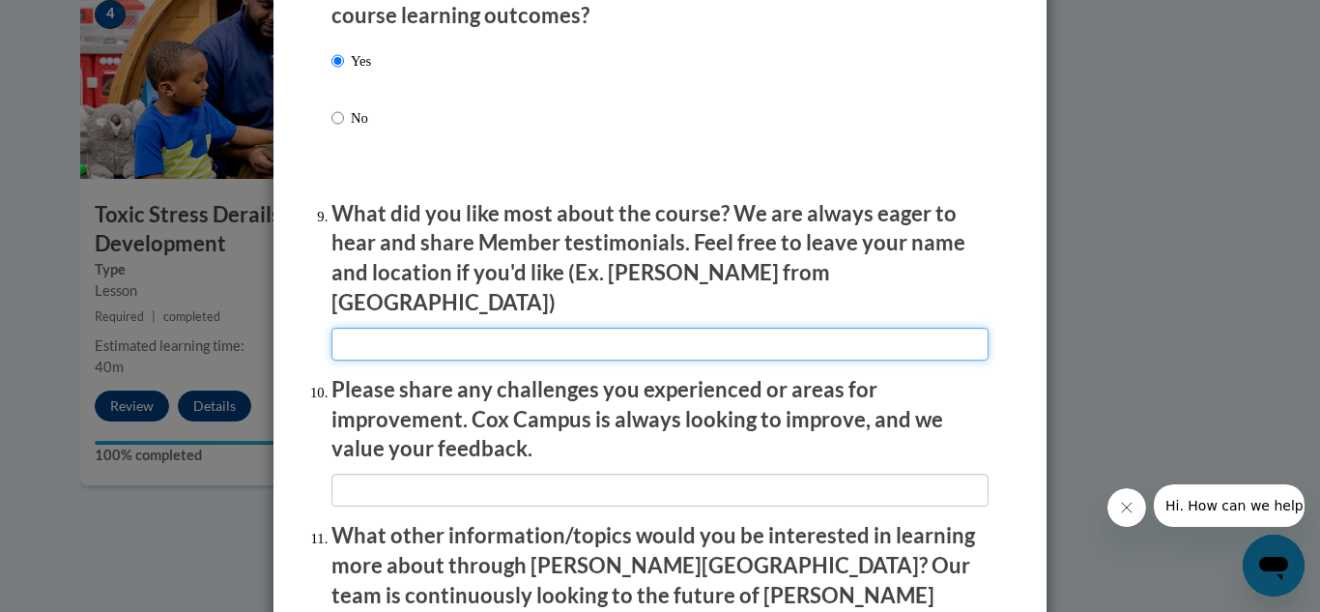
click at [486, 328] on input "textbox" at bounding box center [659, 344] width 657 height 33
type input "easy to follow"
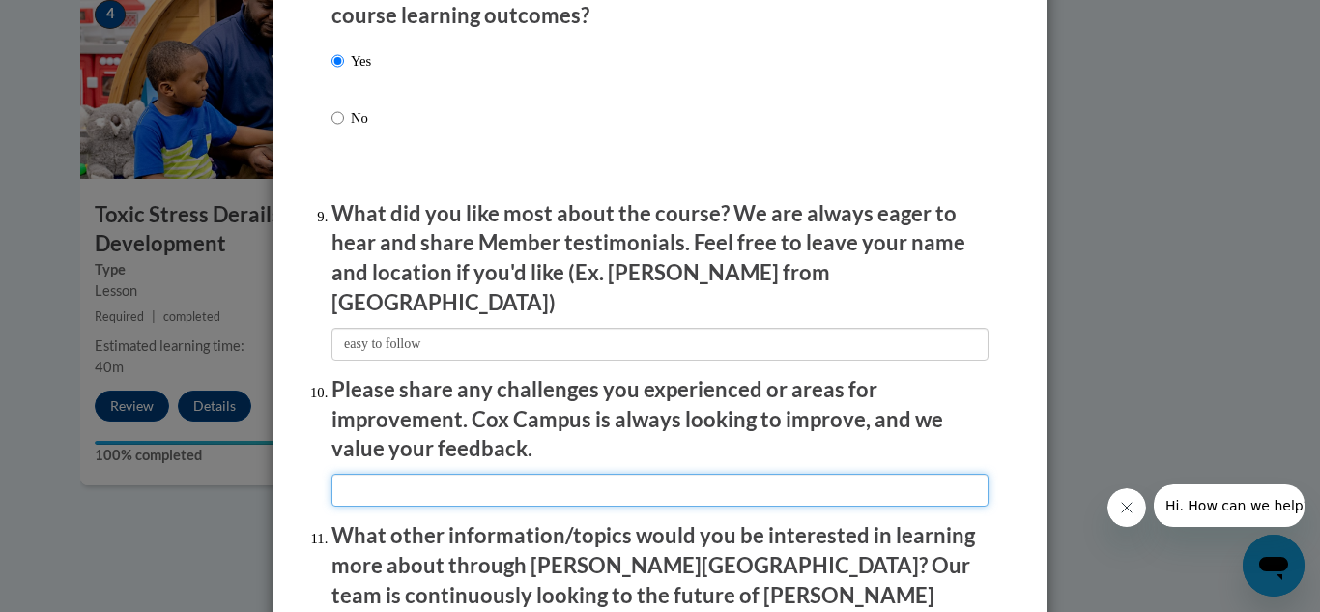
click at [434, 473] on input "textbox" at bounding box center [659, 489] width 657 height 33
type input "none"
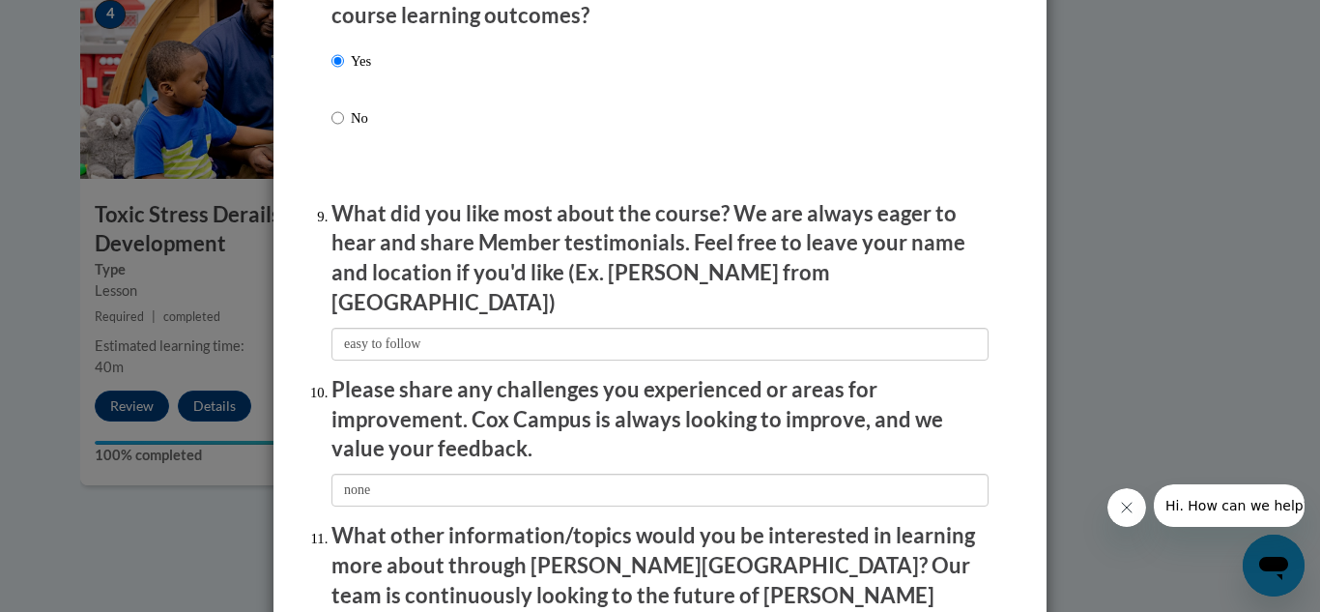
scroll to position [3403, 0]
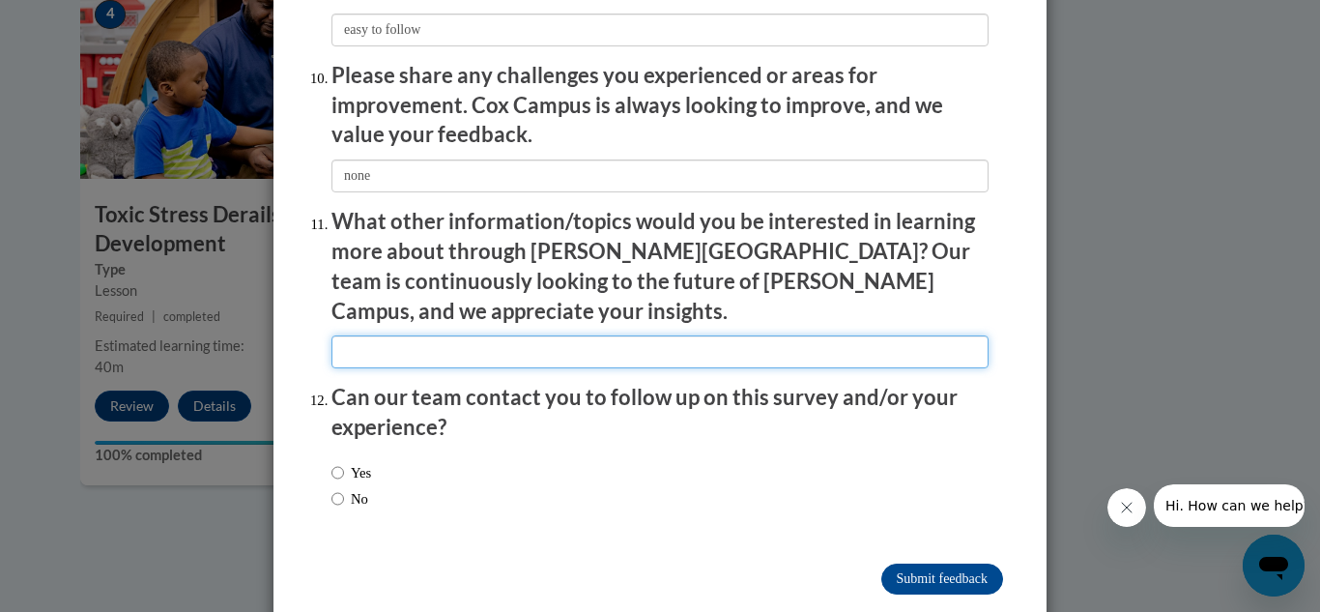
click at [771, 335] on input "textbox" at bounding box center [659, 351] width 657 height 33
type input "at the moment this was great"
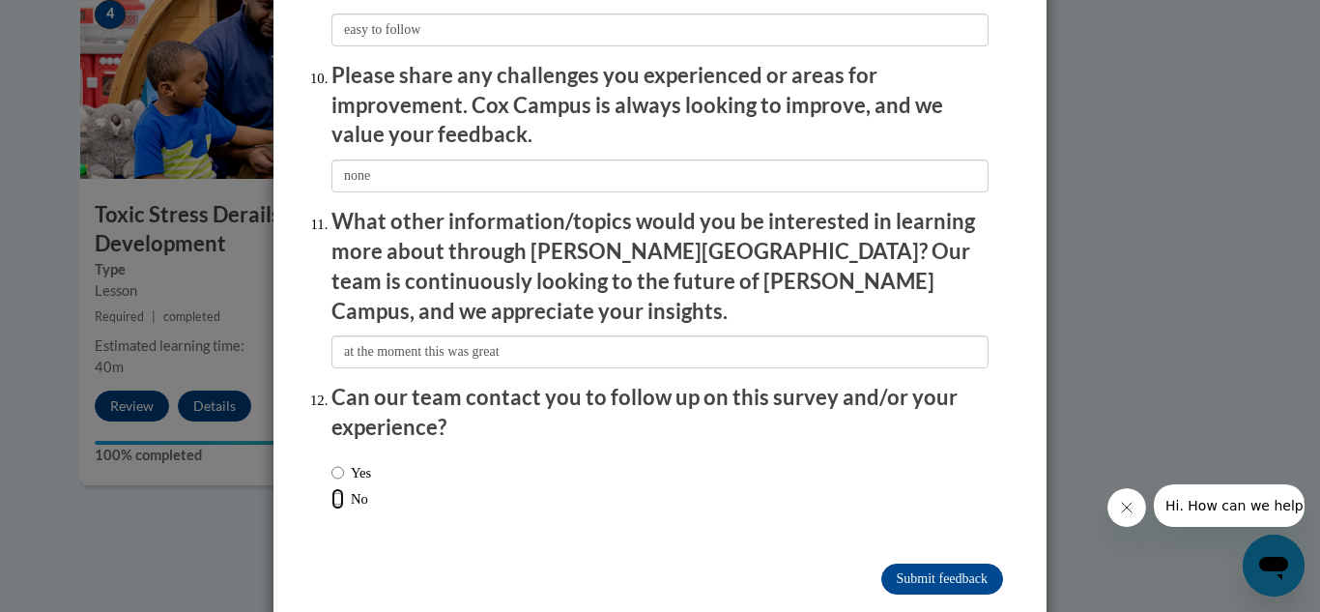
click at [331, 488] on input "No" at bounding box center [337, 498] width 13 height 21
radio input "true"
click at [936, 563] on input "Submit feedback" at bounding box center [942, 578] width 122 height 31
